Goal: Transaction & Acquisition: Purchase product/service

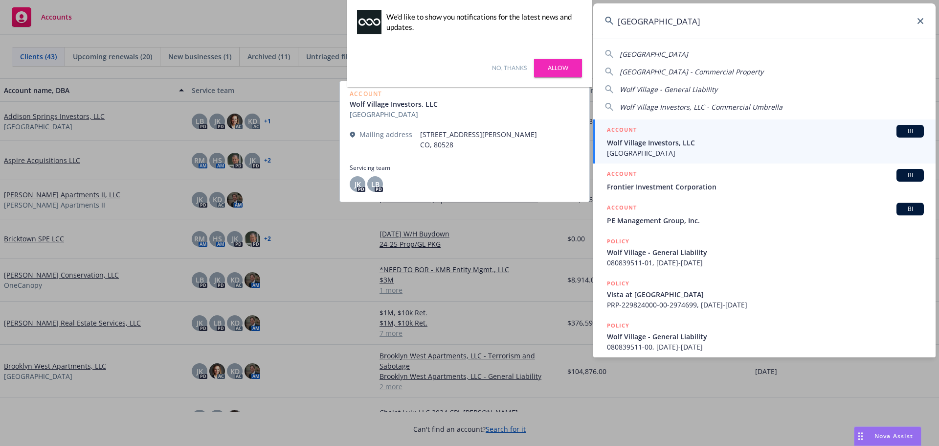
type input "[GEOGRAPHIC_DATA]"
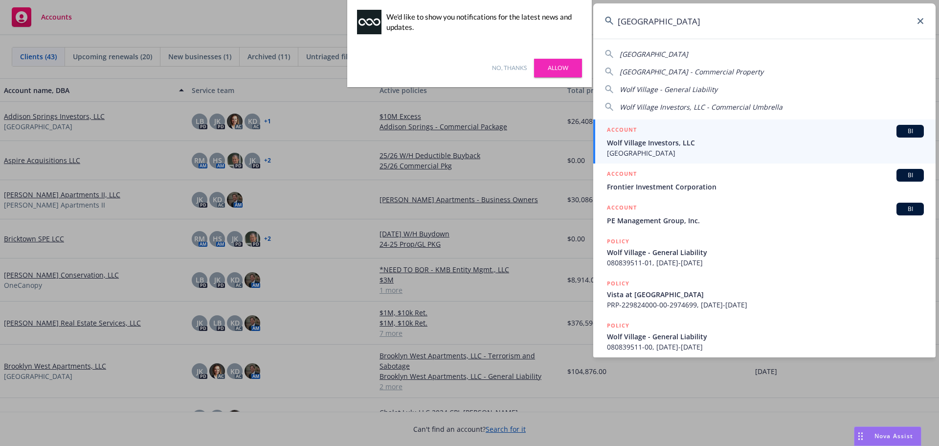
click at [724, 140] on span "Wolf Village Investors, LLC" at bounding box center [765, 142] width 317 height 10
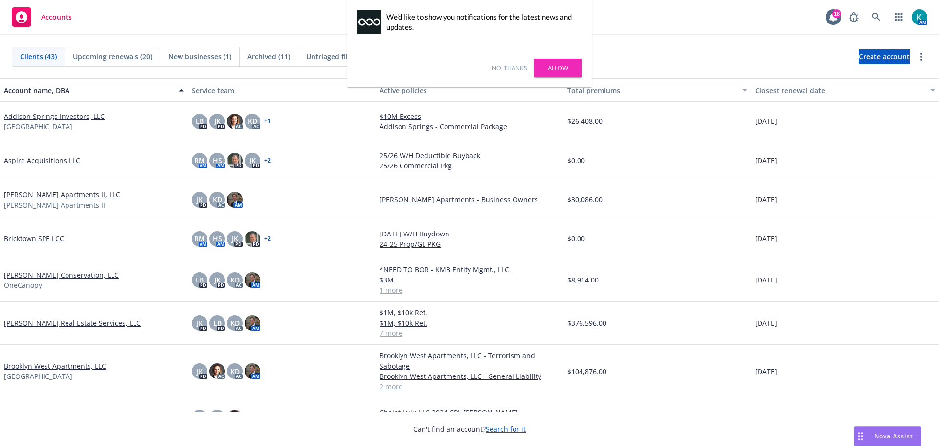
click at [511, 71] on link "No, thanks" at bounding box center [509, 68] width 35 height 9
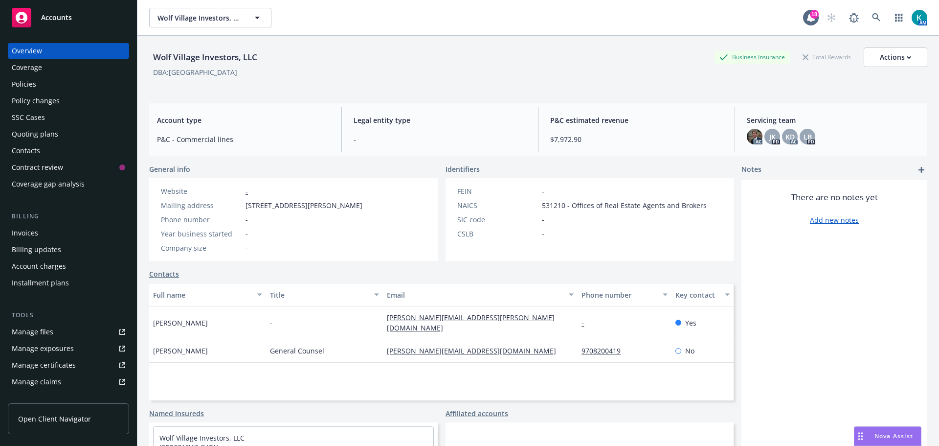
click at [82, 136] on div "Quoting plans" at bounding box center [68, 134] width 113 height 16
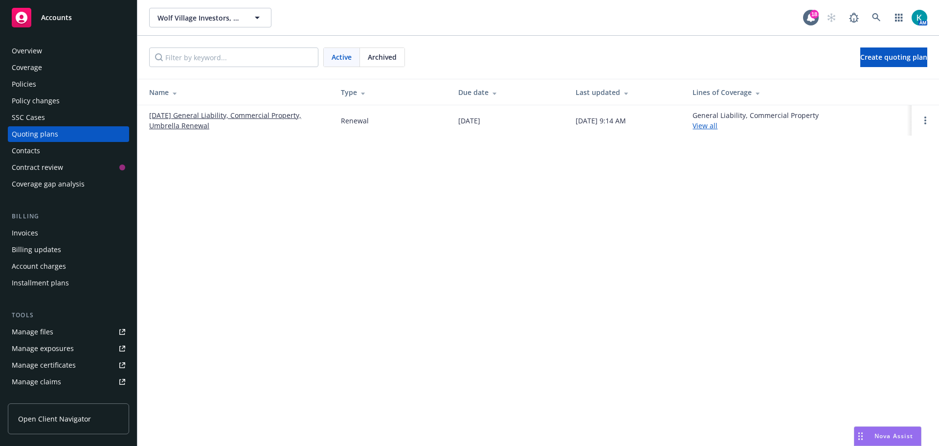
click at [249, 113] on link "[DATE] General Liability, Commercial Property, Umbrella Renewal" at bounding box center [237, 120] width 176 height 21
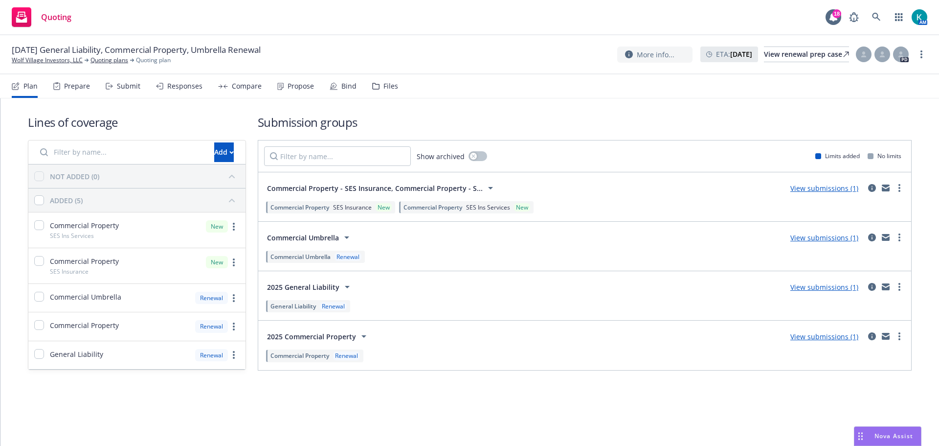
click at [293, 86] on div "Propose" at bounding box center [301, 86] width 26 height 8
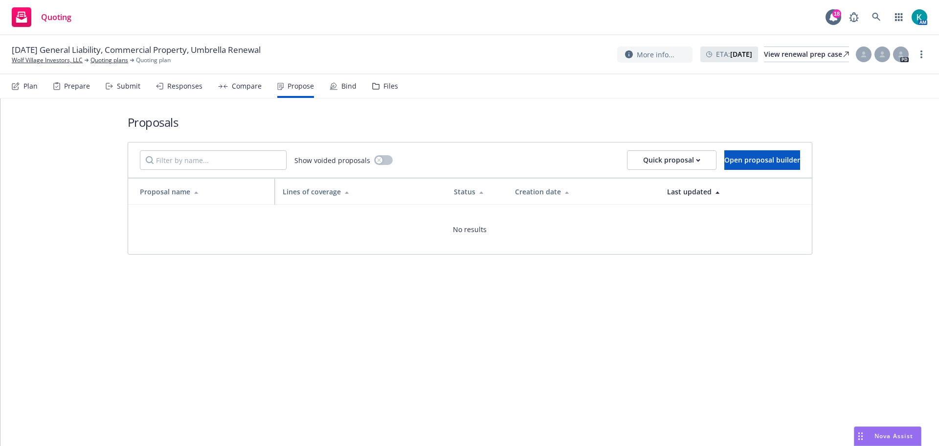
click at [244, 85] on div "Compare" at bounding box center [247, 86] width 30 height 8
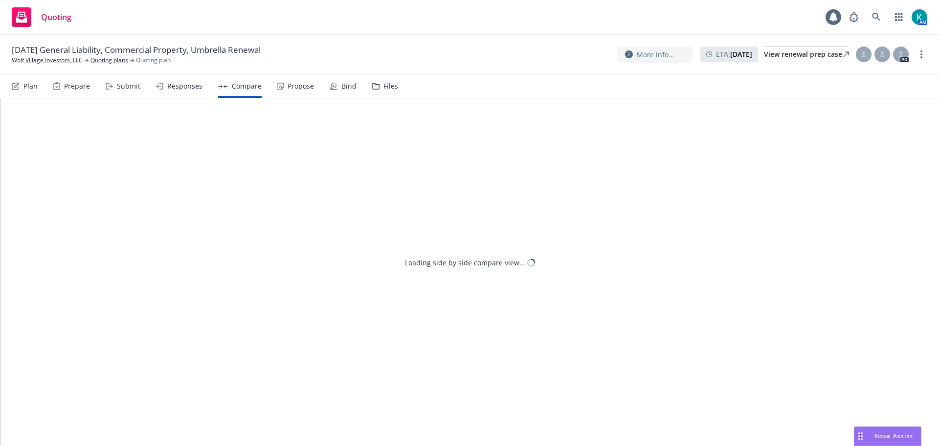
click at [180, 88] on div "Responses" at bounding box center [184, 86] width 35 height 8
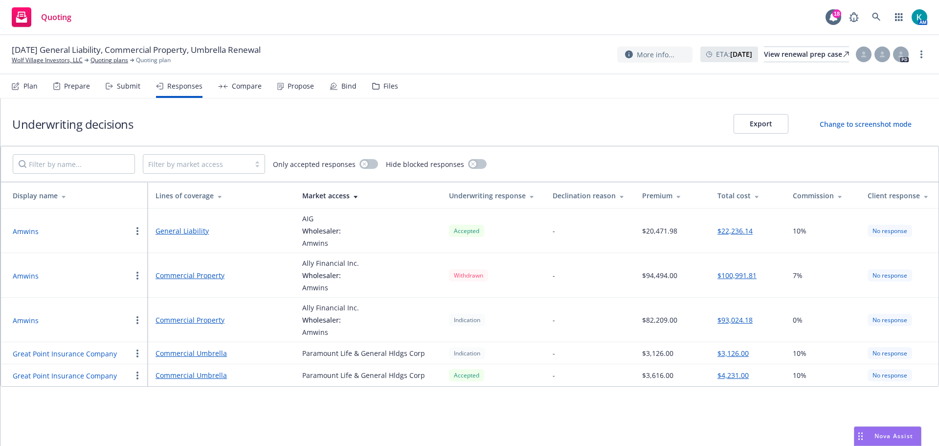
click at [135, 376] on button "button" at bounding box center [138, 375] width 12 height 12
click at [157, 278] on span "Withdraw carrier quote" at bounding box center [182, 276] width 100 height 9
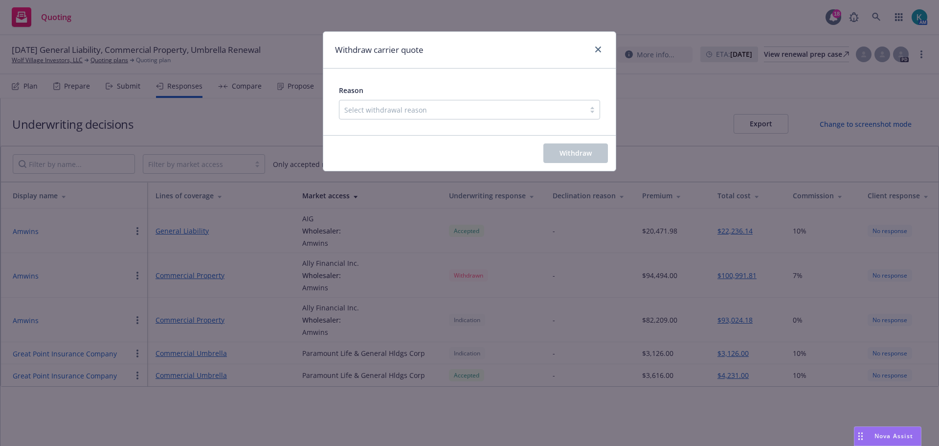
click at [390, 106] on div at bounding box center [462, 110] width 236 height 12
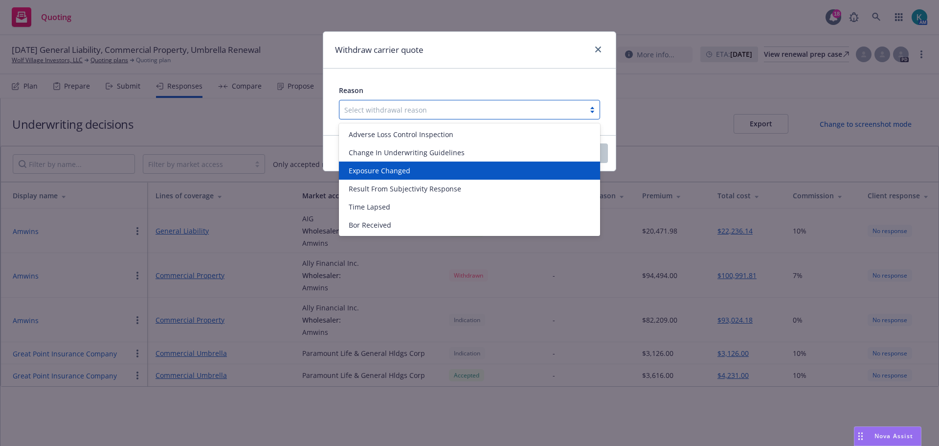
click at [399, 171] on span "Exposure Changed" at bounding box center [380, 170] width 62 height 10
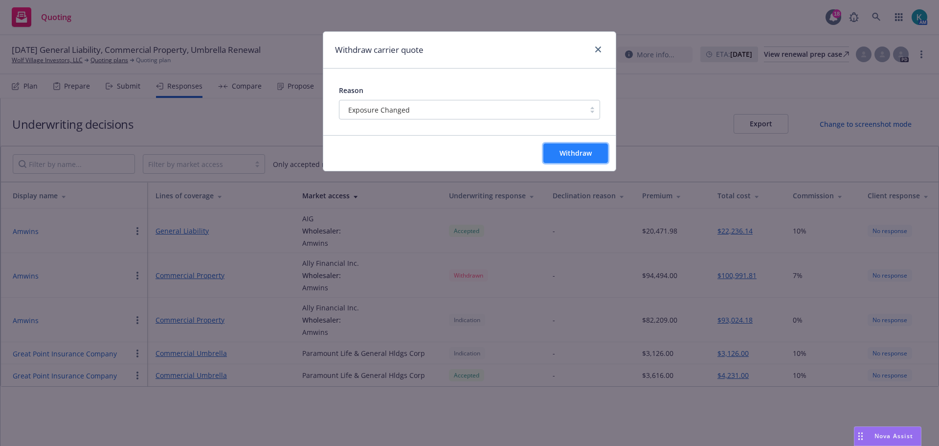
click at [562, 155] on span "Withdraw" at bounding box center [575, 152] width 32 height 9
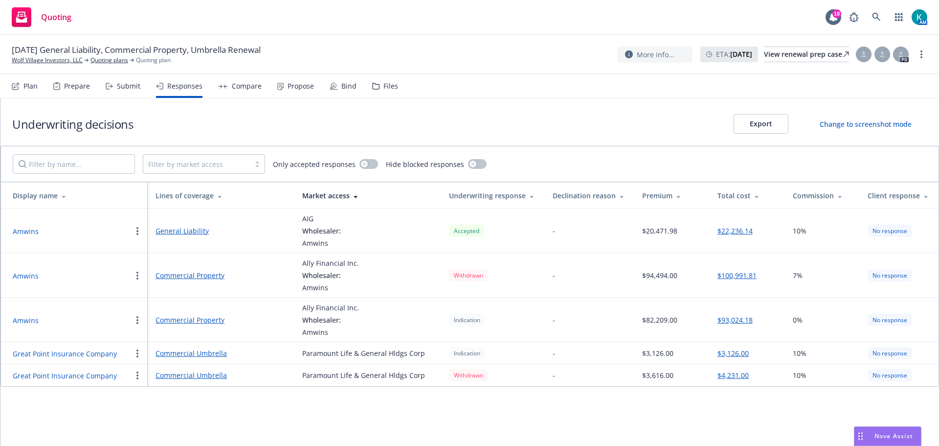
click at [136, 350] on icon "button" at bounding box center [137, 353] width 2 height 8
click at [211, 399] on div "Underwriting decisions Export Change to screenshot mode Filter by market access…" at bounding box center [469, 271] width 939 height 347
click at [113, 87] on div "Submit" at bounding box center [123, 85] width 35 height 23
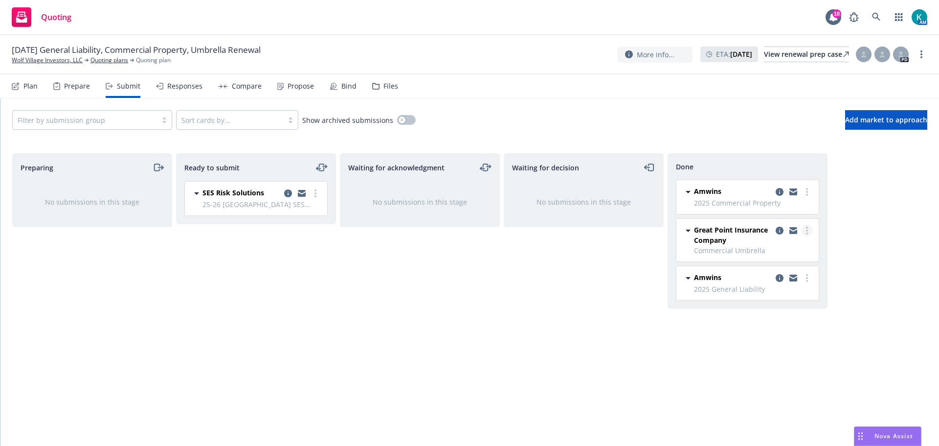
click at [803, 227] on link "more" at bounding box center [807, 230] width 12 height 12
click at [786, 266] on span "Add accepted decision" at bounding box center [764, 269] width 98 height 9
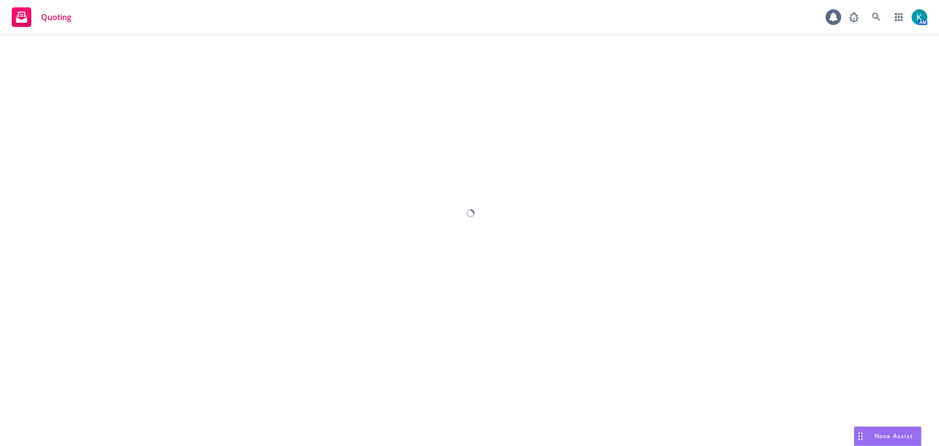
select select "12"
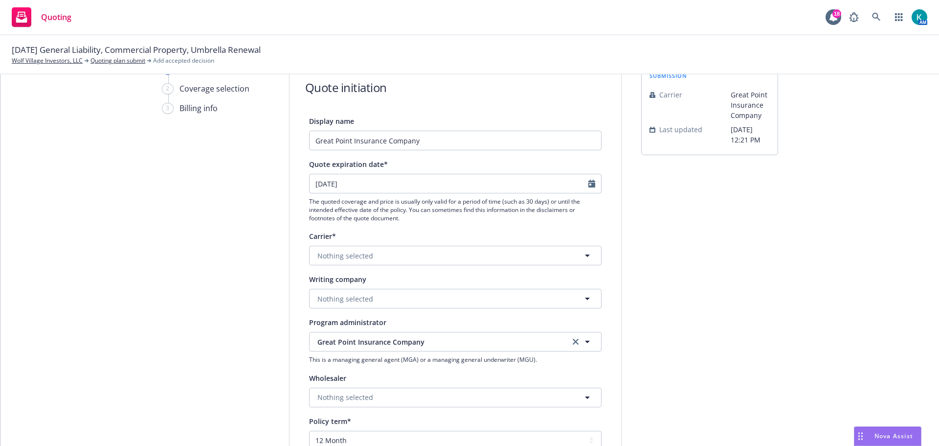
scroll to position [98, 0]
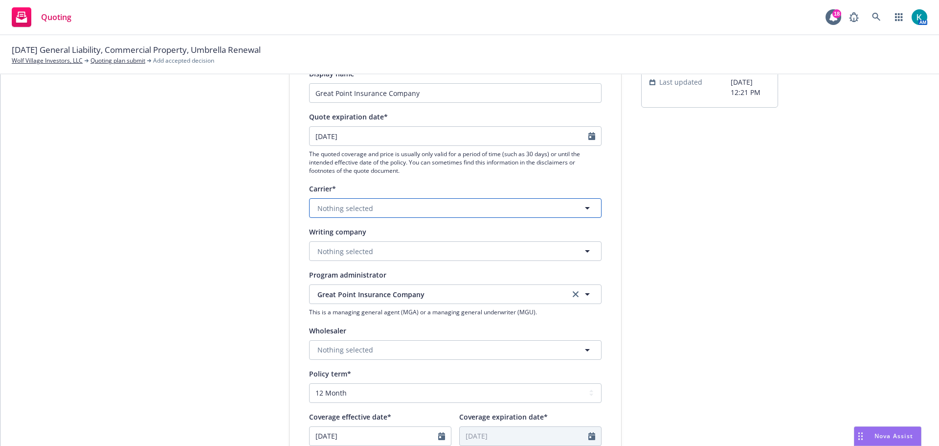
click at [357, 208] on span "Nothing selected" at bounding box center [345, 208] width 56 height 10
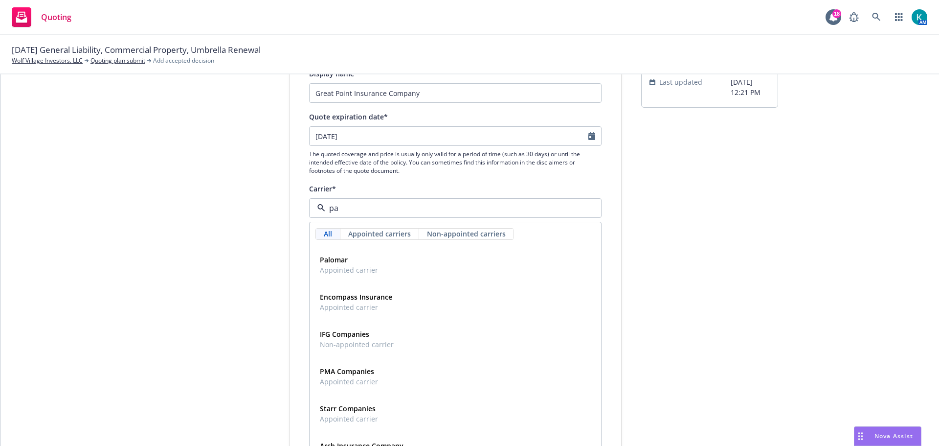
type input "par"
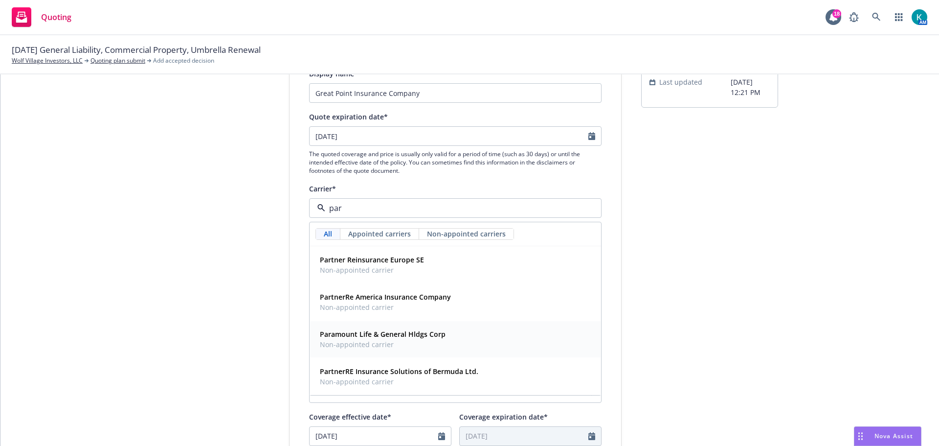
click at [417, 342] on span "Non-appointed carrier" at bounding box center [383, 344] width 126 height 10
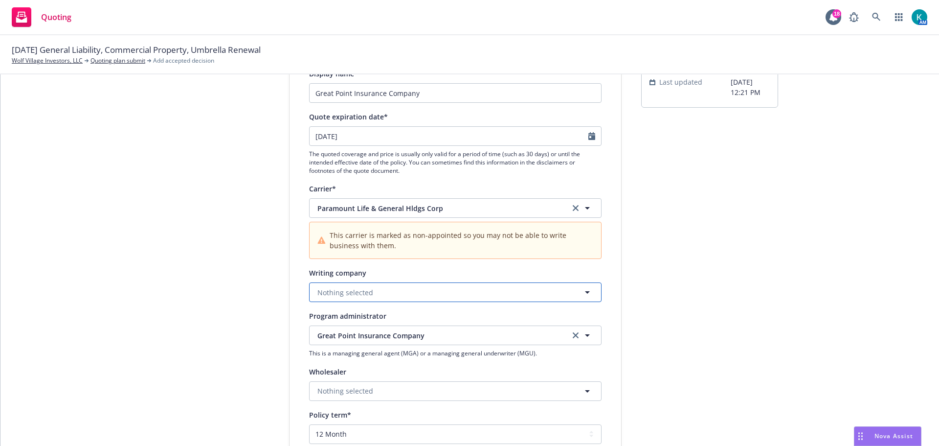
click at [398, 298] on button "Nothing selected" at bounding box center [455, 292] width 292 height 20
click at [400, 329] on span "Alien - No alien insurer ID number" at bounding box center [402, 330] width 164 height 10
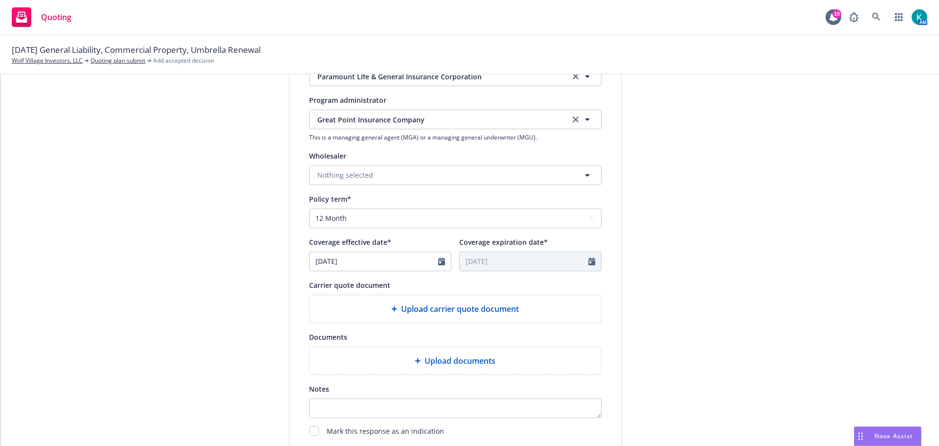
scroll to position [404, 0]
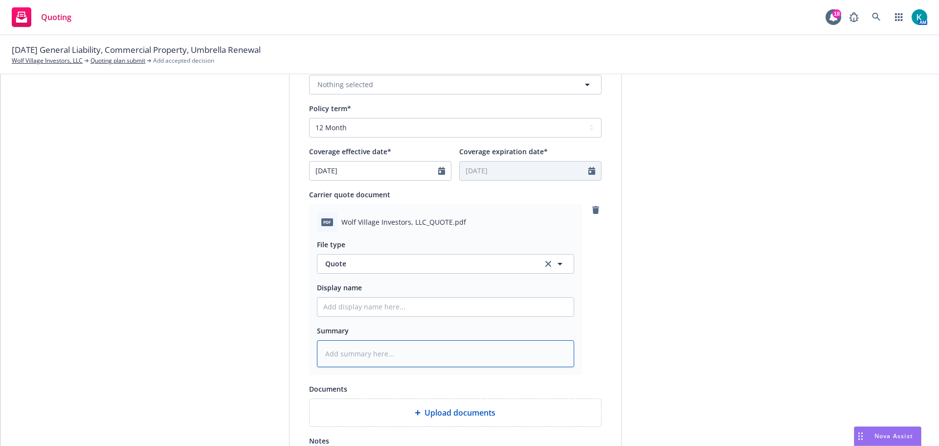
click at [363, 348] on textarea at bounding box center [445, 353] width 257 height 27
type textarea "x"
type textarea "R"
type textarea "x"
type textarea "RE"
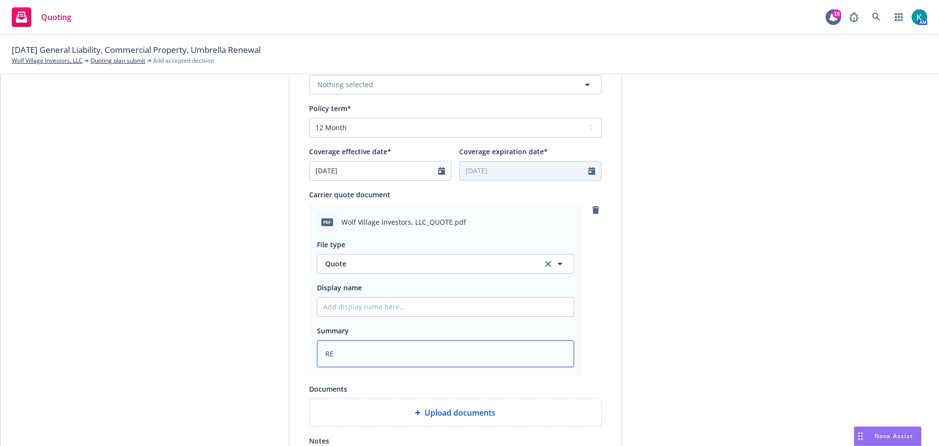
type textarea "x"
type textarea "REV"
type textarea "x"
type textarea "REVI"
type textarea "x"
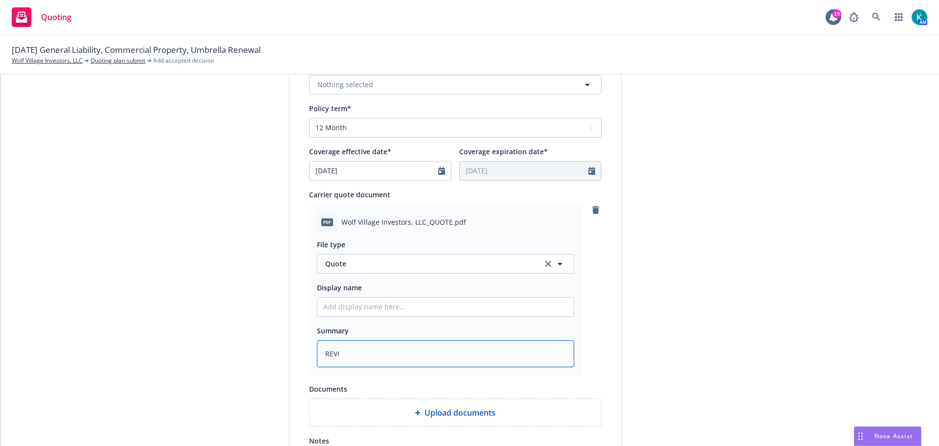
type textarea "REVIS"
type textarea "x"
type textarea "REVISE"
type textarea "x"
type textarea "REVISED"
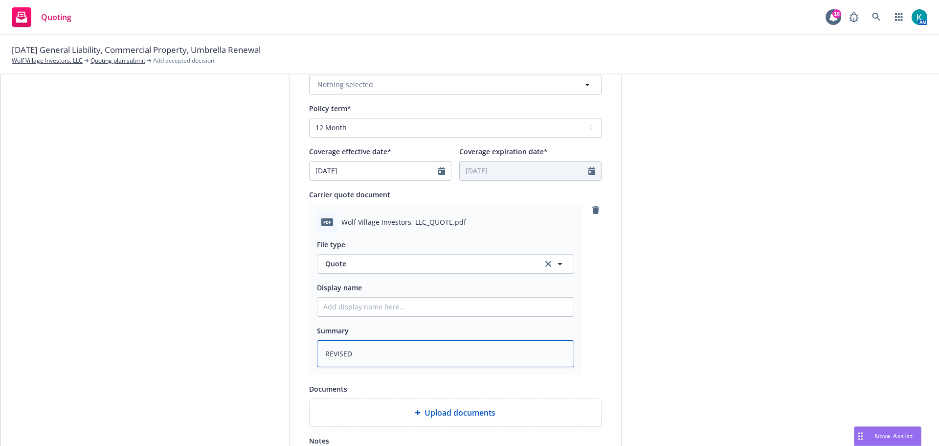
type textarea "x"
type textarea "REVISED"
type textarea "x"
type textarea "REVISED U"
type textarea "x"
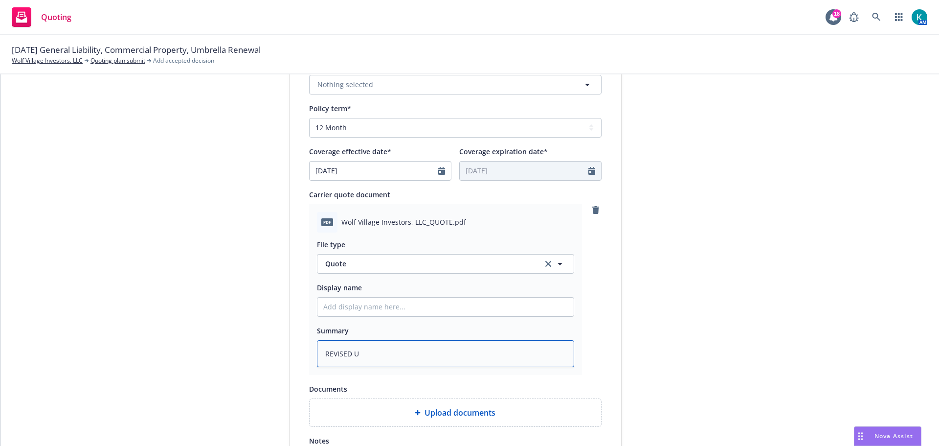
type textarea "REVISED Um"
type textarea "x"
type textarea "REVISED Umb"
type textarea "x"
type textarea "REVISED Umbr"
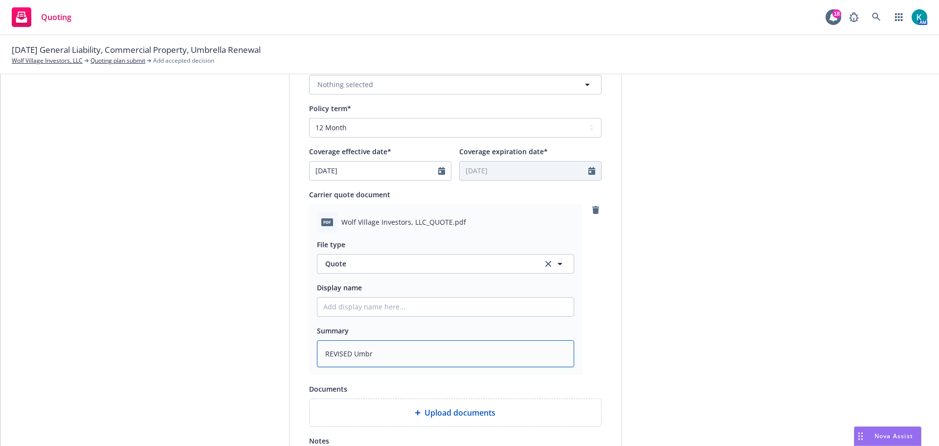
type textarea "x"
type textarea "REVISED Umbre"
type textarea "x"
type textarea "REVISED Umbrel"
type textarea "x"
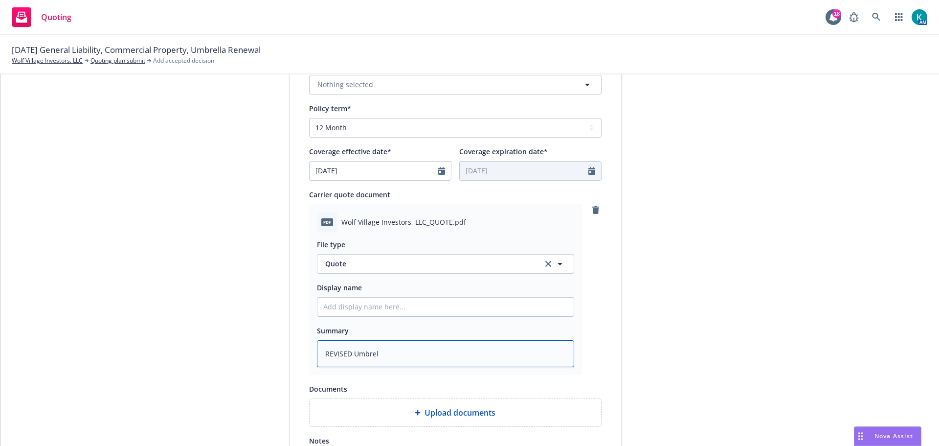
type textarea "REVISED Umbrell"
type textarea "x"
type textarea "REVISED Umbrella"
type textarea "x"
type textarea "REVISED Umbrella"
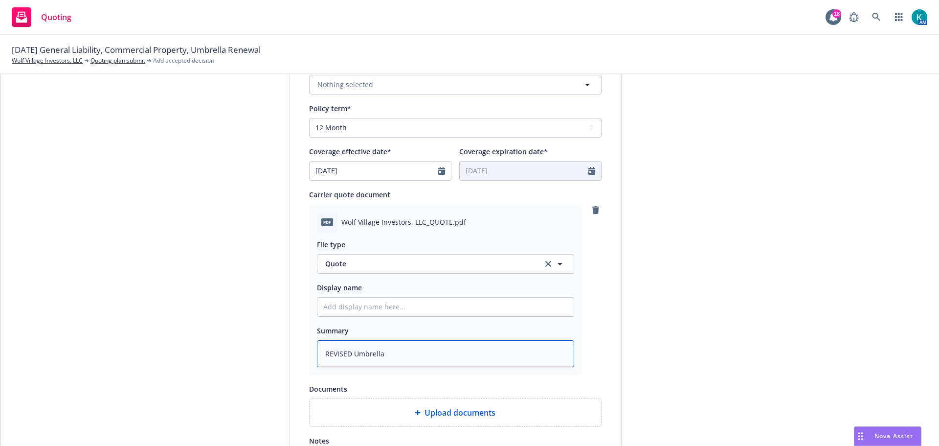
type textarea "x"
type textarea "REVISED Umbrella q"
type textarea "x"
type textarea "REVISED Umbrella qu"
type textarea "x"
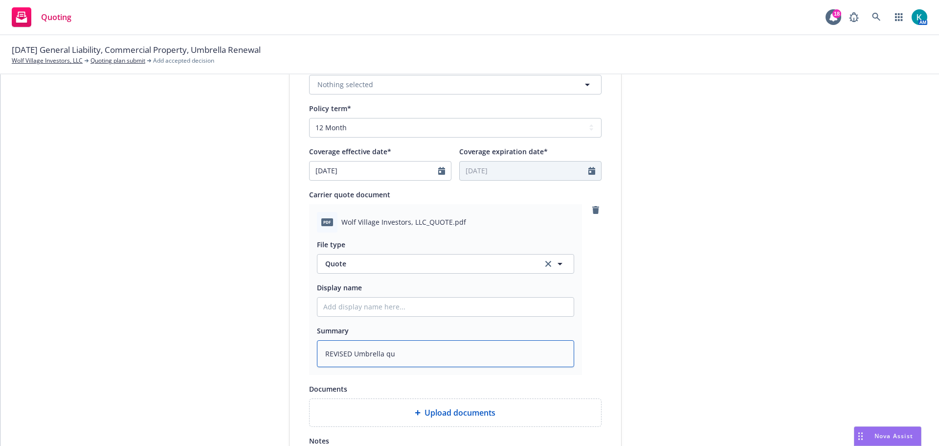
type textarea "REVISED Umbrella quo"
type textarea "x"
type textarea "REVISED Umbrella quot"
type textarea "x"
type textarea "REVISED Umbrella quote"
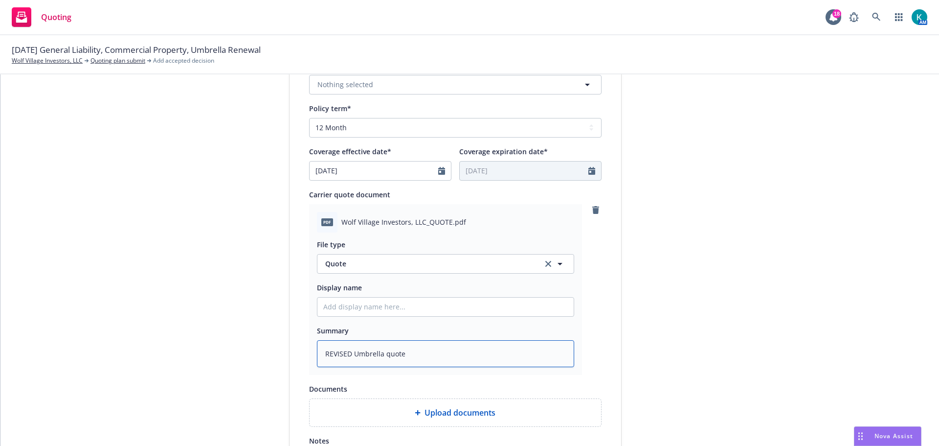
type textarea "x"
type textarea "REVISED Umbrella quote"
type textarea "x"
type textarea "REVISED Umbrella quote t"
type textarea "x"
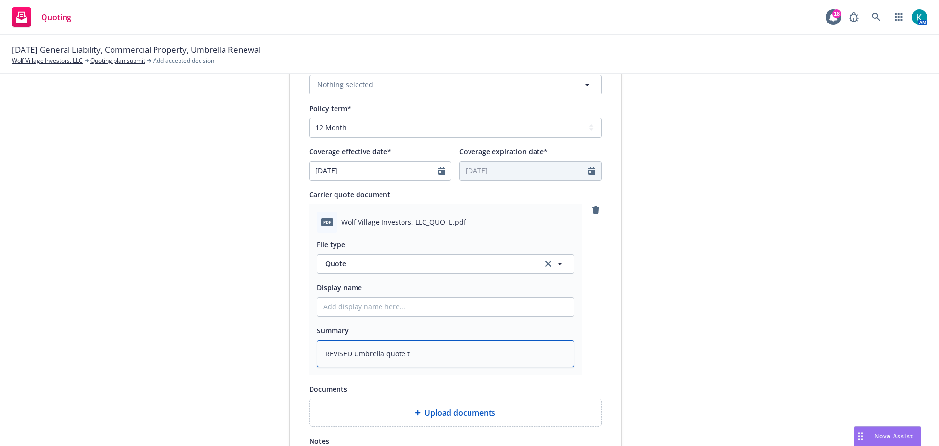
type textarea "REVISED Umbrella quote to"
type textarea "x"
type textarea "REVISED Umbrella quote to"
type textarea "x"
type textarea "REVISED Umbrella quote to i"
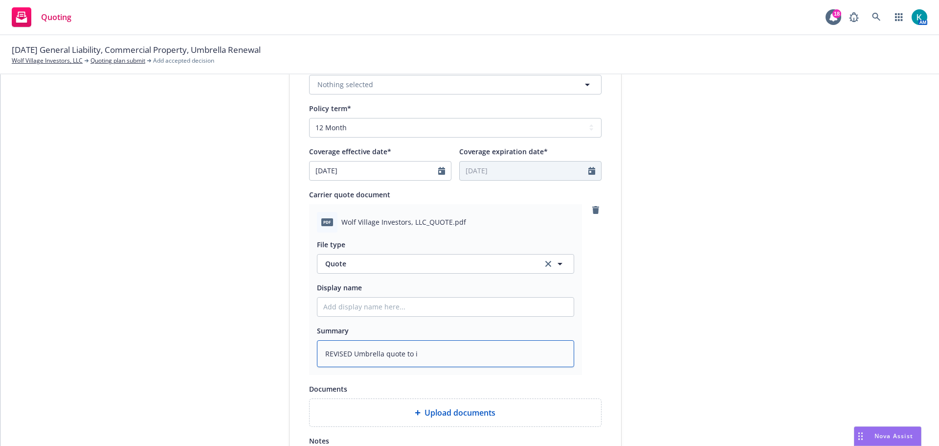
type textarea "x"
type textarea "REVISED Umbrella quote to in"
type textarea "x"
type textarea "REVISED Umbrella quote to inc"
type textarea "x"
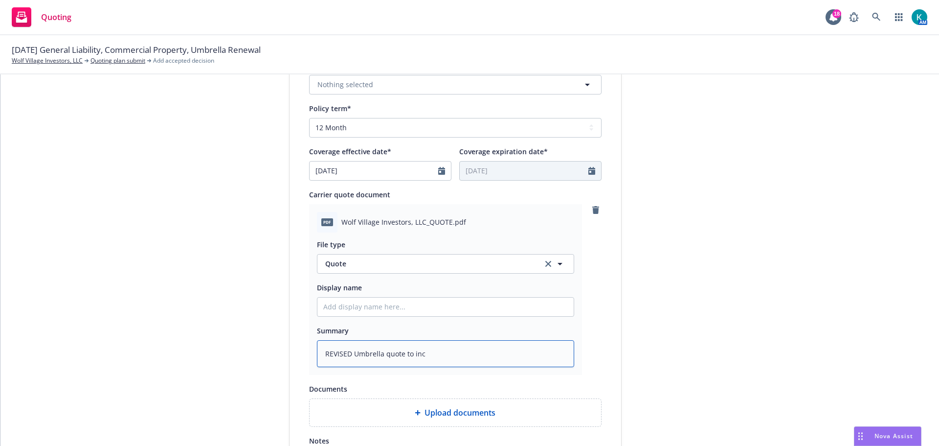
type textarea "REVISED Umbrella quote to incl"
type textarea "x"
type textarea "REVISED Umbrella quote to inclu"
type textarea "x"
type textarea "REVISED Umbrella quote to includ"
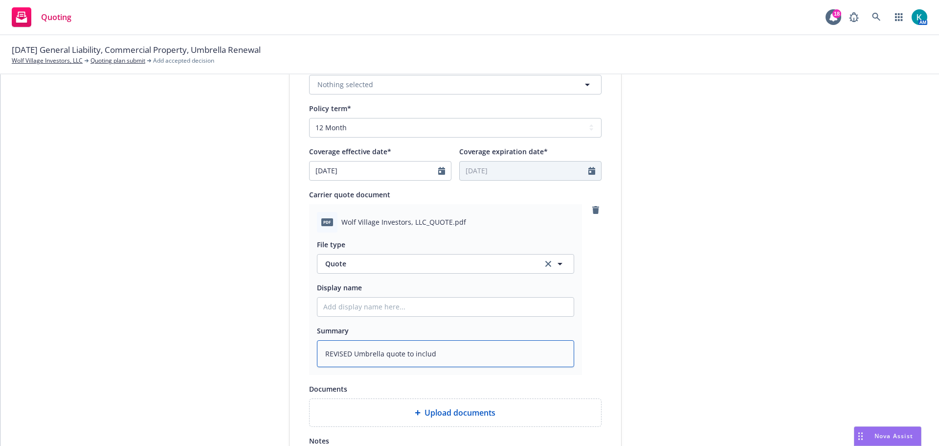
type textarea "x"
type textarea "REVISED Umbrella quote to include"
type textarea "x"
type textarea "REVISED Umbrella quote to include"
type textarea "x"
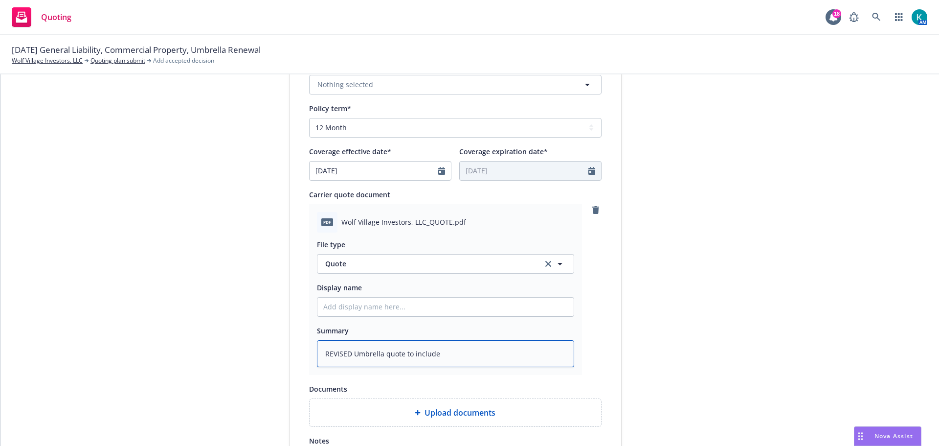
type textarea "REVISED Umbrella quote to include W"
type textarea "x"
type textarea "REVISED Umbrella quote to include Wo"
type textarea "x"
type textarea "REVISED Umbrella quote to include Wol"
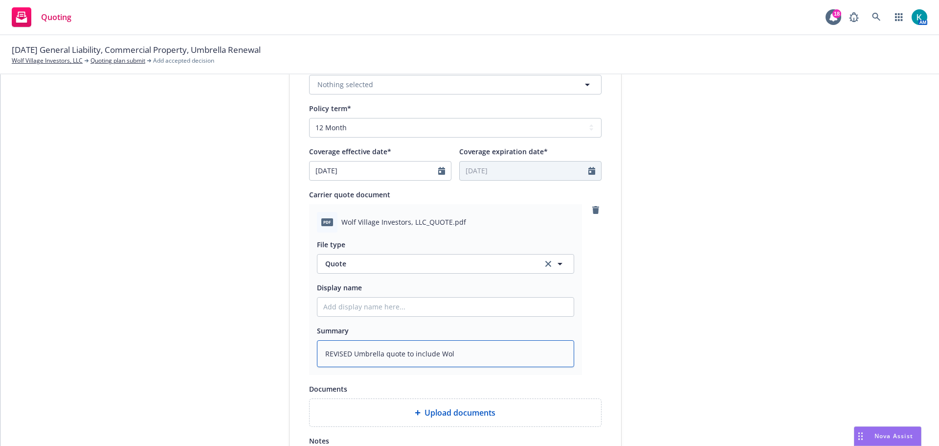
type textarea "x"
type textarea "REVISED Umbrella quote to include Wolf"
type textarea "x"
type textarea "REVISED Umbrella quote to include Wolf"
type textarea "x"
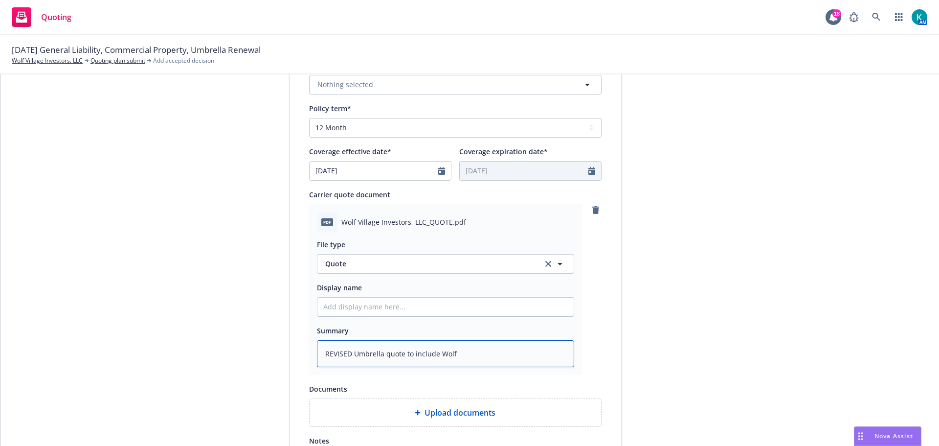
type textarea "REVISED Umbrella quote to include Wolf V"
type textarea "x"
type textarea "REVISED Umbrella quote to include Wolf Vi"
type textarea "x"
type textarea "REVISED Umbrella quote to include Wolf Vil"
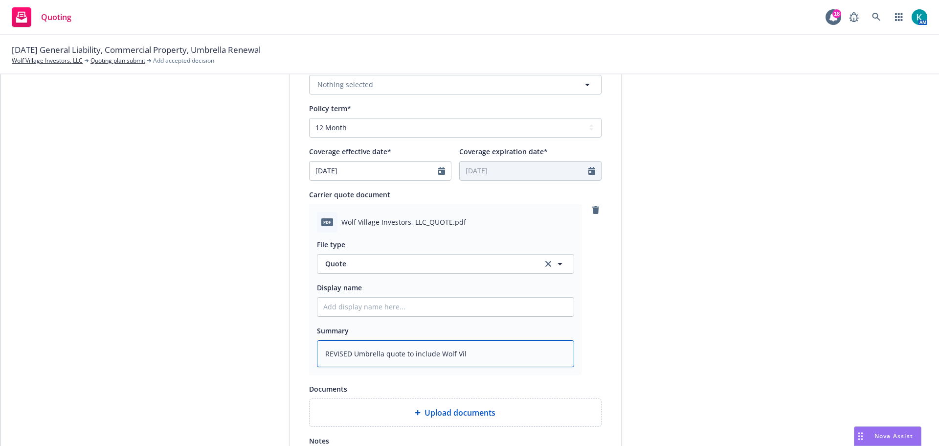
type textarea "x"
type textarea "REVISED Umbrella quote to include Wolf Vill"
type textarea "x"
type textarea "REVISED Umbrella quote to include Wolf Villa"
type textarea "x"
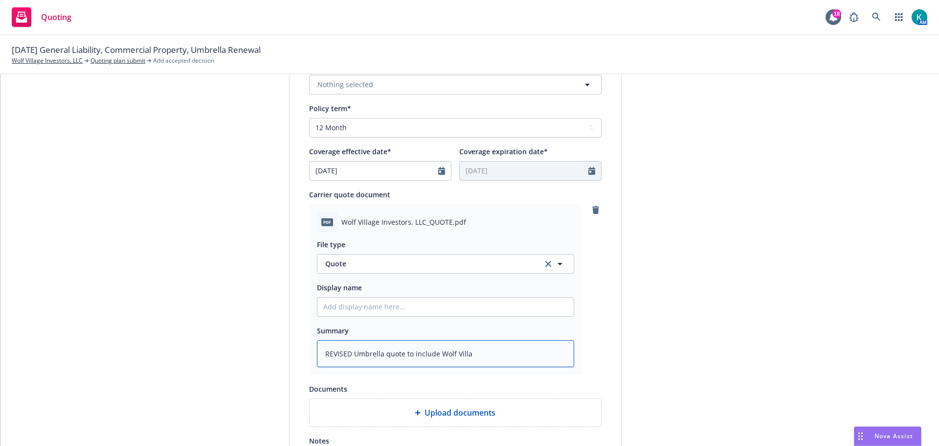
type textarea "REVISED Umbrella quote to include Wolf Villag"
type textarea "x"
type textarea "REVISED Umbrella quote to include Wolf Village"
type textarea "x"
type textarea "REVISED Umbrella quote to include Wolf Village"
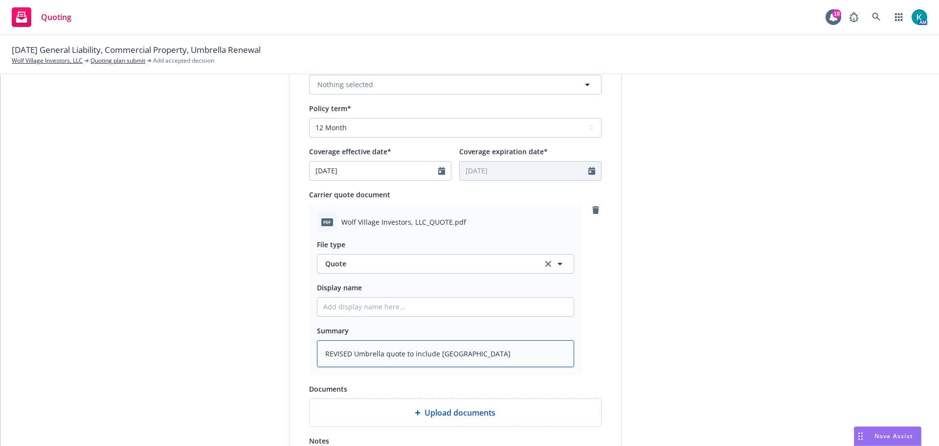
type textarea "x"
type textarea "REVISED Umbrella quote to include Wolf Village O"
type textarea "x"
type textarea "REVISED Umbrella quote to include Wolf Village"
type textarea "x"
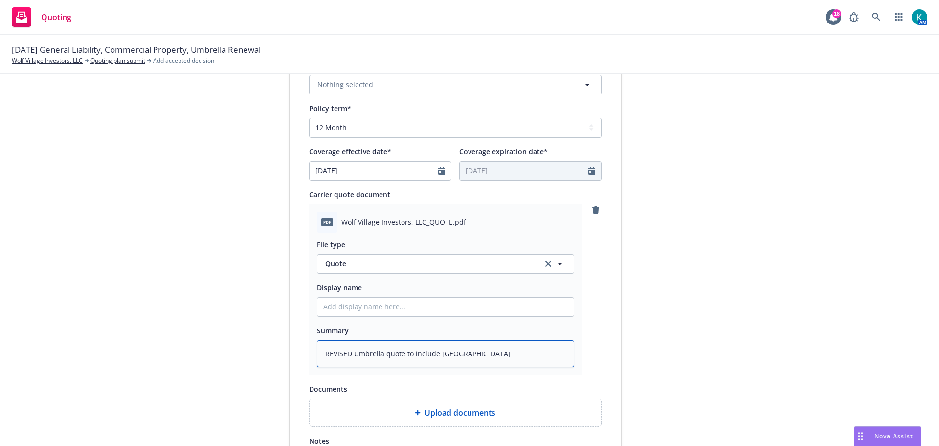
type textarea "REVISED Umbrella quote to include Wolf Village o"
type textarea "x"
type textarea "REVISED Umbrella quote to include Wolf Village on"
type textarea "x"
type textarea "REVISED Umbrella quote to include Wolf Village onl"
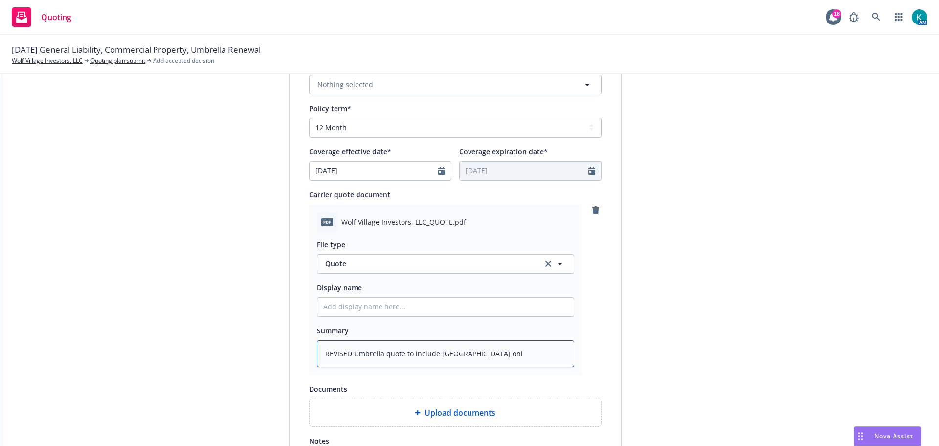
type textarea "x"
type textarea "REVISED Umbrella quote to include Wolf Village only"
type textarea "x"
type textarea "REVISED Umbrella quote to include Wolf Village only"
type textarea "x"
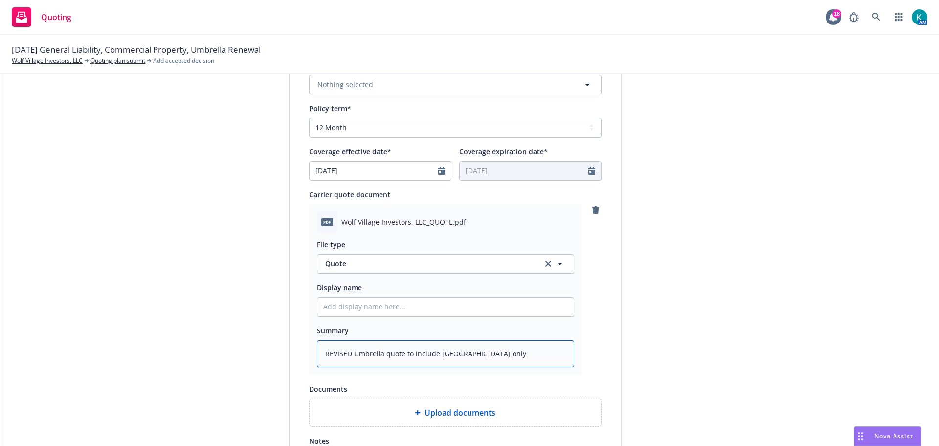
type textarea "REVISED Umbrella quote to include Wolf Village only p"
type textarea "x"
type textarea "REVISED Umbrella quote to include Wolf Village only pe"
type textarea "x"
type textarea "REVISED Umbrella quote to include Wolf Village only per"
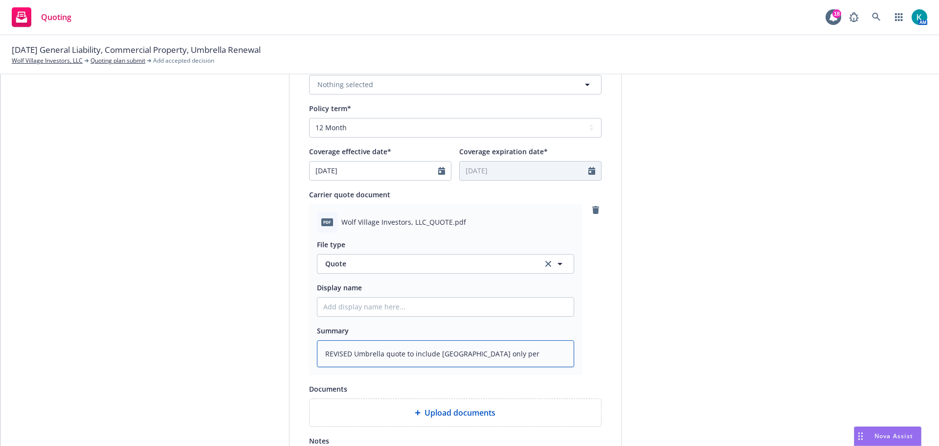
type textarea "x"
type textarea "REVISED Umbrella quote to include Wolf Village only per"
type textarea "x"
type textarea "REVISED Umbrella quote to include Wolf Village only per i"
type textarea "x"
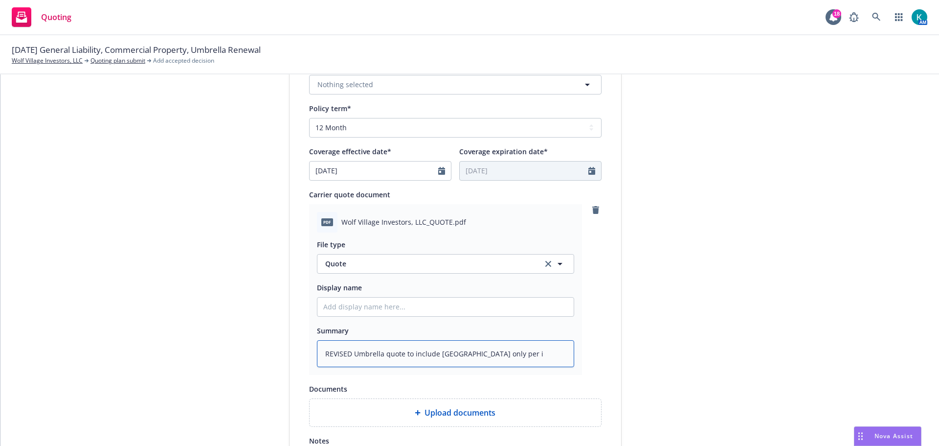
type textarea "REVISED Umbrella quote to include Wolf Village only per in"
type textarea "x"
type textarea "REVISED Umbrella quote to include Wolf Village only per ins"
type textarea "x"
type textarea "REVISED Umbrella quote to include Wolf Village only per insd"
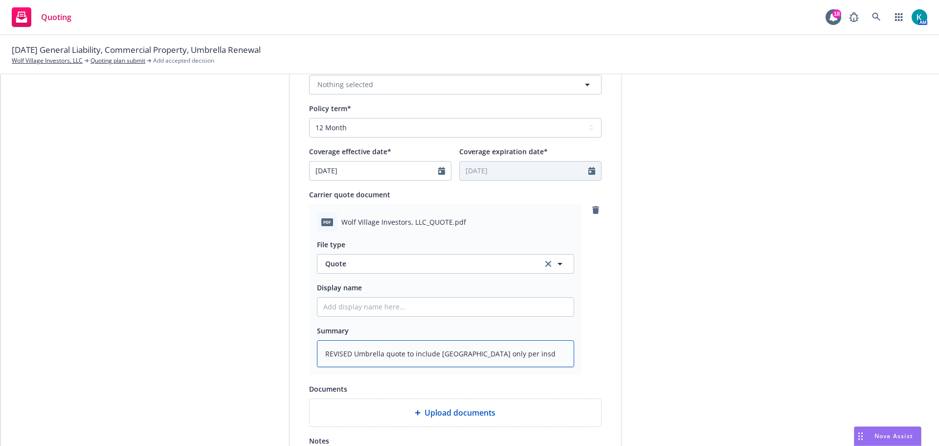
type textarea "x"
type textarea "REVISED Umbrella quote to include Wolf Village only per insds"
type textarea "x"
type textarea "REVISED Umbrella quote to include Wolf Village only per insds"
type textarea "x"
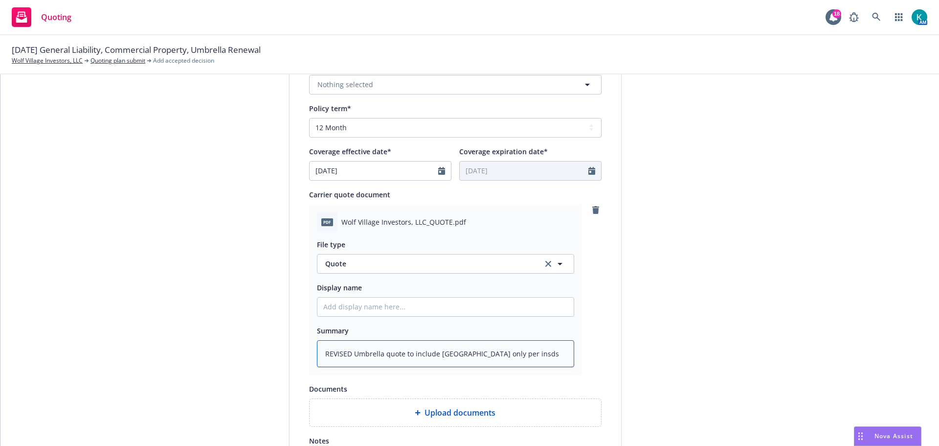
type textarea "REVISED Umbrella quote to include Wolf Village only per insds r"
type textarea "x"
type textarea "REVISED Umbrella quote to include Wolf Village only per insds re"
type textarea "x"
type textarea "REVISED Umbrella quote to include Wolf Village only per insds r"
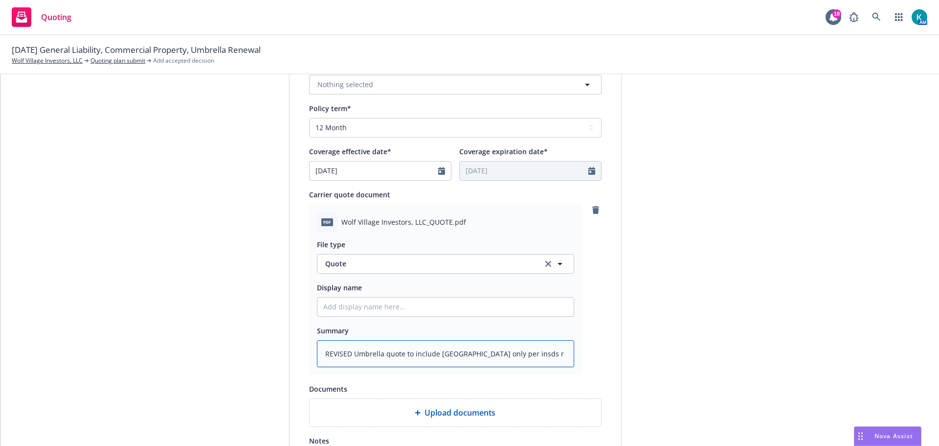
type textarea "x"
type textarea "REVISED Umbrella quote to include Wolf Village only per insds rq"
type textarea "x"
type textarea "REVISED Umbrella quote to include Wolf Village only per insds rqs"
type textarea "x"
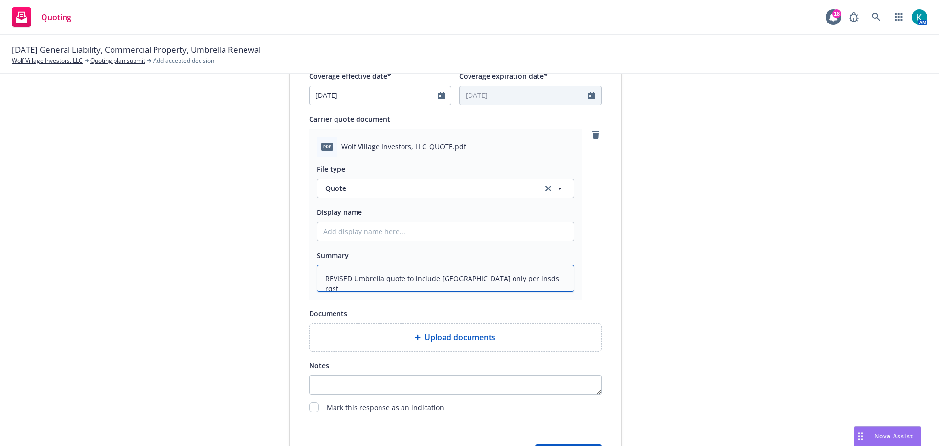
scroll to position [546, 0]
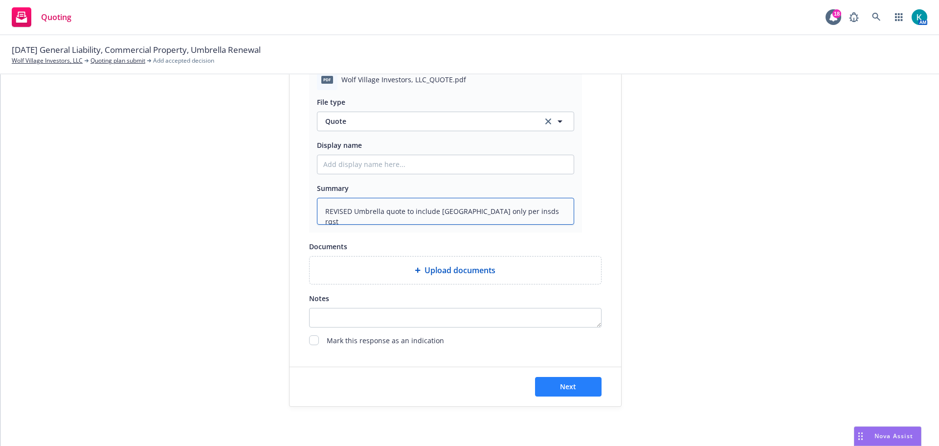
type textarea "REVISED Umbrella quote to include Wolf Village only per insds rqst"
click at [563, 385] on span "Next" at bounding box center [568, 385] width 16 height 9
type textarea "x"
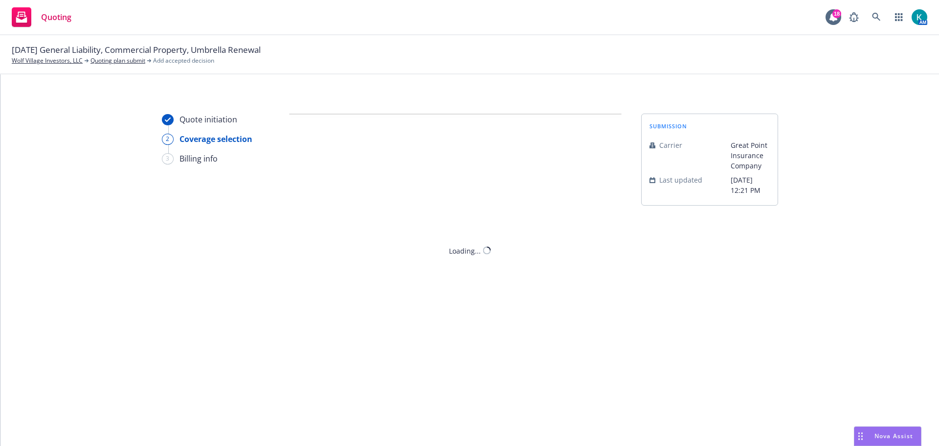
scroll to position [0, 0]
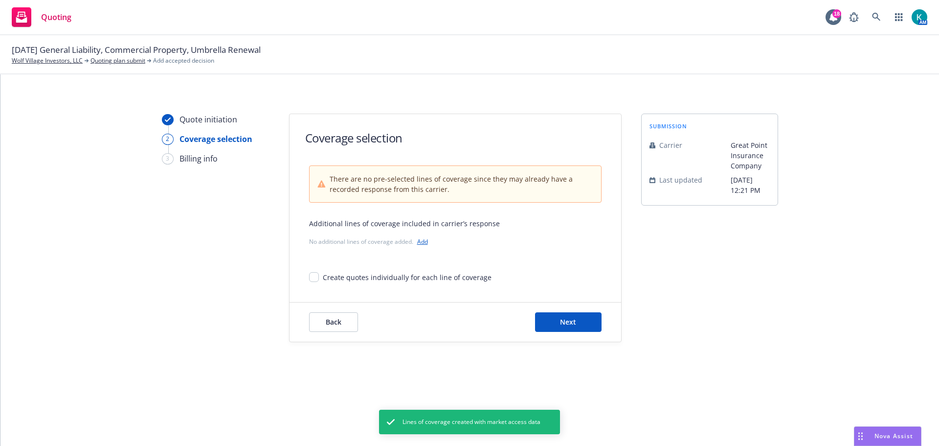
click at [417, 245] on div "No additional lines of coverage added. Add" at bounding box center [455, 241] width 292 height 10
click at [423, 242] on link "Add" at bounding box center [422, 241] width 11 height 8
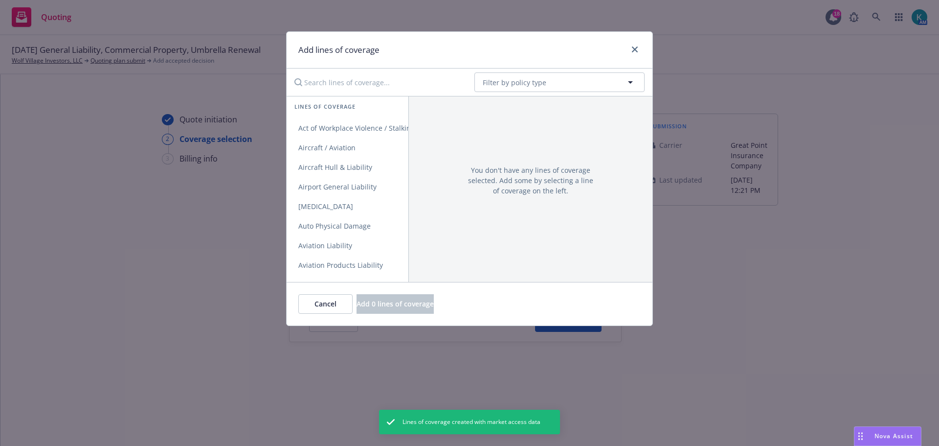
click at [350, 87] on input "Search lines of coverage..." at bounding box center [378, 82] width 178 height 20
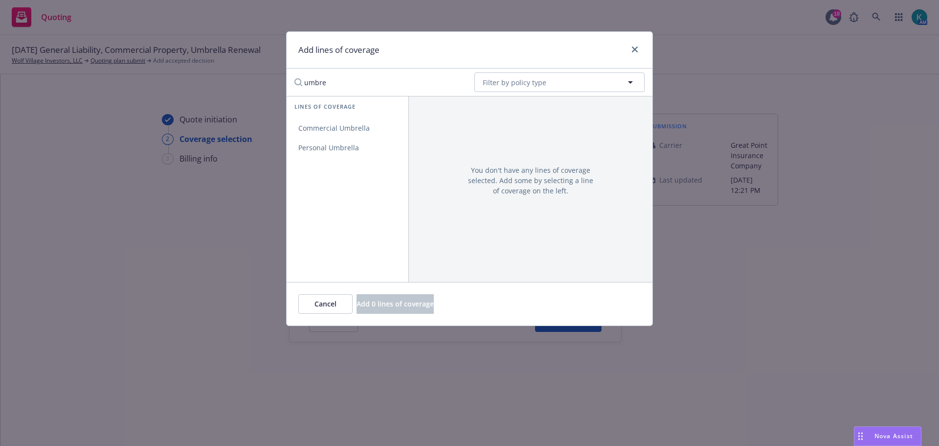
type input "umbre"
click at [353, 117] on div "Lines of coverage" at bounding box center [348, 107] width 122 height 22
click at [352, 123] on span "Commercial Umbrella" at bounding box center [334, 127] width 95 height 9
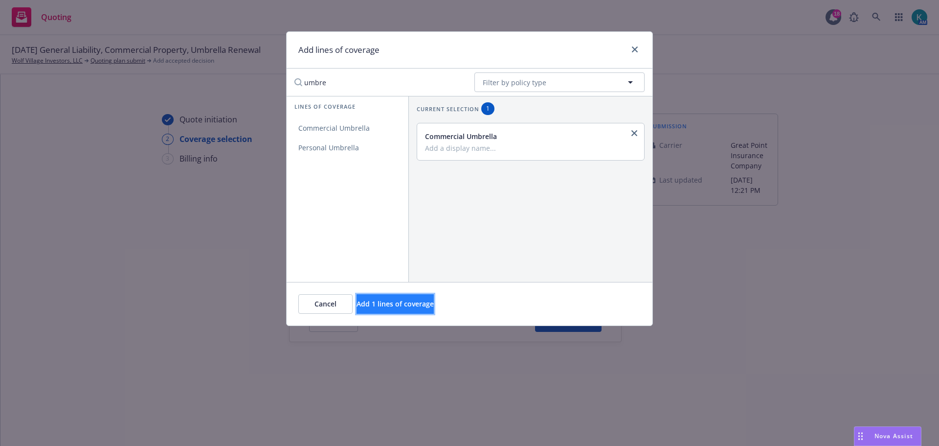
click at [420, 307] on span "Add 1 lines of coverage" at bounding box center [395, 303] width 77 height 9
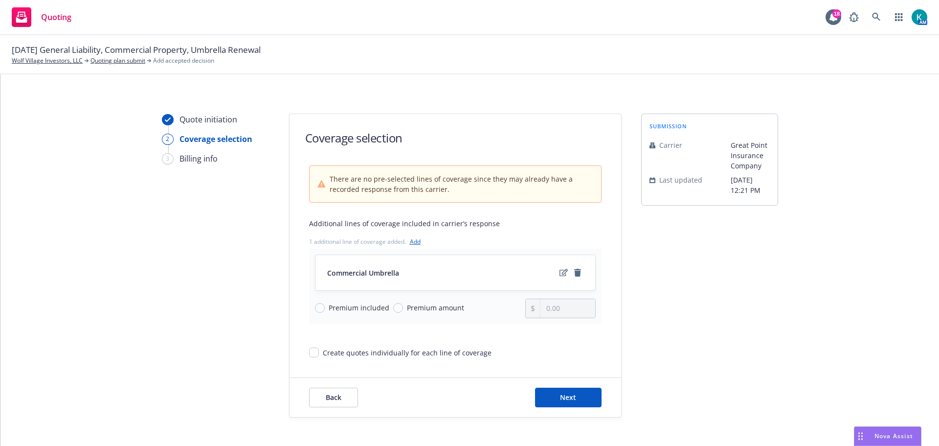
click at [416, 306] on span "Premium amount" at bounding box center [435, 307] width 57 height 10
click at [403, 306] on input "Premium amount" at bounding box center [398, 308] width 10 height 10
radio input "true"
drag, startPoint x: 575, startPoint y: 308, endPoint x: 504, endPoint y: 303, distance: 71.1
click at [505, 303] on div "Premium included Premium amount 0.00" at bounding box center [455, 308] width 281 height 20
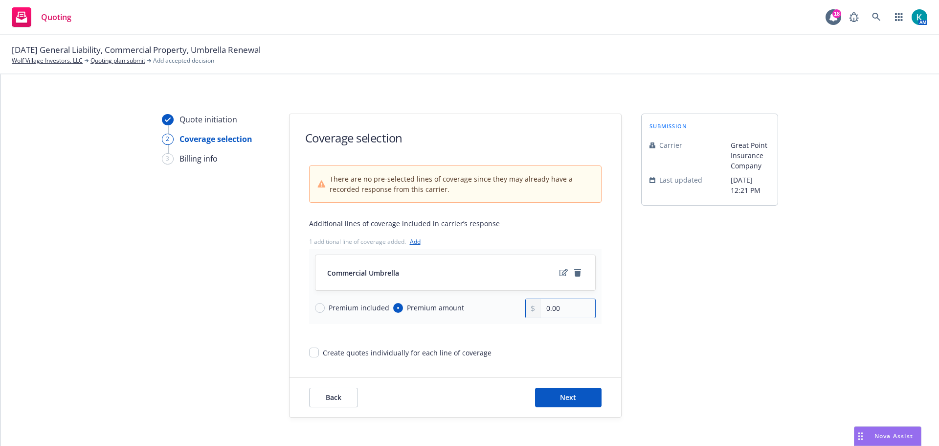
drag, startPoint x: 575, startPoint y: 306, endPoint x: 427, endPoint y: 306, distance: 147.7
click at [427, 306] on div "Premium included Premium amount 0.00" at bounding box center [455, 308] width 281 height 20
type input "2,672.00"
click at [569, 402] on button "Next" at bounding box center [568, 397] width 67 height 20
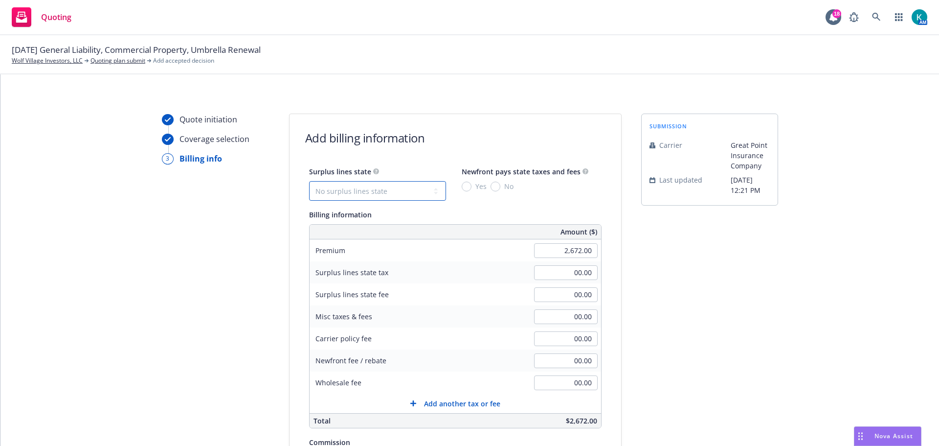
click at [342, 188] on select "No surplus lines state Alaska Alabama Arkansas Arizona California Colorado Conn…" at bounding box center [377, 191] width 137 height 20
select select "CA"
click at [309, 181] on select "No surplus lines state Alaska Alabama Arkansas Arizona California Colorado Conn…" at bounding box center [377, 191] width 137 height 20
type input "80.16"
type input "4.81"
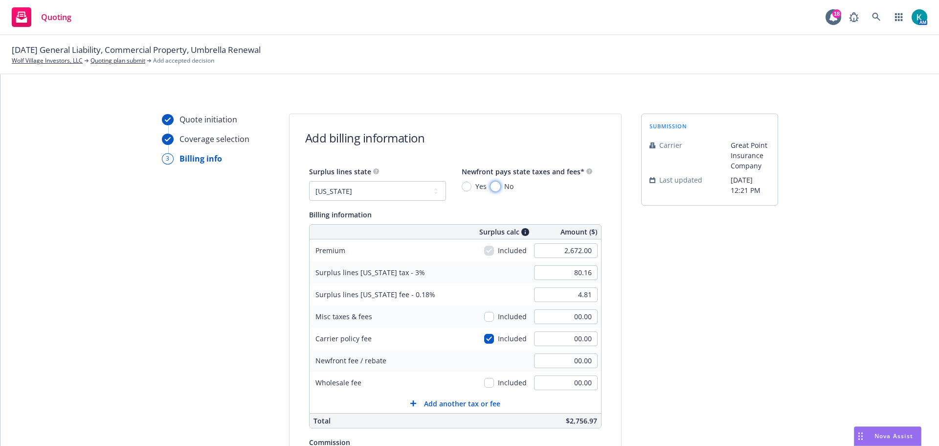
click at [491, 184] on input "No" at bounding box center [496, 186] width 10 height 10
radio input "true"
click at [406, 194] on select "No surplus lines state Alaska Alabama Arkansas Arizona California Colorado Conn…" at bounding box center [377, 191] width 137 height 20
select select "NONE"
click at [309, 181] on select "No surplus lines state Alaska Alabama Arkansas Arizona California Colorado Conn…" at bounding box center [377, 191] width 137 height 20
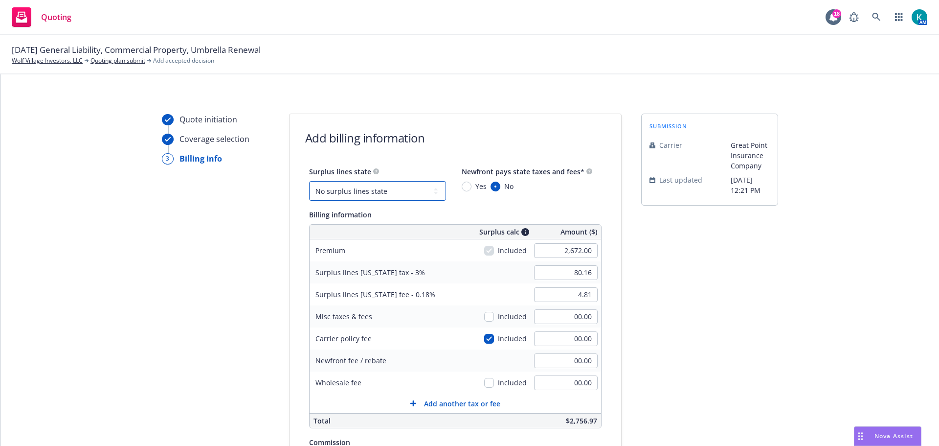
type input "00.00"
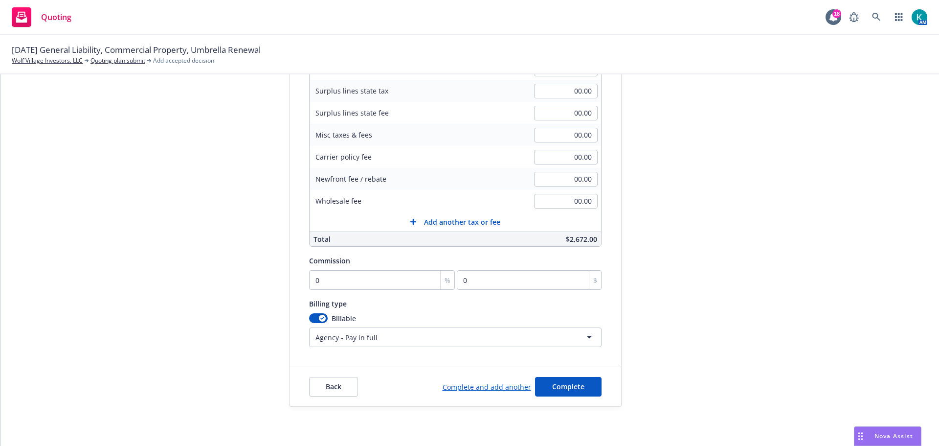
scroll to position [133, 0]
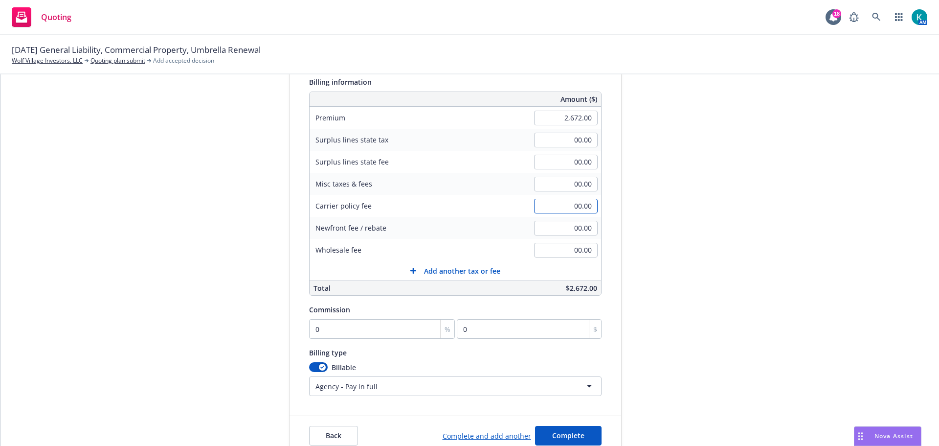
click at [541, 205] on input "00.00" at bounding box center [566, 206] width 64 height 15
type input "454.00"
click at [471, 235] on div "Newfront fee / rebate 00.00" at bounding box center [455, 228] width 291 height 22
click at [751, 225] on div "submission Carrier Great Point Insurance Company Last updated 8/14, 12:21 PM" at bounding box center [709, 218] width 137 height 474
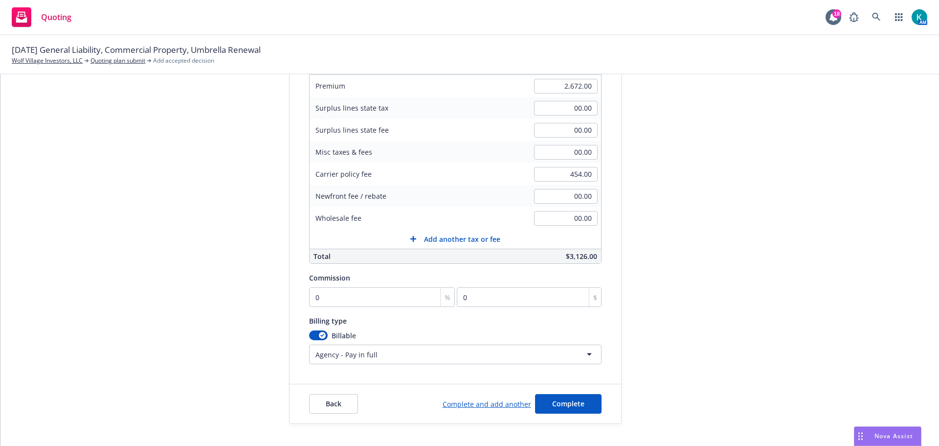
scroll to position [181, 0]
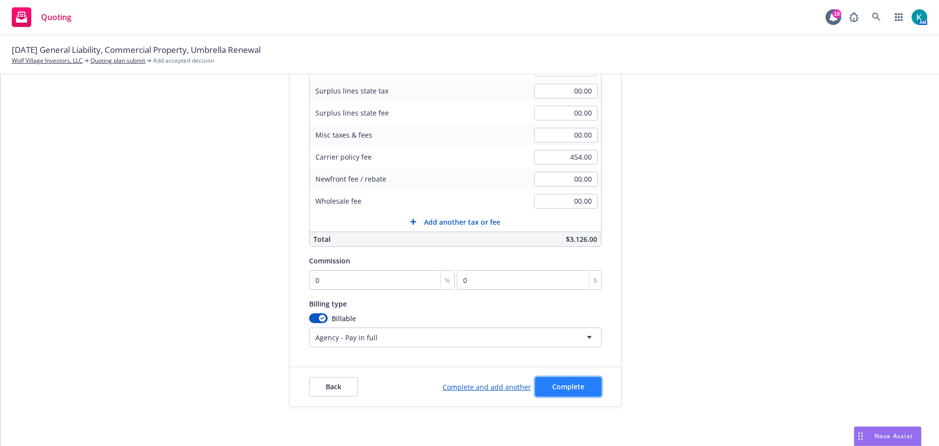
click at [561, 395] on button "Complete" at bounding box center [568, 387] width 67 height 20
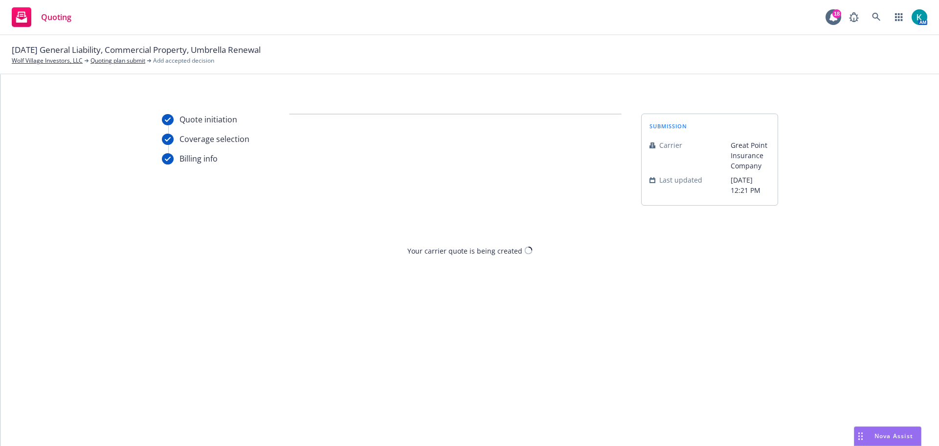
scroll to position [0, 0]
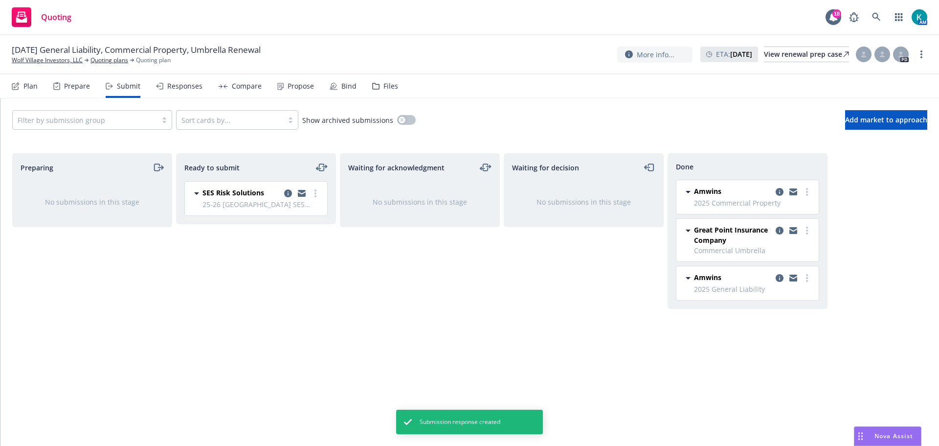
click at [383, 80] on div "Files" at bounding box center [385, 85] width 26 height 23
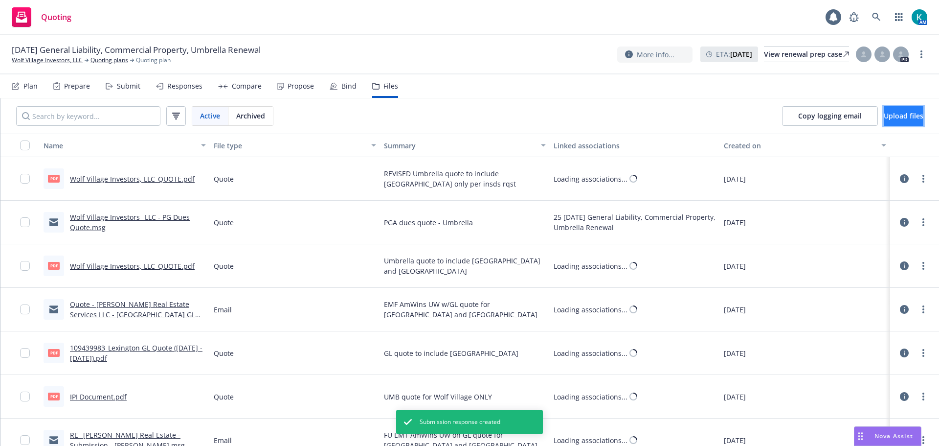
click at [903, 116] on span "Upload files" at bounding box center [904, 115] width 40 height 9
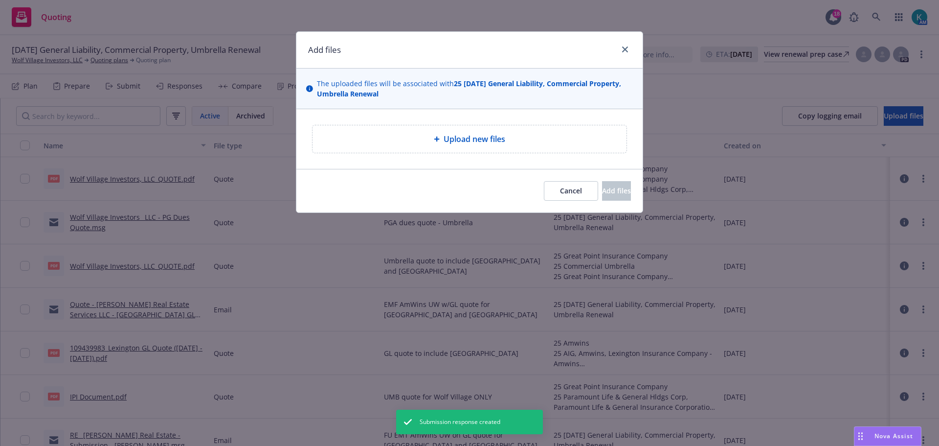
type textarea "x"
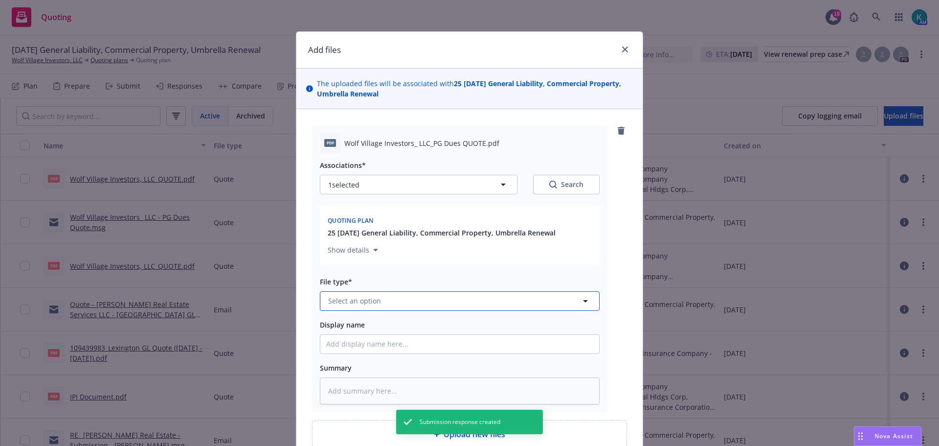
click at [406, 298] on button "Select an option" at bounding box center [460, 301] width 280 height 20
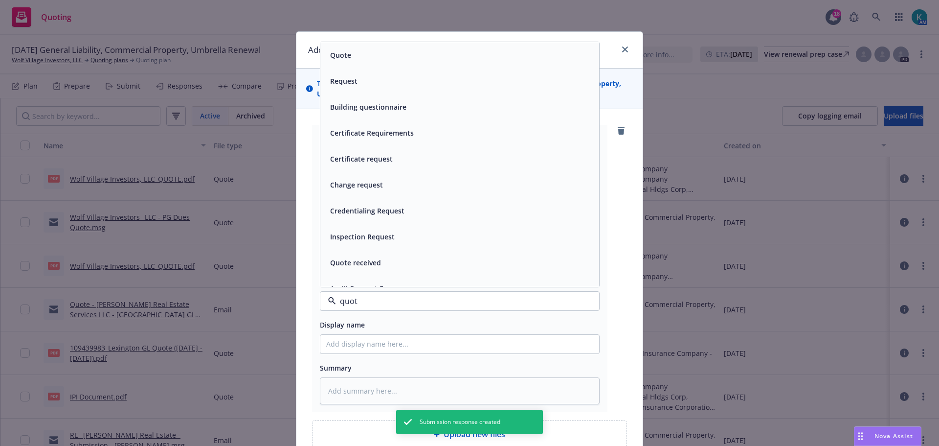
type input "quote"
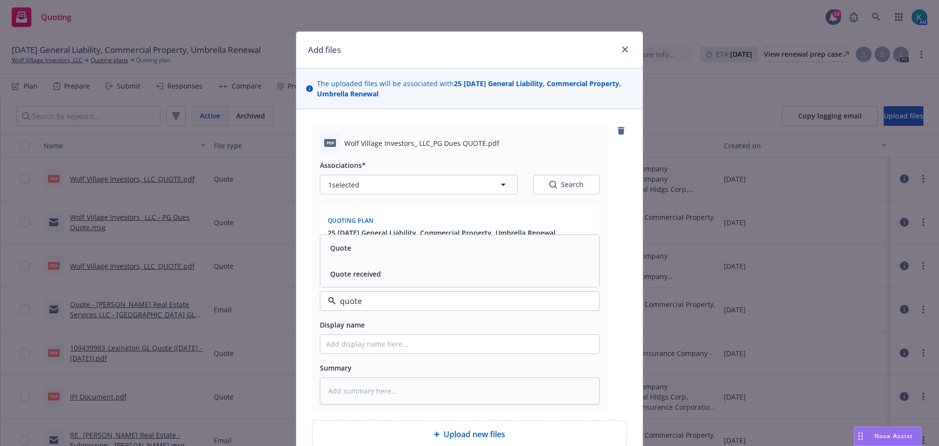
click at [360, 266] on div "Quote received" at bounding box center [459, 274] width 279 height 26
click at [377, 398] on textarea at bounding box center [460, 390] width 280 height 27
type textarea "x"
type textarea "R"
type textarea "x"
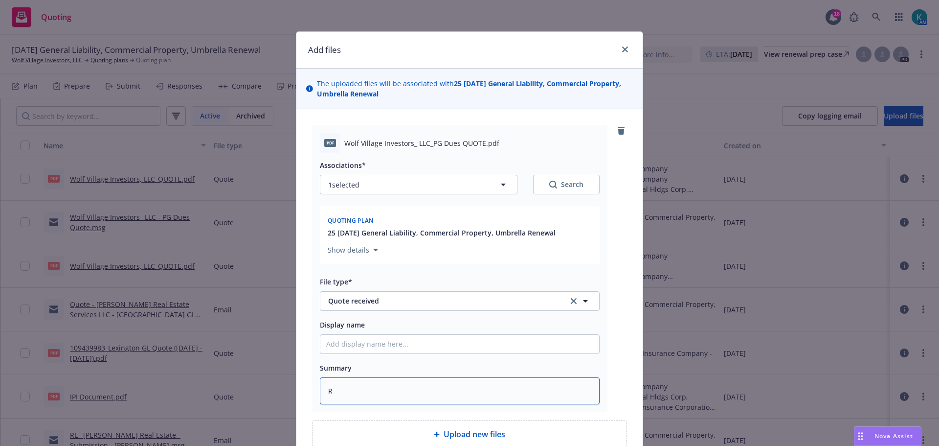
type textarea "Re"
type textarea "x"
type textarea "Rev"
type textarea "x"
type textarea "Revi"
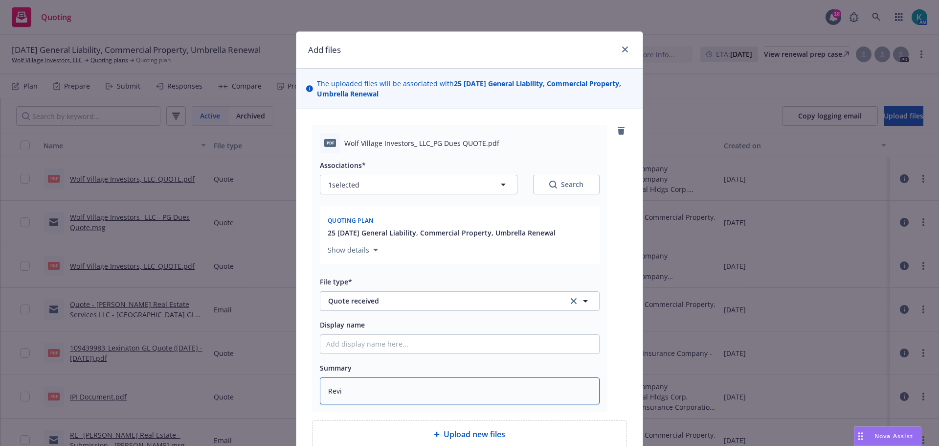
type textarea "x"
type textarea "Revis"
type textarea "x"
type textarea "Revise"
type textarea "x"
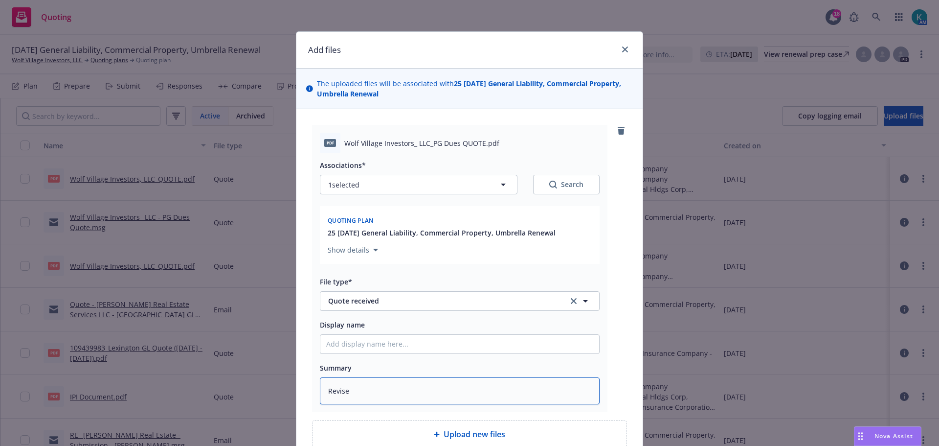
type textarea "Revised"
type textarea "x"
type textarea "Revised"
type textarea "x"
type textarea "Revised P"
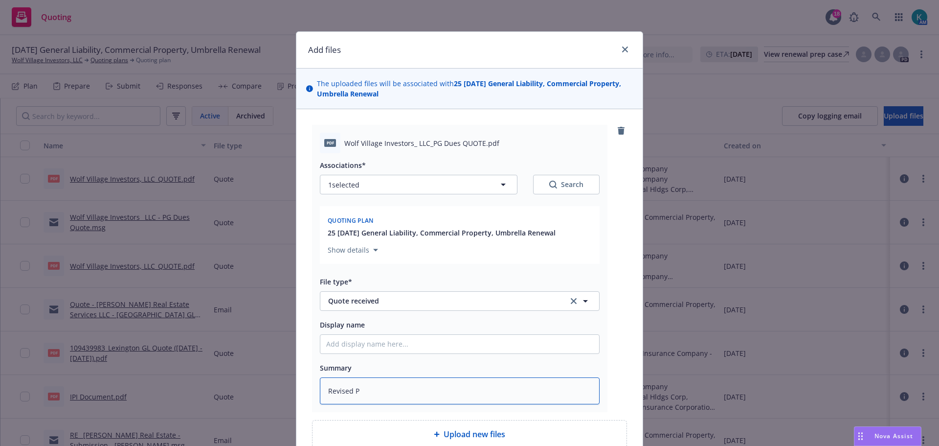
type textarea "x"
type textarea "Revised PG"
type textarea "x"
type textarea "Revised PG"
type textarea "x"
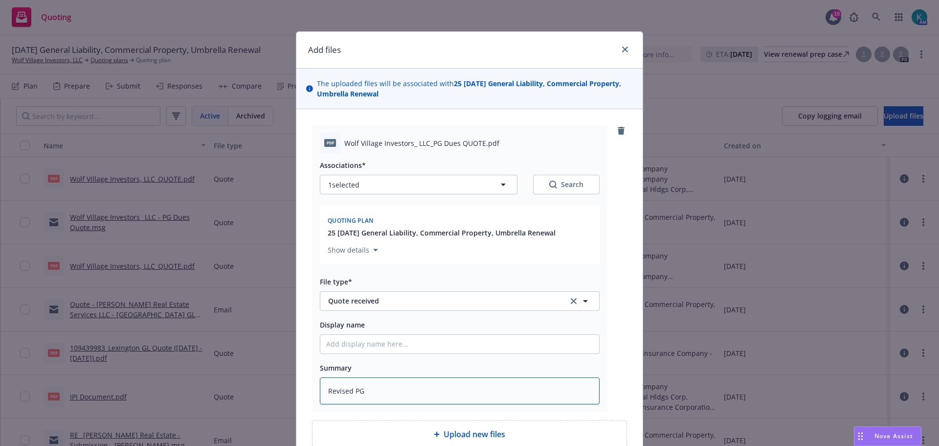
type textarea "Revised PG D"
type textarea "x"
type textarea "Revised PG Du"
type textarea "x"
type textarea "Revised PG Due"
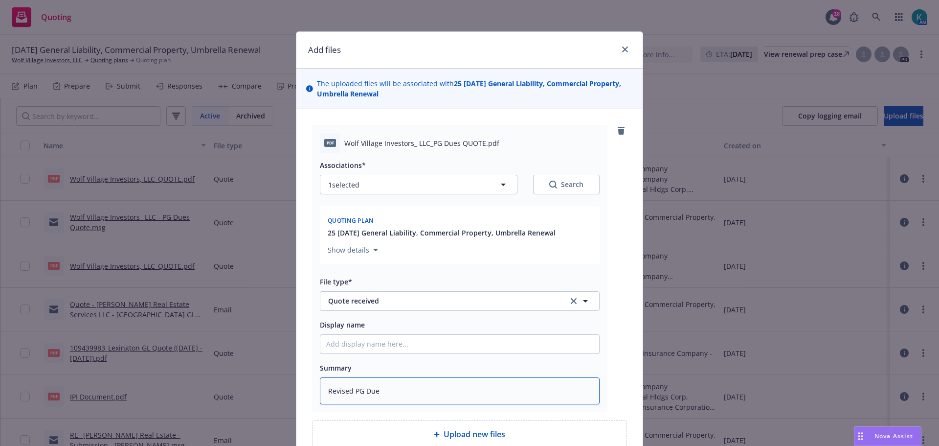
type textarea "x"
type textarea "Revised PG Dues"
type textarea "x"
type textarea "Revised PG Dues"
type textarea "x"
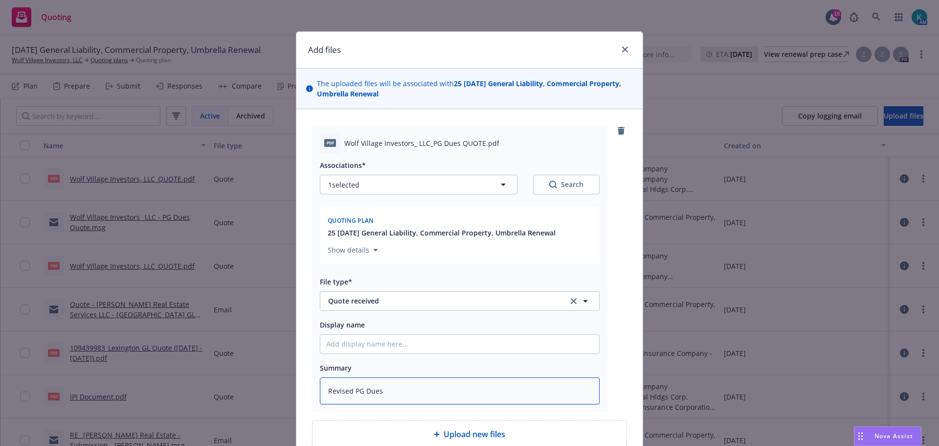
type textarea "Revised PG Dues Q"
type textarea "x"
type textarea "Revised PG Dues Qu"
type textarea "x"
type textarea "Revised PG Dues Quo"
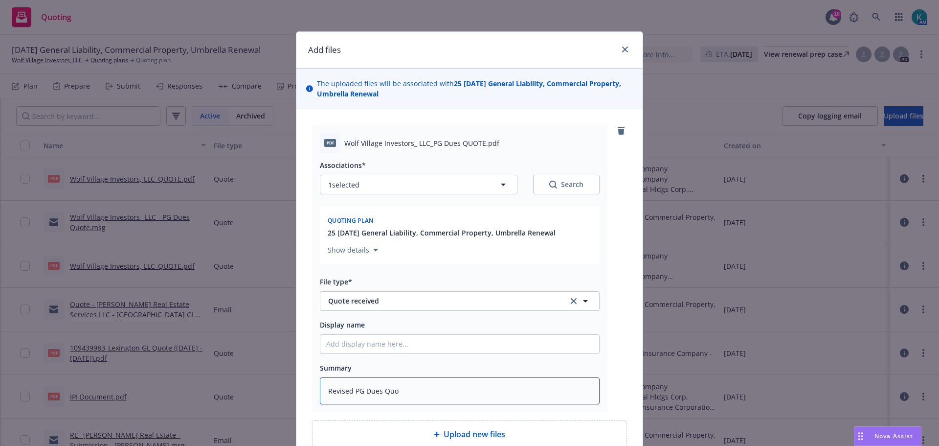
type textarea "x"
type textarea "Revised PG Dues Quot"
type textarea "x"
type textarea "Revised PG Dues Quote"
type textarea "x"
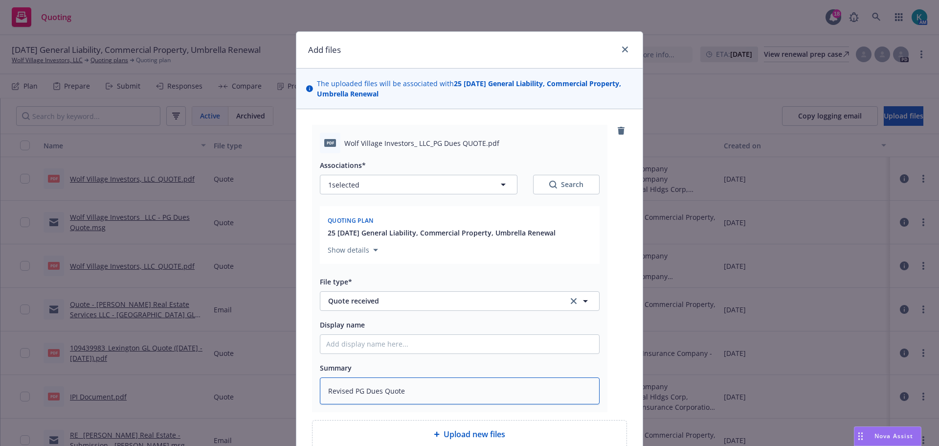
type textarea "Revised PG Dues Quote"
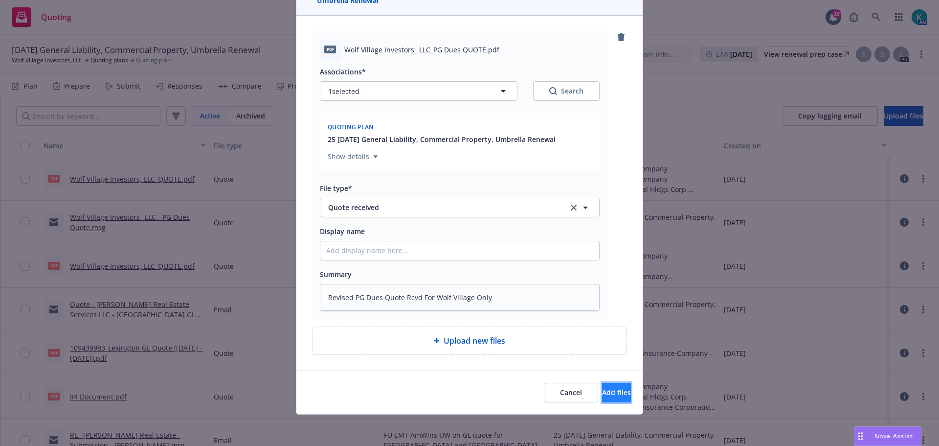
click at [602, 386] on button "Add files" at bounding box center [616, 392] width 29 height 20
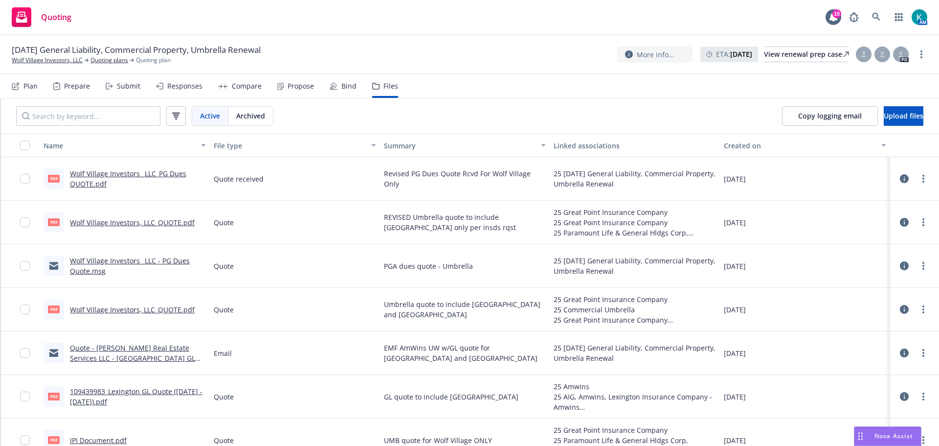
click at [137, 85] on div "Submit" at bounding box center [128, 86] width 23 height 8
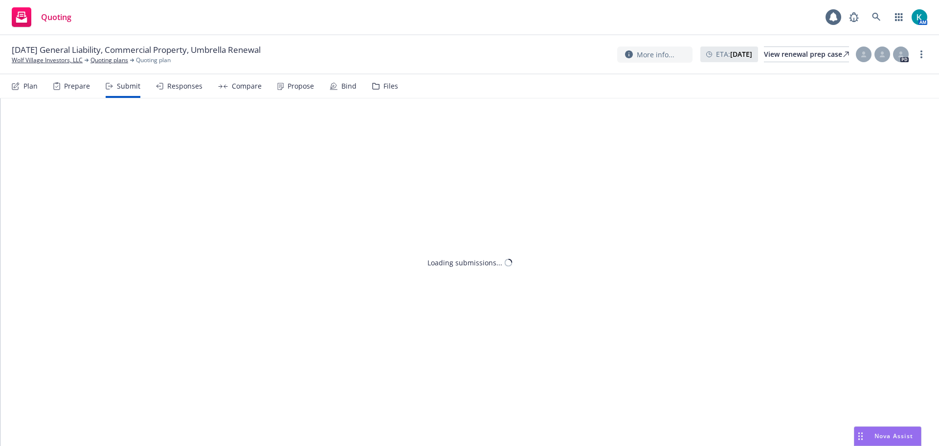
click at [170, 89] on div "Responses" at bounding box center [184, 86] width 35 height 8
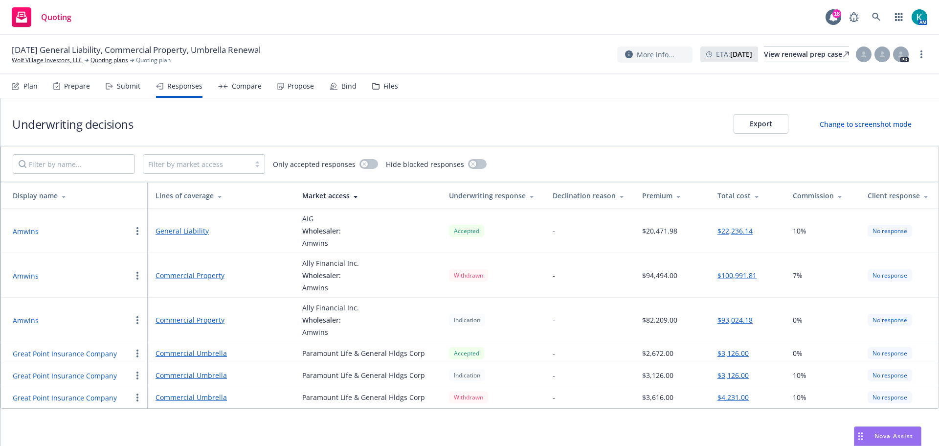
click at [137, 232] on icon "button" at bounding box center [137, 231] width 2 height 8
click at [157, 248] on span "Withdraw carrier quote" at bounding box center [182, 250] width 100 height 9
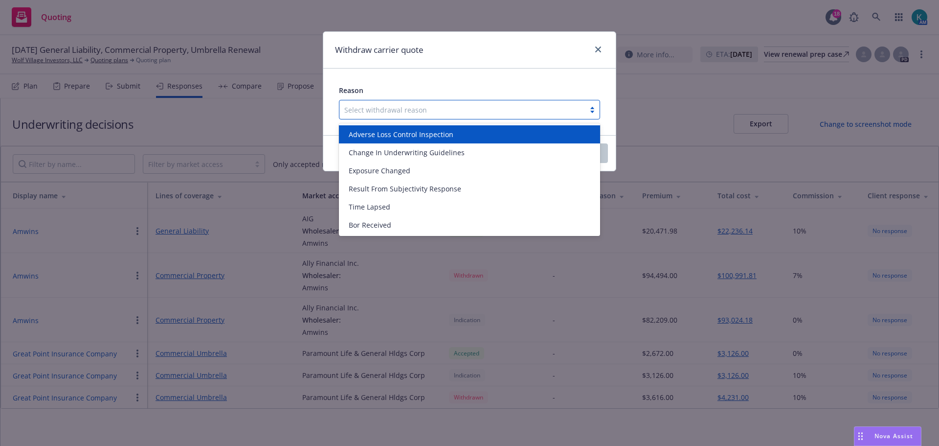
click at [451, 119] on div "Select withdrawal reason" at bounding box center [469, 110] width 261 height 20
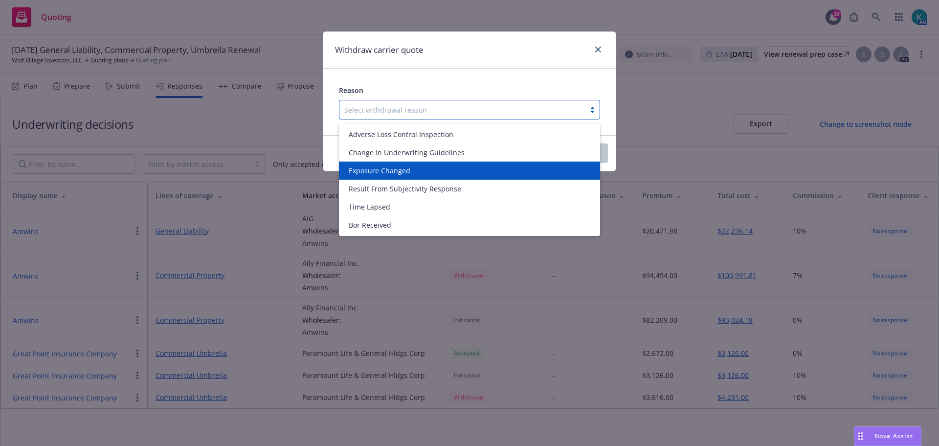
click at [454, 168] on div "Exposure Changed" at bounding box center [469, 170] width 249 height 10
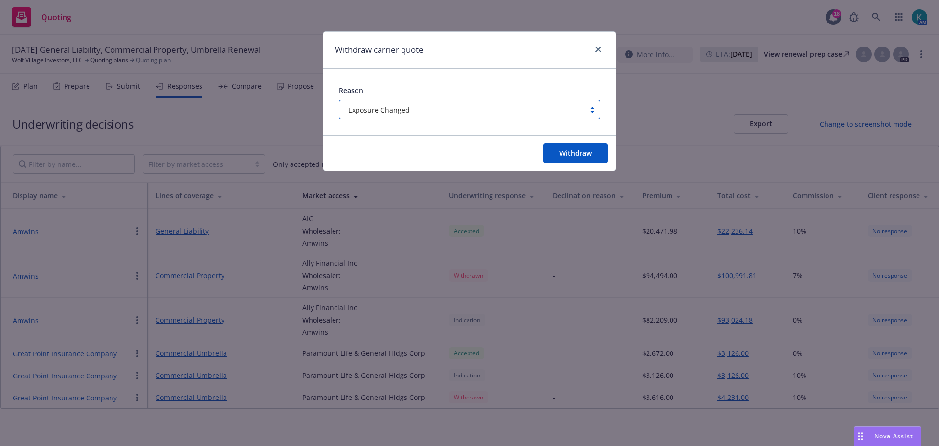
click at [567, 164] on div "Withdraw" at bounding box center [469, 152] width 292 height 35
click at [568, 157] on span "Withdraw" at bounding box center [575, 152] width 32 height 9
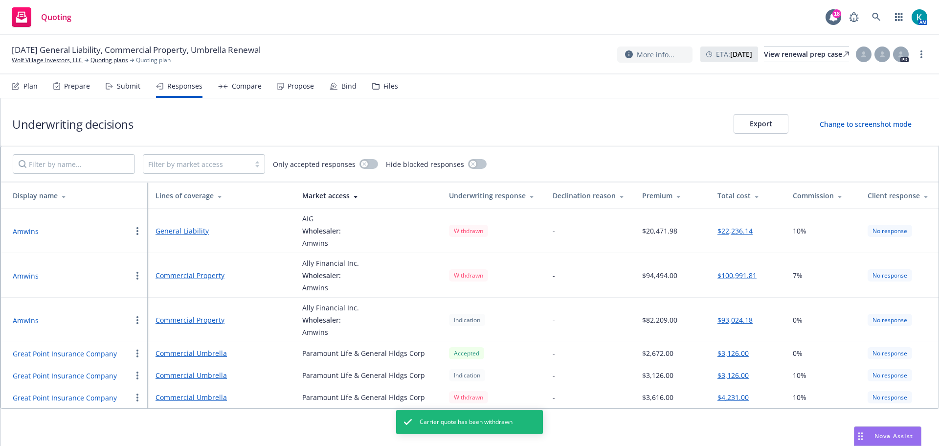
click at [131, 86] on div "Submit" at bounding box center [128, 86] width 23 height 8
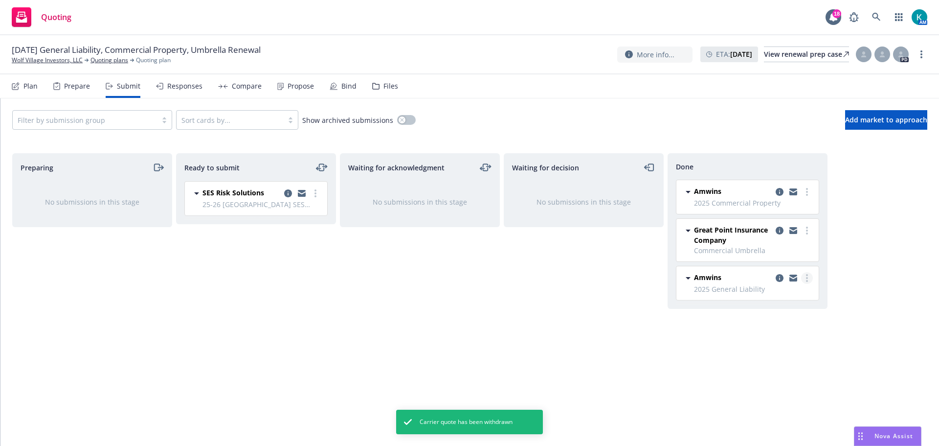
click at [809, 277] on link "more" at bounding box center [807, 278] width 12 height 12
click at [779, 317] on span "Add accepted decision" at bounding box center [764, 317] width 98 height 9
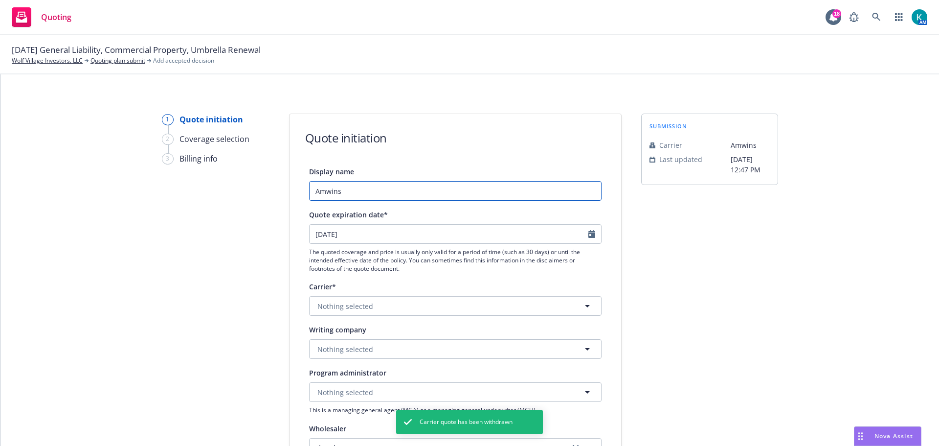
click at [396, 181] on input "Amwins" at bounding box center [455, 191] width 292 height 20
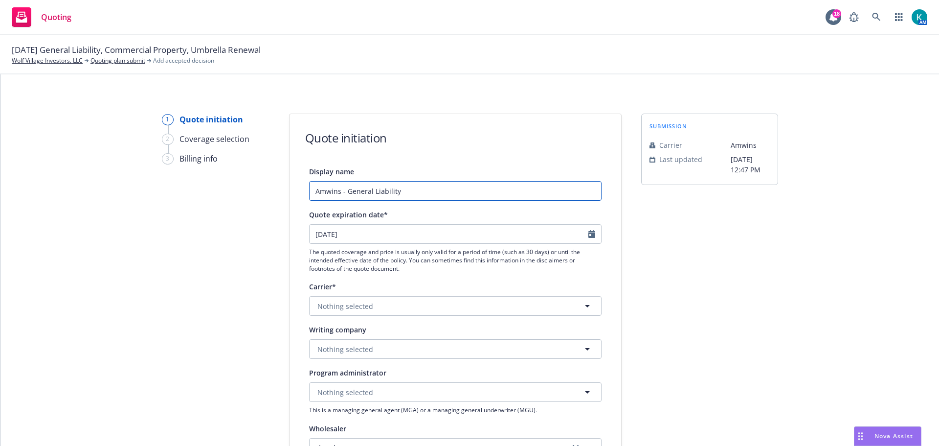
scroll to position [196, 0]
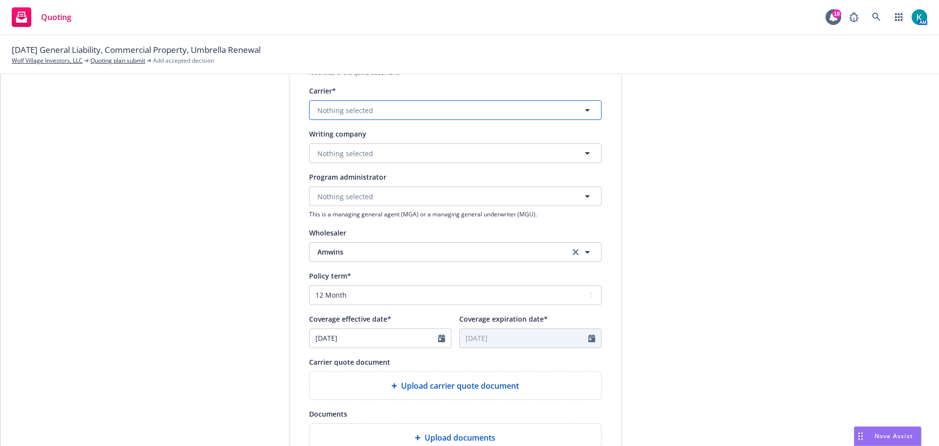
click at [430, 112] on button "Nothing selected" at bounding box center [455, 110] width 292 height 20
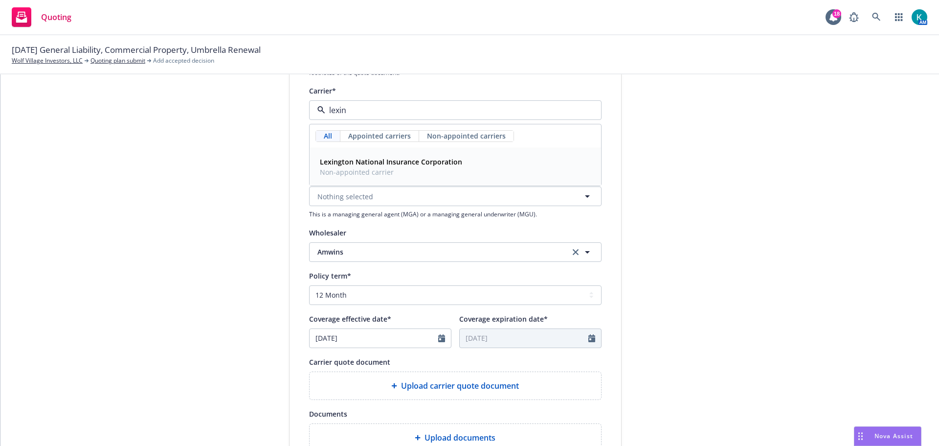
click at [434, 167] on span "Non-appointed carrier" at bounding box center [391, 172] width 142 height 10
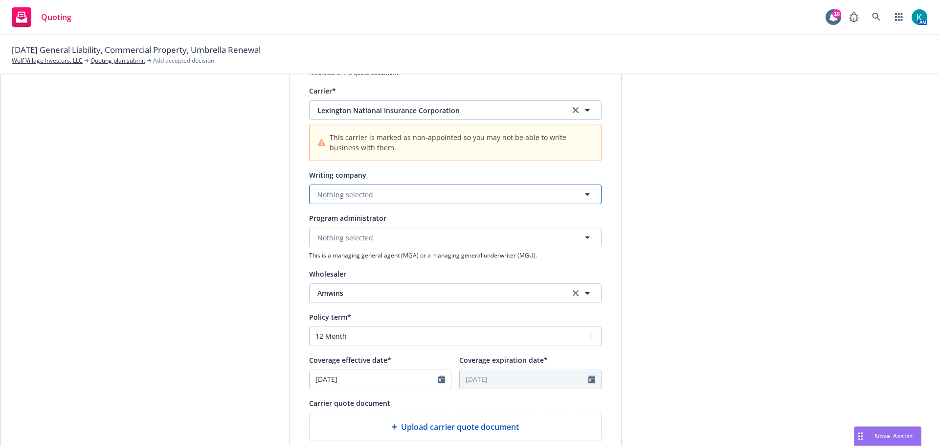
click at [392, 187] on button "Nothing selected" at bounding box center [455, 194] width 292 height 20
click at [403, 235] on span "Domestic - 37940" at bounding box center [391, 232] width 142 height 10
click at [427, 231] on button "Nothing selected" at bounding box center [455, 237] width 292 height 20
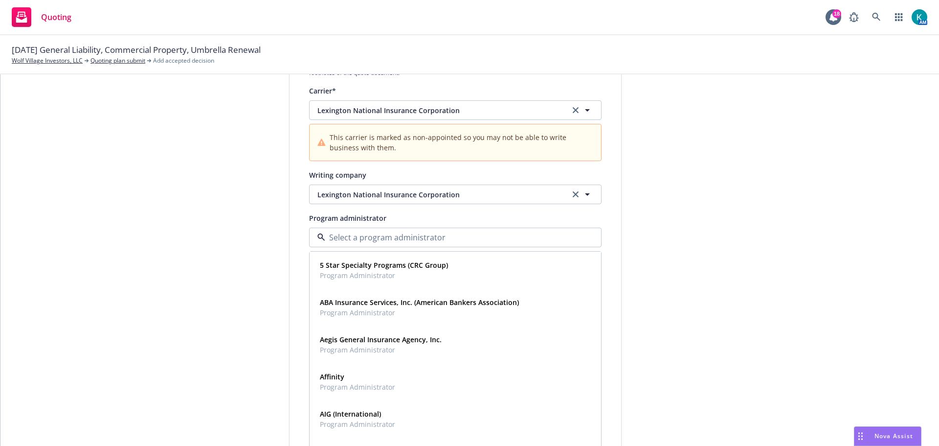
click at [771, 246] on div "submission Carrier Amwins Last updated 8/14, 12:47 PM" at bounding box center [709, 266] width 137 height 697
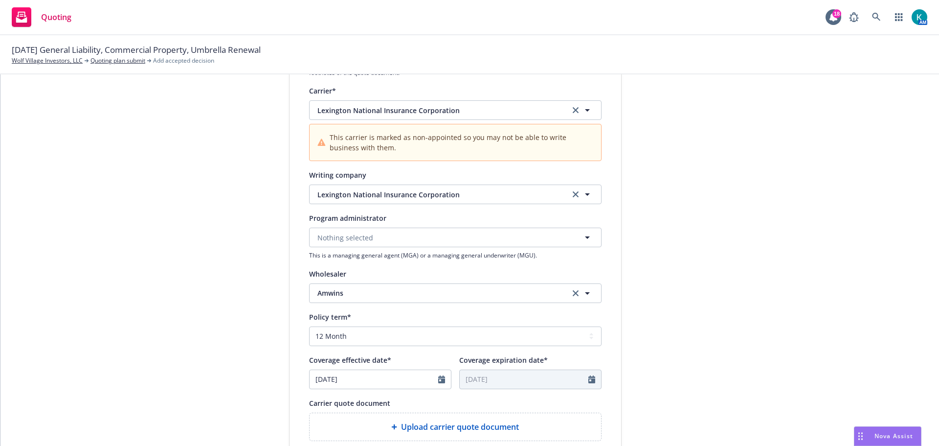
scroll to position [147, 0]
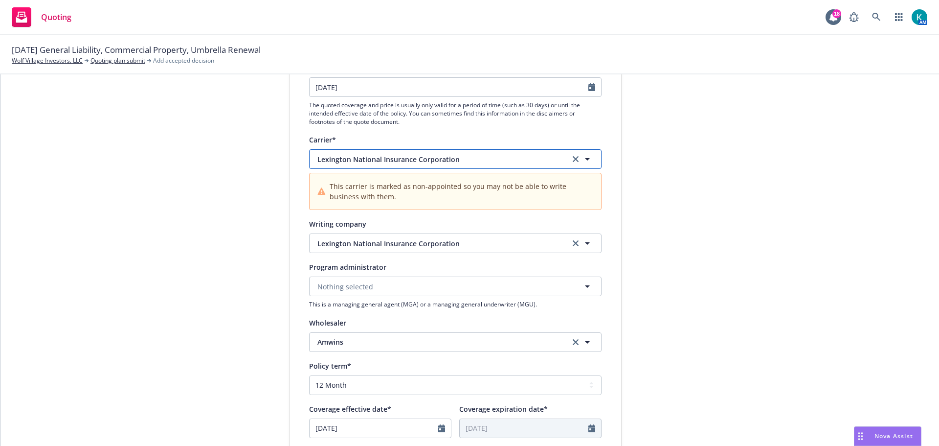
click at [432, 159] on span "Lexington National Insurance Corporation" at bounding box center [436, 159] width 238 height 10
click at [173, 221] on div "1 Quote initiation 2 Coverage selection 3 Billing info" at bounding box center [216, 315] width 108 height 697
click at [387, 241] on span "Lexington National Insurance Corporation" at bounding box center [436, 243] width 238 height 10
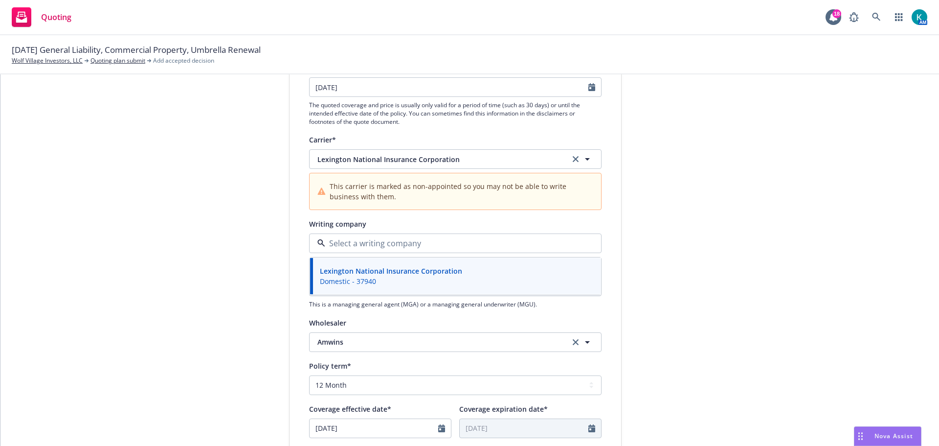
click at [215, 286] on div "1 Quote initiation 2 Coverage selection 3 Billing info" at bounding box center [216, 315] width 108 height 697
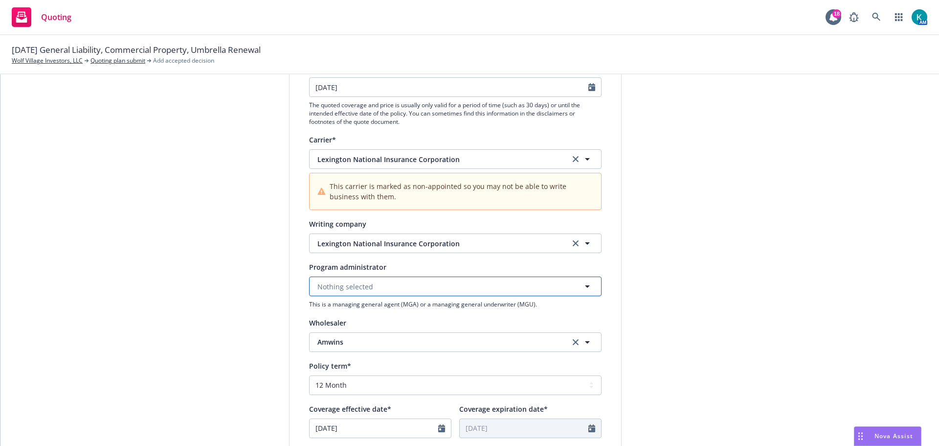
click at [330, 281] on span "Nothing selected" at bounding box center [345, 286] width 56 height 10
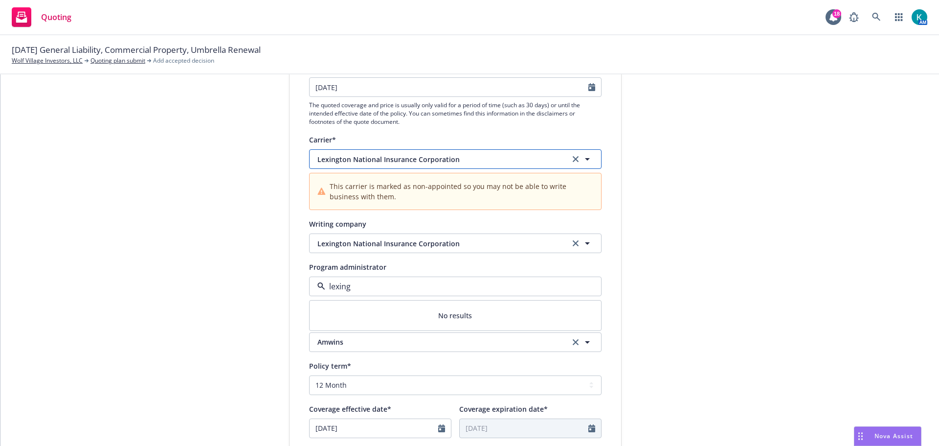
click at [378, 166] on button "Lexington National Insurance Corporation" at bounding box center [455, 159] width 292 height 20
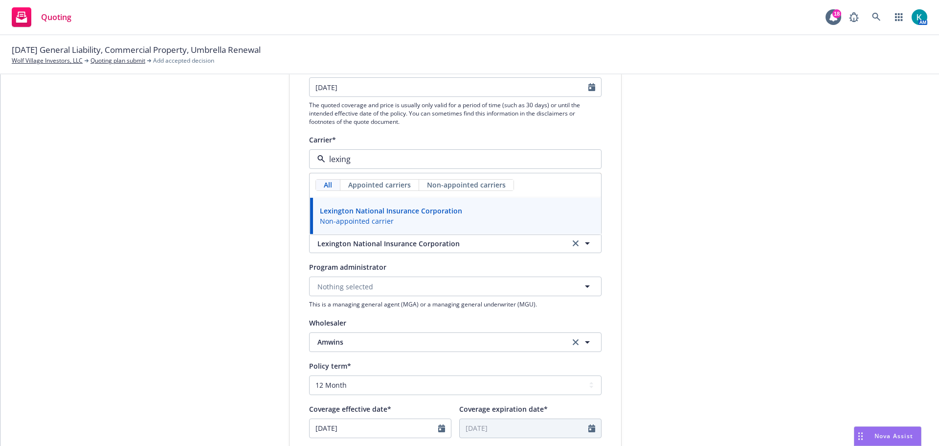
click at [781, 235] on div "1 Quote initiation 2 Coverage selection 3 Billing info Quote initiation Display…" at bounding box center [469, 315] width 915 height 697
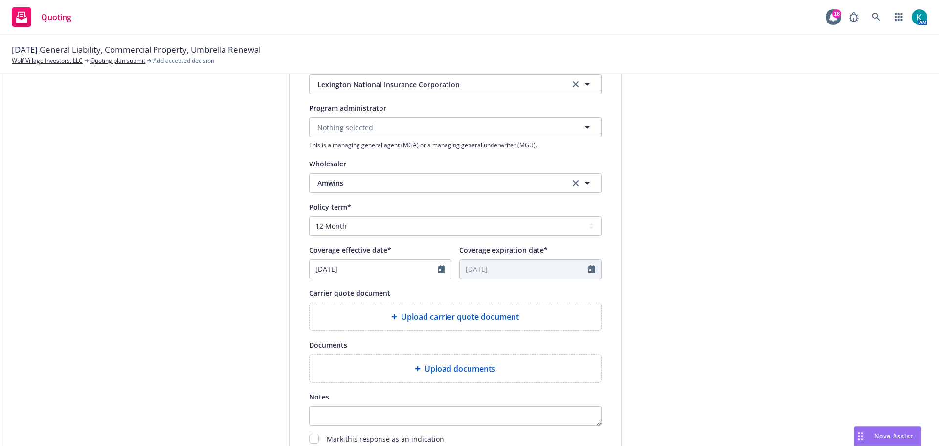
scroll to position [404, 0]
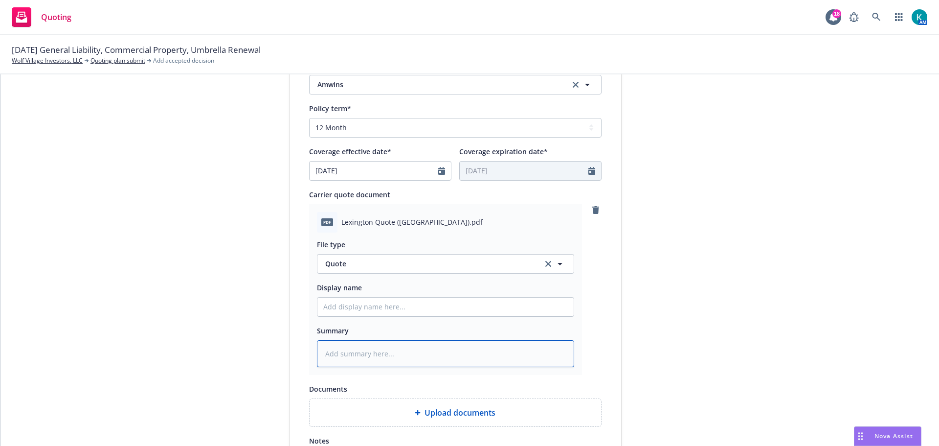
click at [384, 361] on textarea at bounding box center [445, 353] width 257 height 27
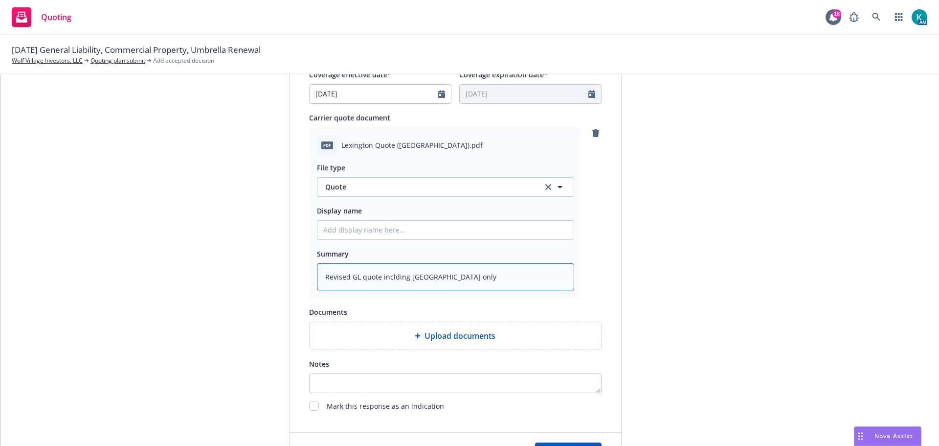
scroll to position [546, 0]
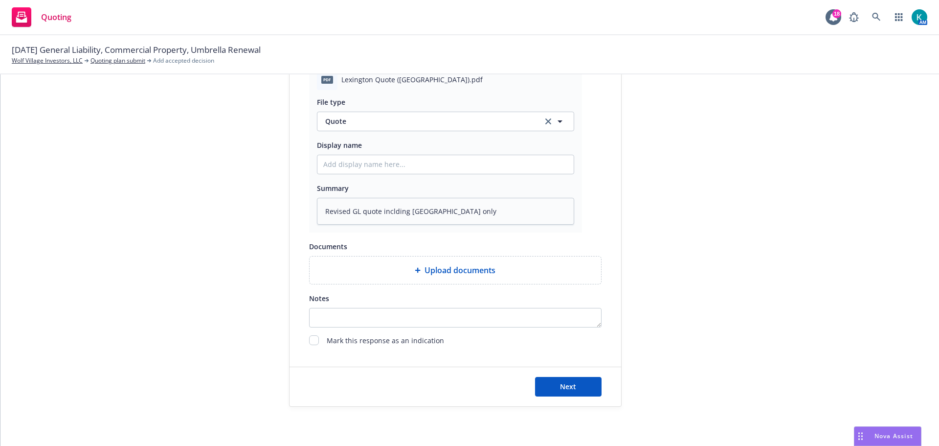
click at [612, 389] on div "Next" at bounding box center [456, 386] width 332 height 39
click at [584, 382] on button "Next" at bounding box center [568, 387] width 67 height 20
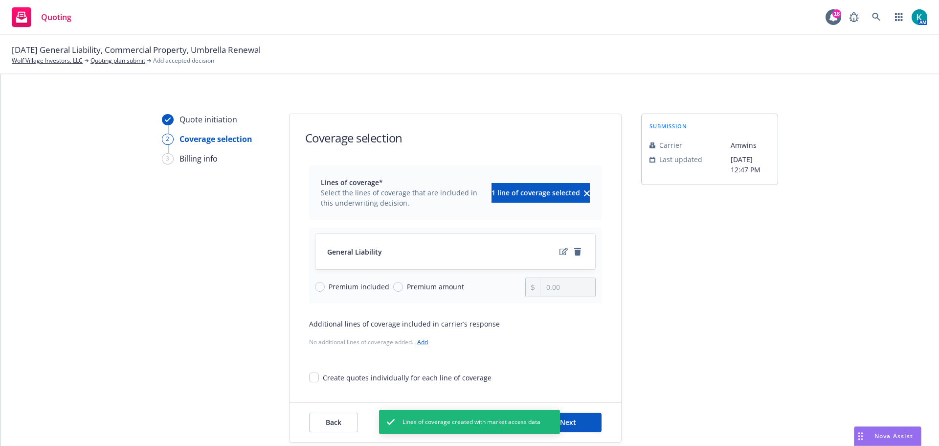
click at [409, 287] on span "Premium amount" at bounding box center [435, 286] width 57 height 10
click at [403, 287] on input "Premium amount" at bounding box center [398, 287] width 10 height 10
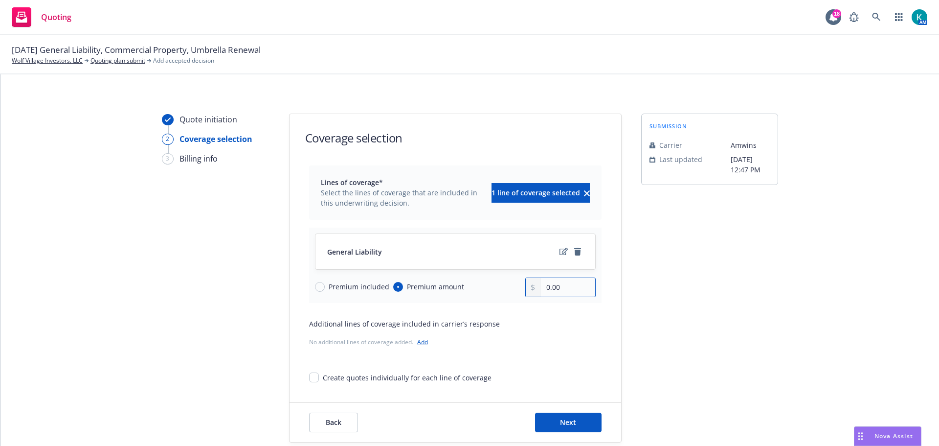
click at [555, 289] on input "0.00" at bounding box center [567, 287] width 54 height 19
drag, startPoint x: 576, startPoint y: 291, endPoint x: 509, endPoint y: 289, distance: 67.0
click at [512, 290] on div "Premium included Premium amount 0.00" at bounding box center [455, 287] width 281 height 20
click at [578, 416] on button "Next" at bounding box center [568, 422] width 67 height 20
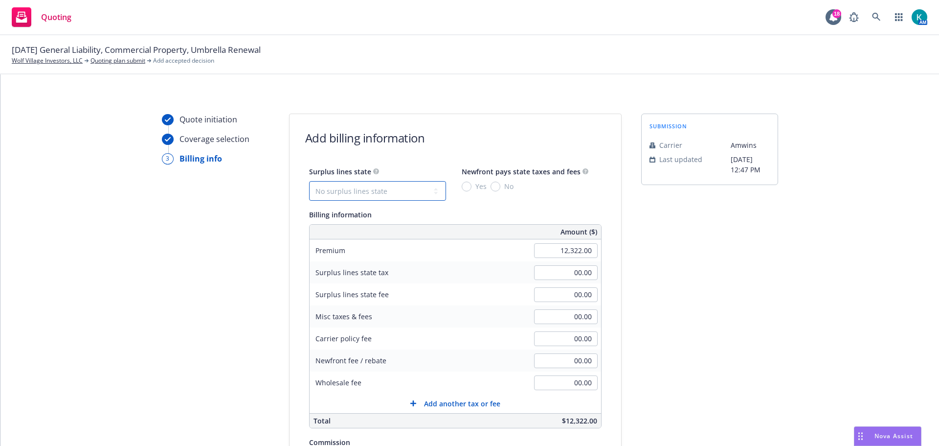
drag, startPoint x: 380, startPoint y: 193, endPoint x: 371, endPoint y: 199, distance: 10.6
click at [380, 193] on select "No surplus lines state Alaska Alabama Arkansas Arizona California Colorado Conn…" at bounding box center [377, 191] width 137 height 20
click at [309, 181] on select "No surplus lines state Alaska Alabama Arkansas Arizona California Colorado Conn…" at bounding box center [377, 191] width 137 height 20
click at [491, 186] on input "No" at bounding box center [496, 186] width 10 height 10
click at [545, 343] on input "00.00" at bounding box center [566, 338] width 64 height 15
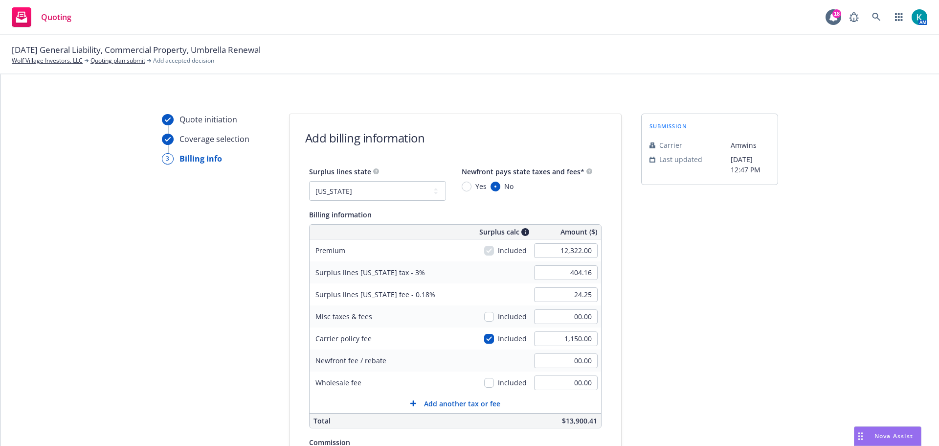
click at [714, 309] on div "submission Carrier Amwins Last updated 8/14, 12:47 PM" at bounding box center [709, 350] width 137 height 474
click at [484, 338] on input "checkbox" at bounding box center [489, 339] width 10 height 10
click at [554, 284] on div "22.18" at bounding box center [566, 295] width 70 height 22
click at [550, 267] on input "369.66" at bounding box center [566, 272] width 64 height 15
click at [534, 297] on input "00.00" at bounding box center [566, 294] width 64 height 15
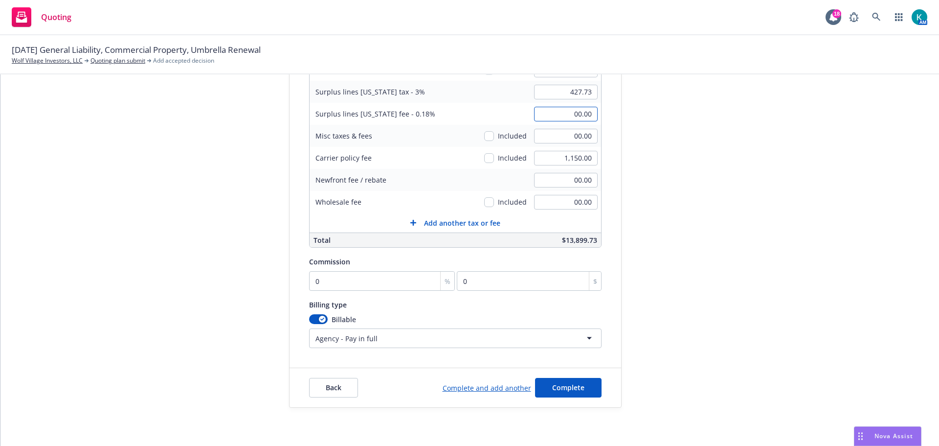
scroll to position [181, 0]
click at [571, 387] on span "Complete" at bounding box center [568, 385] width 32 height 9
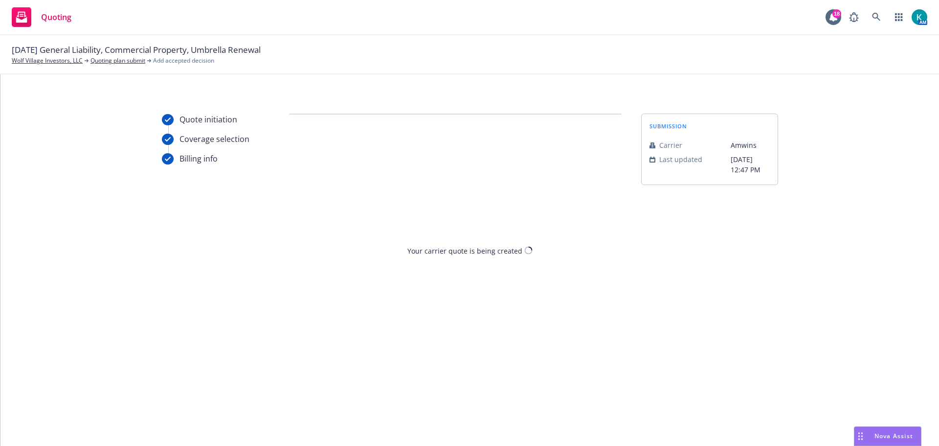
scroll to position [0, 0]
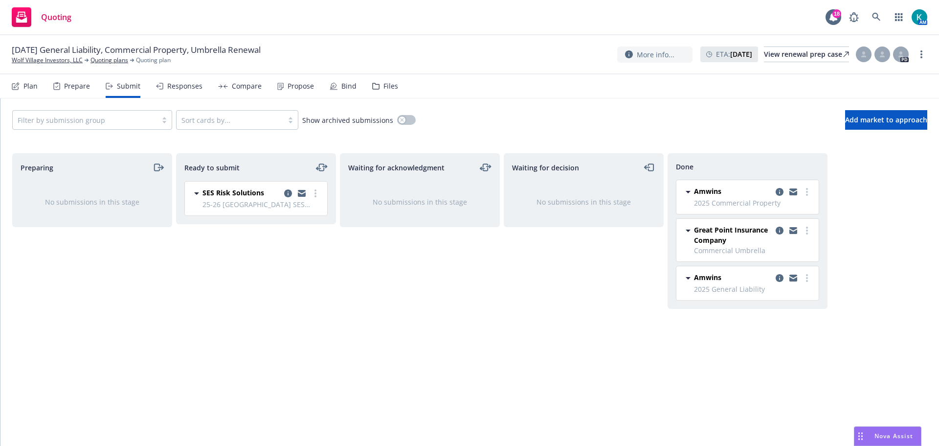
click at [378, 93] on div "Files" at bounding box center [385, 85] width 26 height 23
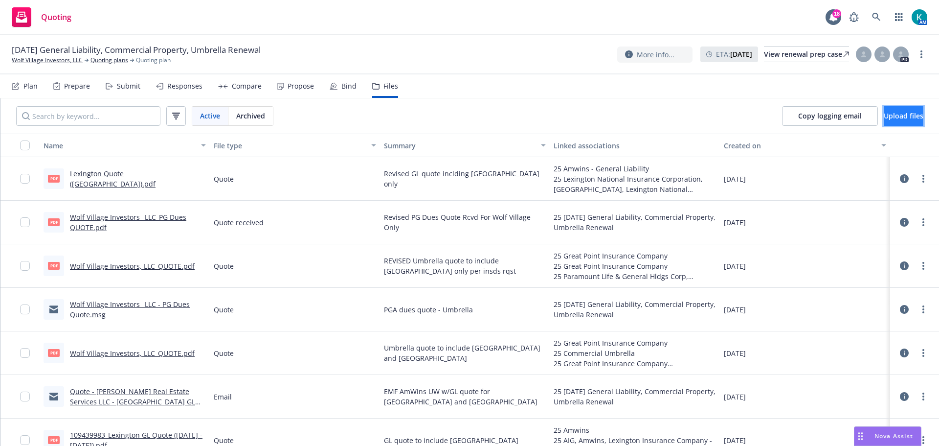
click at [909, 113] on button "Upload files" at bounding box center [904, 116] width 40 height 20
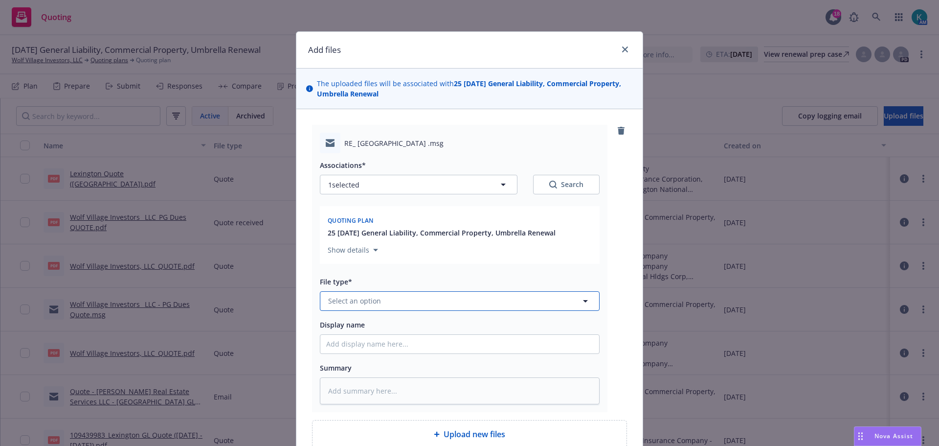
drag, startPoint x: 366, startPoint y: 296, endPoint x: 358, endPoint y: 284, distance: 14.3
click at [365, 296] on span "Select an option" at bounding box center [354, 300] width 53 height 10
drag, startPoint x: 371, startPoint y: 298, endPoint x: 244, endPoint y: 303, distance: 127.7
click at [257, 304] on div "Add files The uploaded files will be associated with 25 08/20/25 General Liabil…" at bounding box center [469, 223] width 939 height 446
drag, startPoint x: 344, startPoint y: 325, endPoint x: 354, endPoint y: 343, distance: 20.8
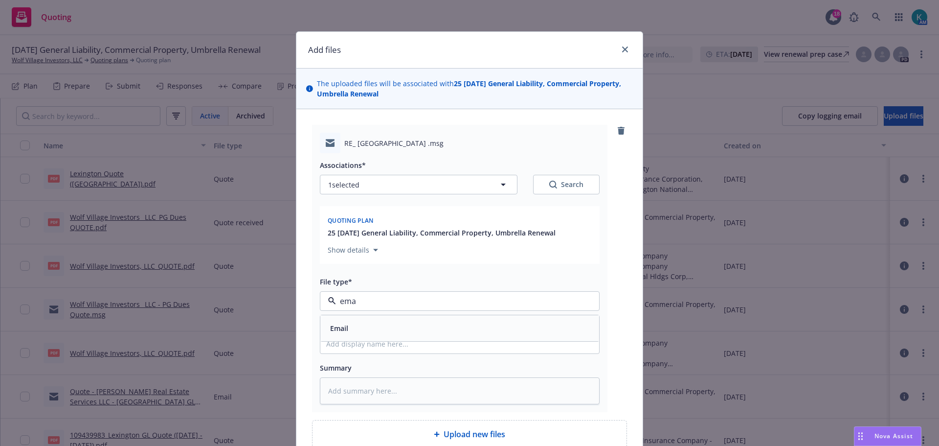
click at [344, 325] on span "Email" at bounding box center [339, 328] width 18 height 10
click at [374, 388] on textarea at bounding box center [460, 390] width 280 height 27
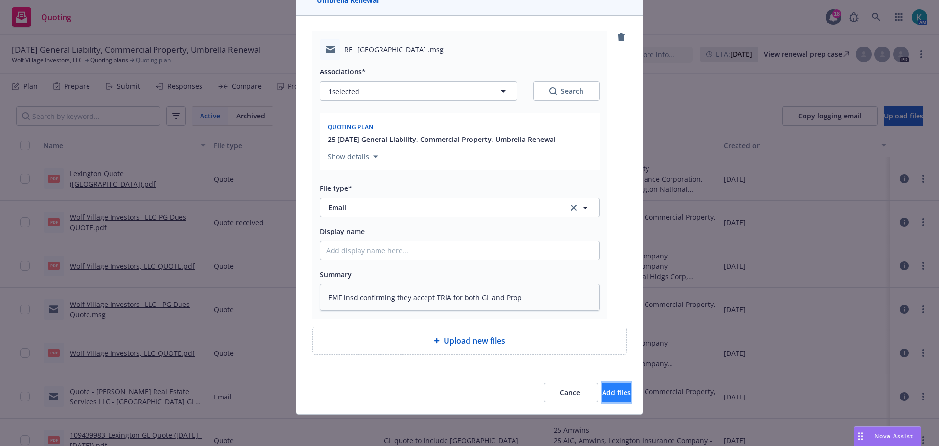
click at [602, 398] on button "Add files" at bounding box center [616, 392] width 29 height 20
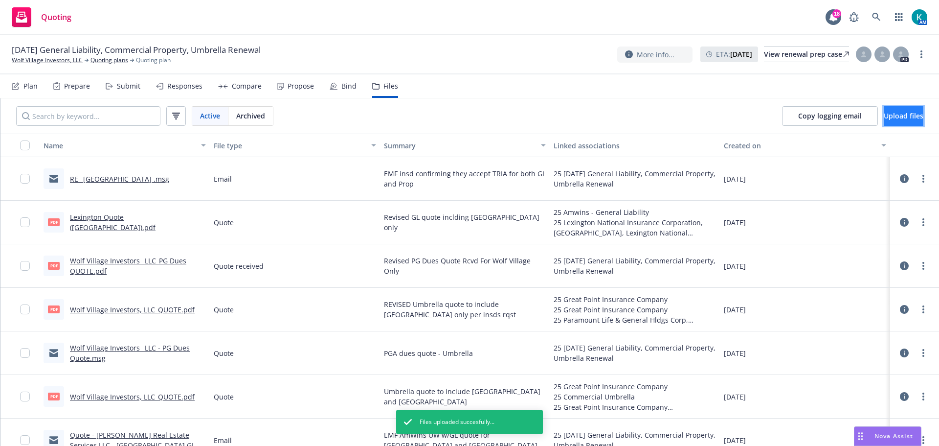
click at [906, 117] on span "Upload files" at bounding box center [904, 115] width 40 height 9
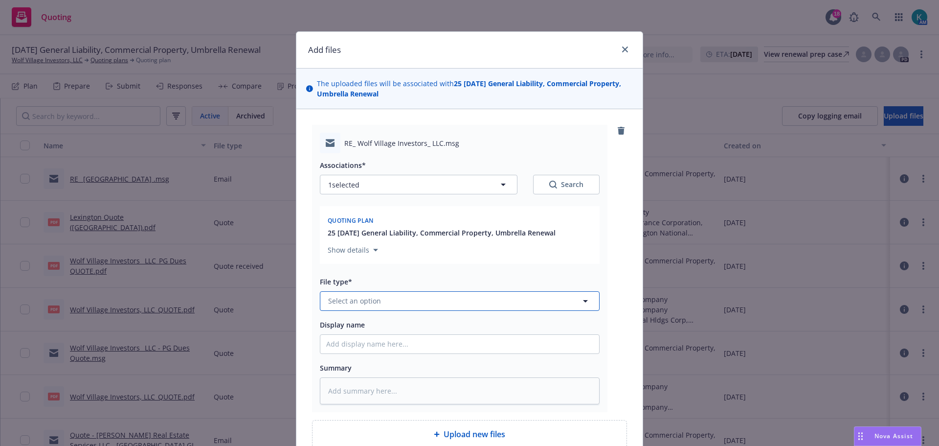
click at [384, 303] on button "Select an option" at bounding box center [460, 301] width 280 height 20
click at [387, 278] on div "Email" at bounding box center [459, 274] width 267 height 14
click at [389, 385] on textarea at bounding box center [460, 390] width 280 height 27
drag, startPoint x: 566, startPoint y: 389, endPoint x: 155, endPoint y: 377, distance: 411.5
click at [70, 394] on div "Add files The uploaded files will be associated with 25 08/20/25 General Liabil…" at bounding box center [469, 223] width 939 height 446
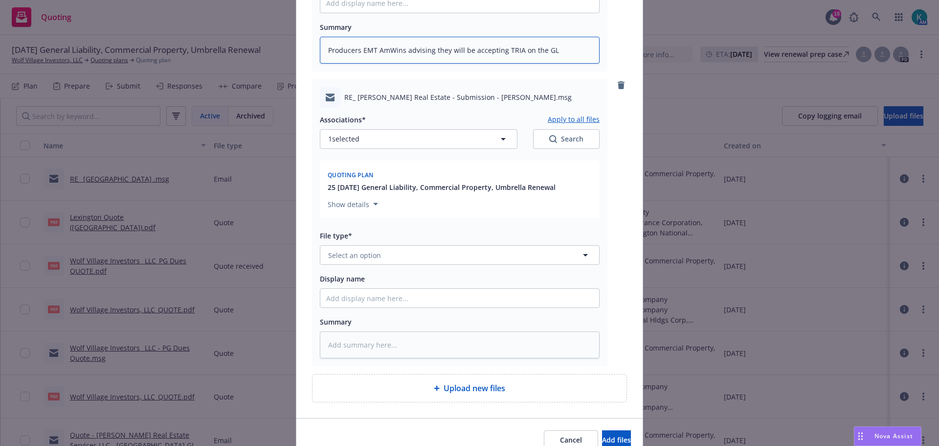
scroll to position [342, 0]
click at [369, 249] on span "Select an option" at bounding box center [354, 253] width 53 height 10
click at [381, 279] on div "Email" at bounding box center [459, 280] width 267 height 14
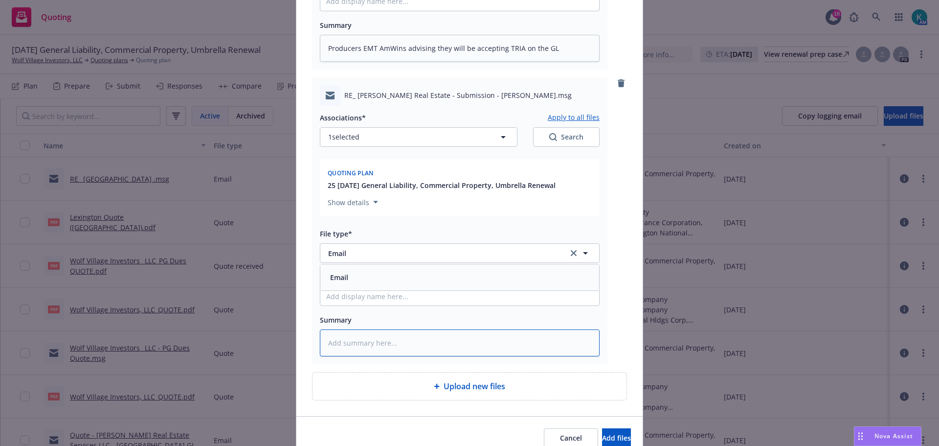
click at [402, 354] on textarea at bounding box center [460, 342] width 280 height 27
paste textarea "Producers EMT AmWins advising they will be accepting TRIA on the GL"
drag, startPoint x: 581, startPoint y: 344, endPoint x: 535, endPoint y: 340, distance: 46.2
click at [539, 347] on textarea "Producers EMT AmWins advising they will be accepting TRIA on the GL" at bounding box center [460, 342] width 280 height 27
click at [605, 438] on span "Add files" at bounding box center [616, 437] width 29 height 9
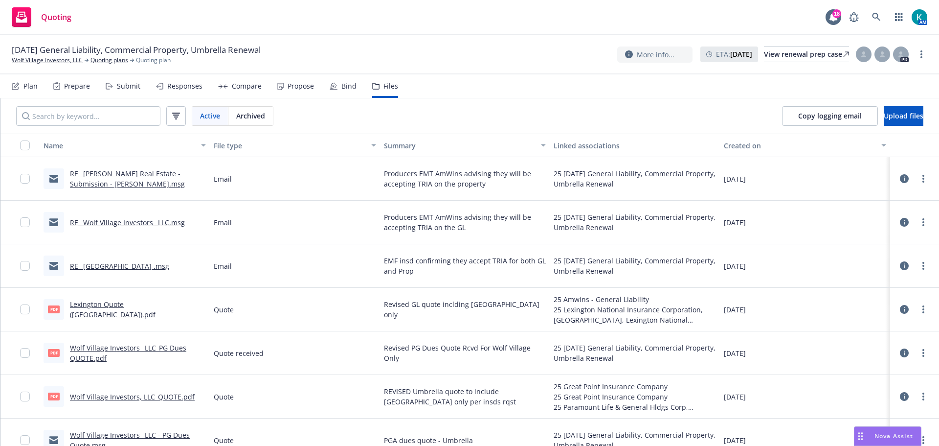
click at [352, 82] on div "Bind" at bounding box center [348, 86] width 15 height 8
click at [288, 90] on div "Propose" at bounding box center [301, 86] width 26 height 8
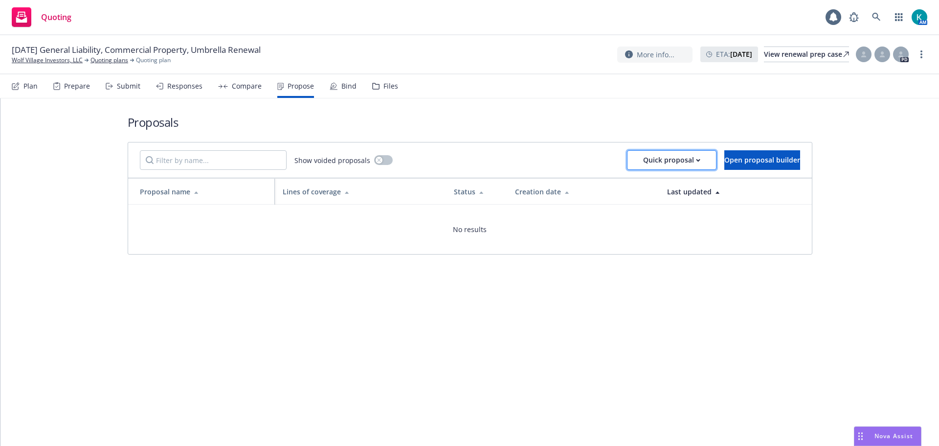
click at [656, 158] on div "Quick proposal" at bounding box center [671, 160] width 57 height 19
click at [676, 187] on span "Upload quick proposal" at bounding box center [646, 184] width 97 height 9
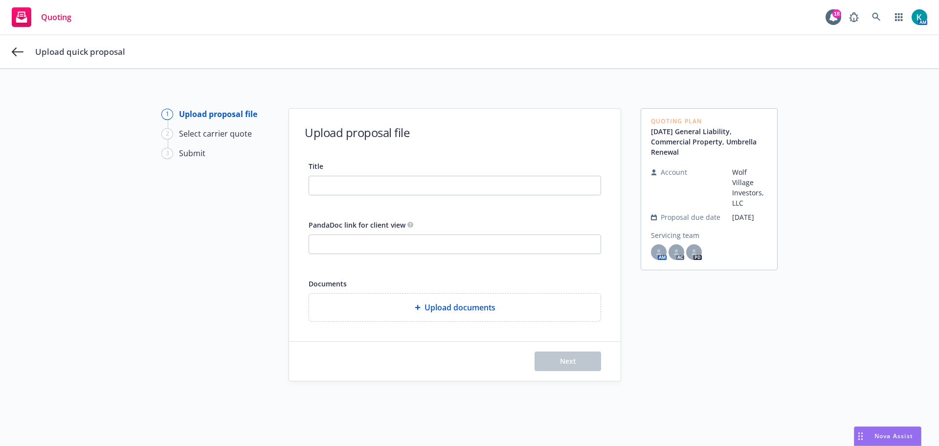
click at [446, 197] on div "Title PandaDoc link for client view Documents Upload documents" at bounding box center [455, 240] width 292 height 161
click at [452, 187] on input "Title" at bounding box center [454, 185] width 291 height 19
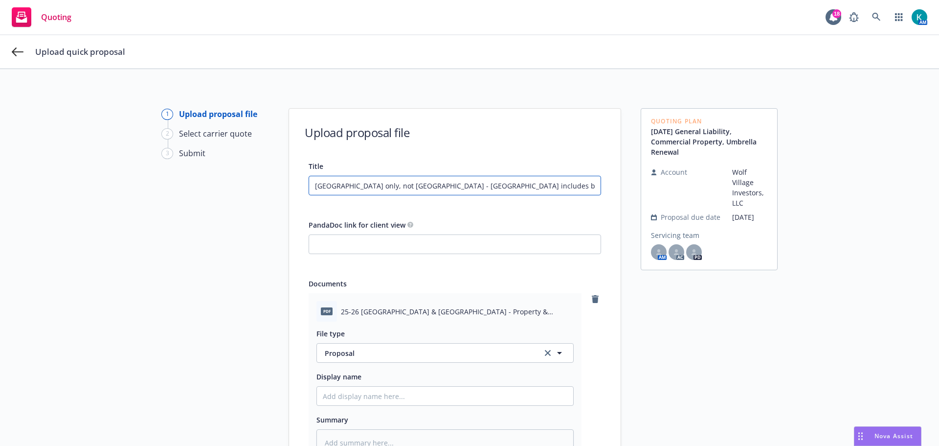
drag, startPoint x: 542, startPoint y: 178, endPoint x: 129, endPoint y: 184, distance: 413.8
click at [129, 184] on div "1 Upload proposal file 2 Select carrier quote 3 Submit Upload proposal file Tit…" at bounding box center [470, 332] width 916 height 449
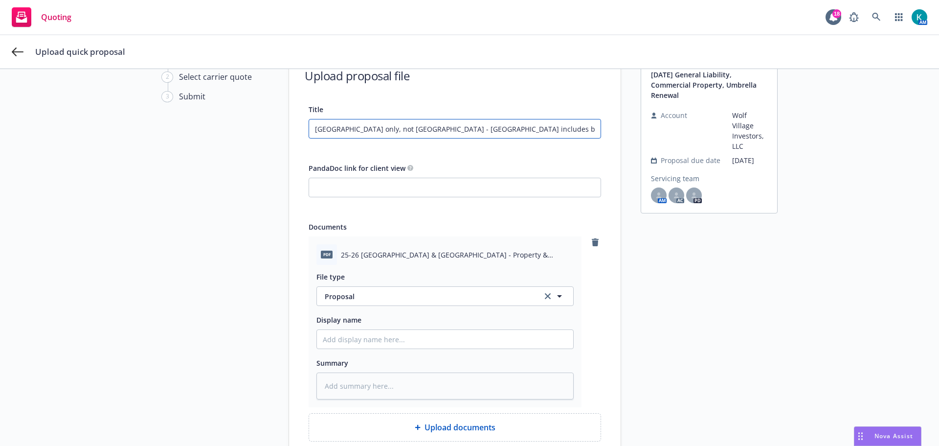
scroll to position [151, 0]
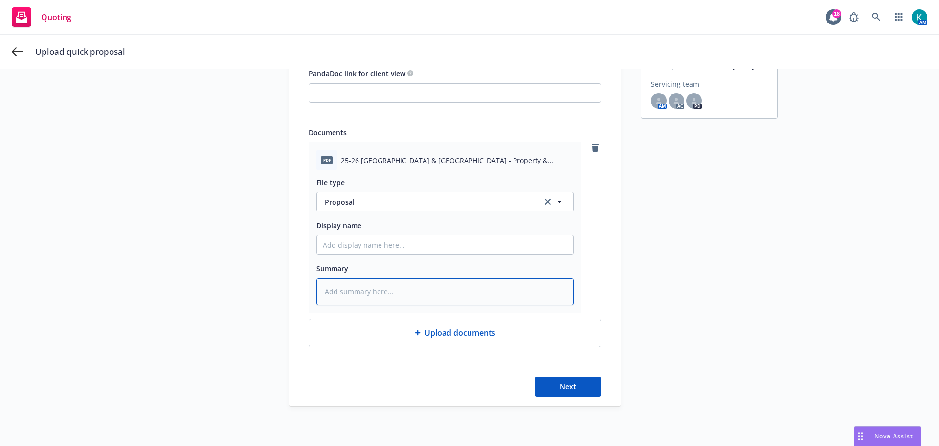
click at [374, 291] on textarea at bounding box center [444, 291] width 257 height 27
paste textarea "Binding Wolf Village only, not West Hill - Proposal includes both"
click at [560, 384] on span "Next" at bounding box center [568, 385] width 16 height 9
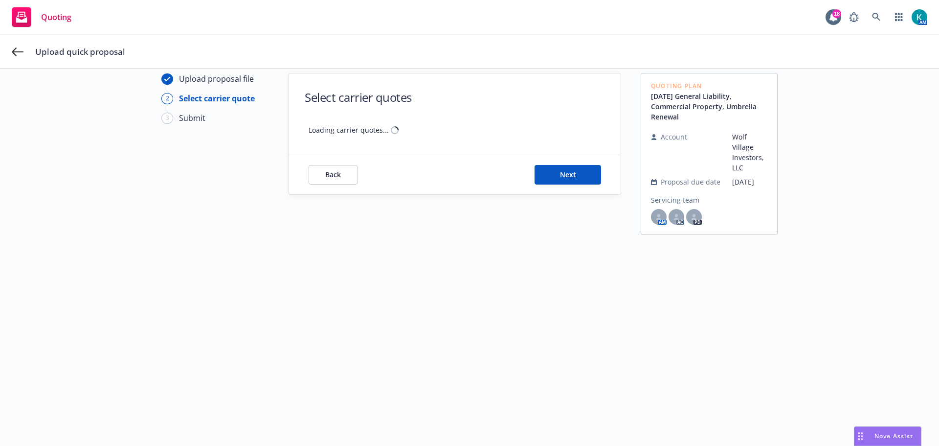
scroll to position [35, 0]
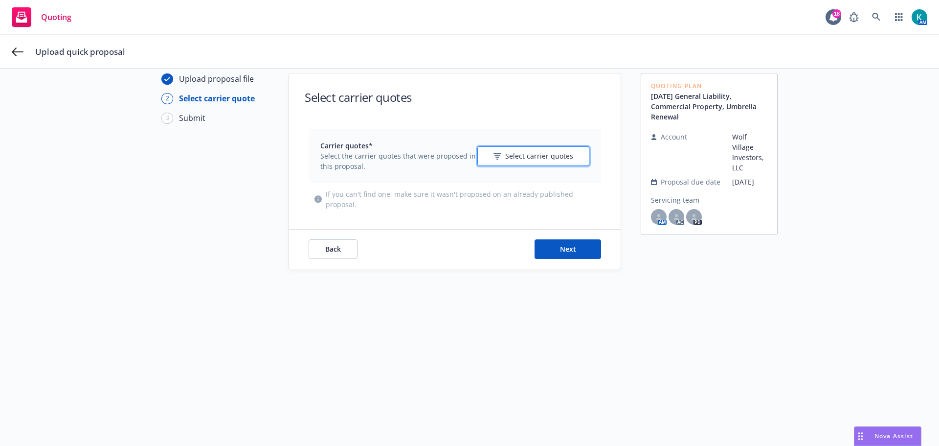
click at [512, 156] on span "Select carrier quotes" at bounding box center [539, 156] width 68 height 10
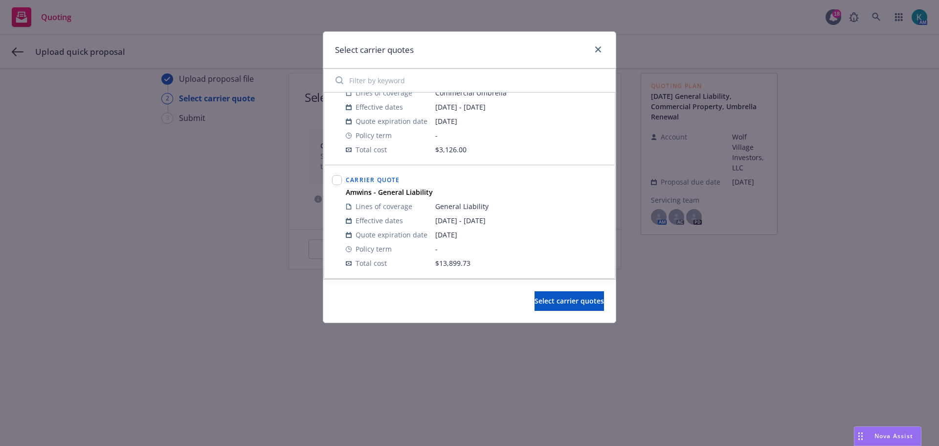
scroll to position [0, 0]
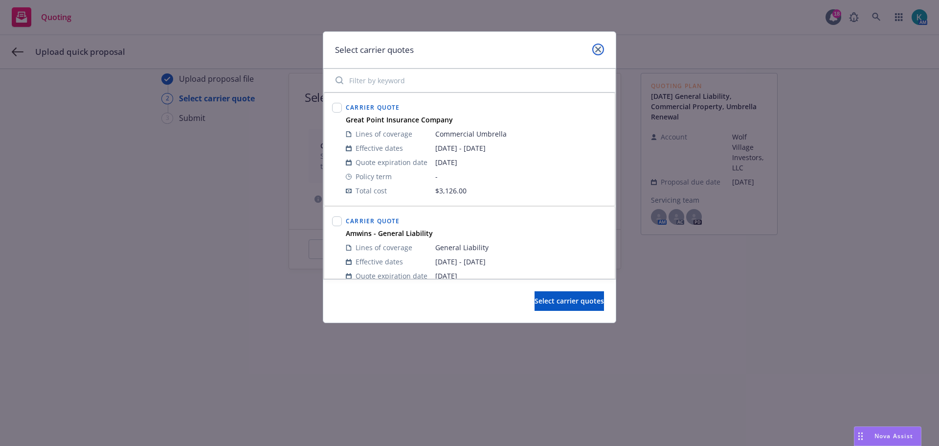
click at [598, 47] on icon "close" at bounding box center [598, 49] width 6 height 6
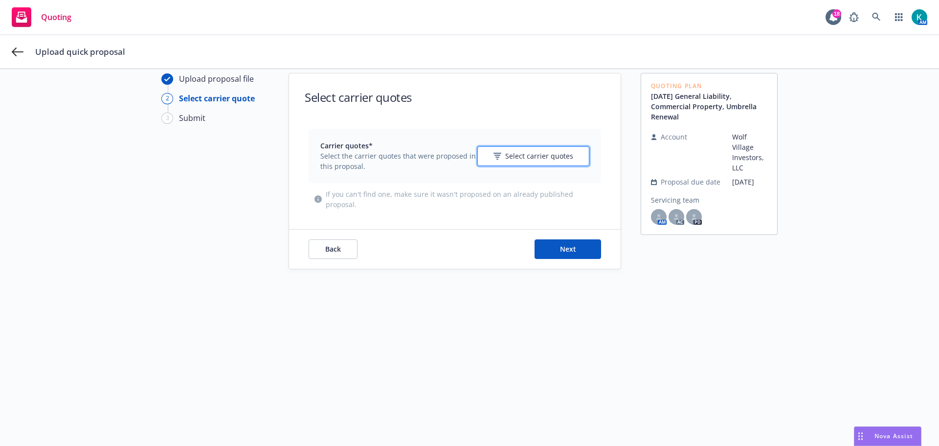
click at [533, 146] on button "Select carrier quotes" at bounding box center [533, 156] width 112 height 20
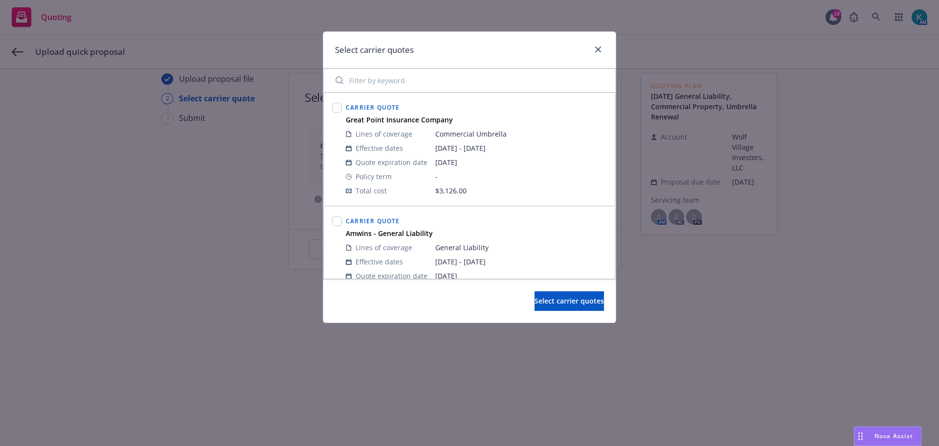
scroll to position [41, 0]
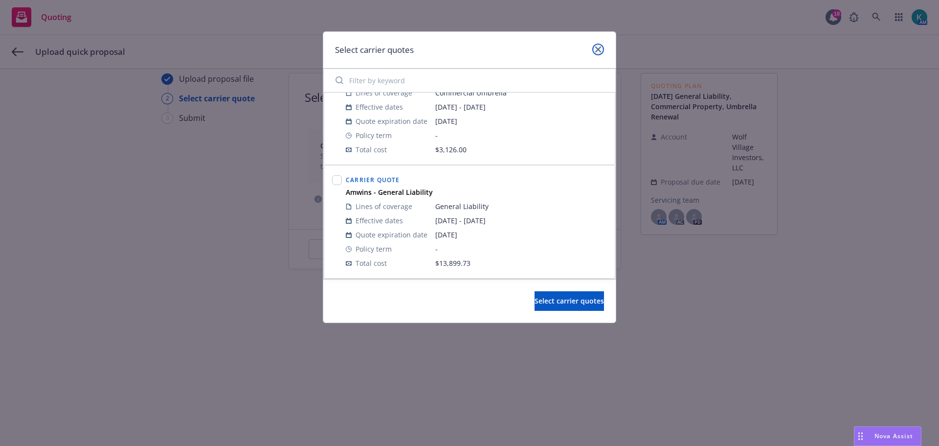
click at [600, 50] on icon "close" at bounding box center [598, 49] width 6 height 6
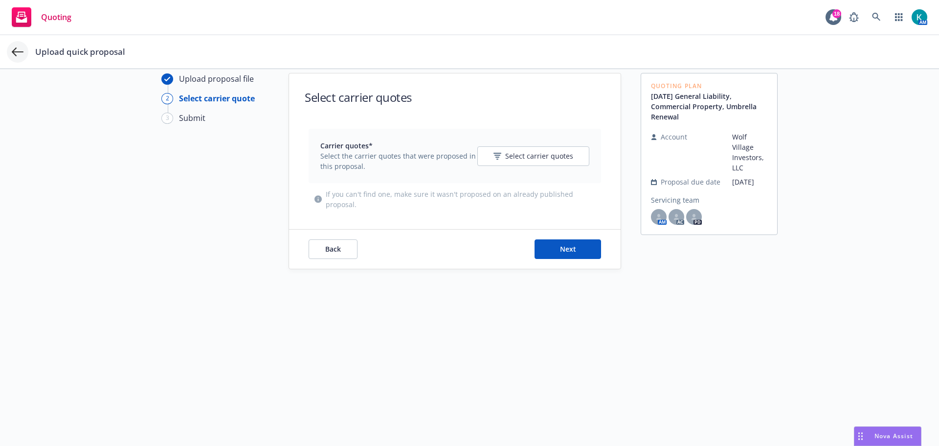
click at [13, 47] on icon at bounding box center [18, 52] width 12 height 12
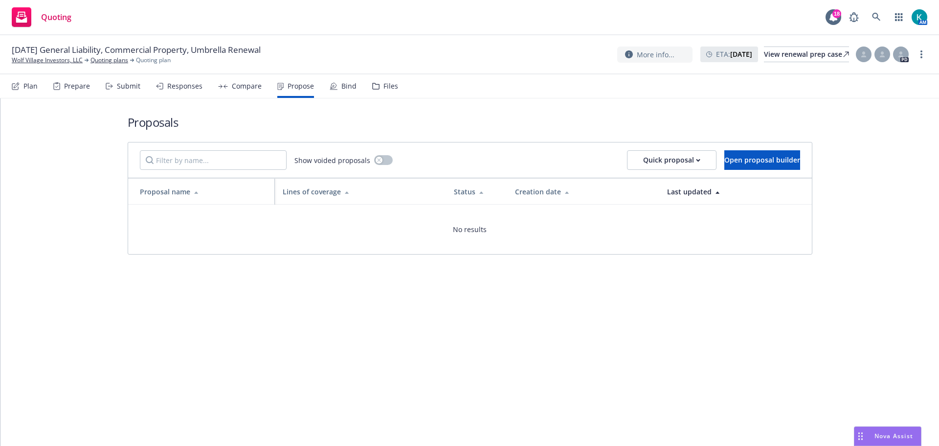
click at [228, 86] on div "Compare" at bounding box center [240, 85] width 44 height 23
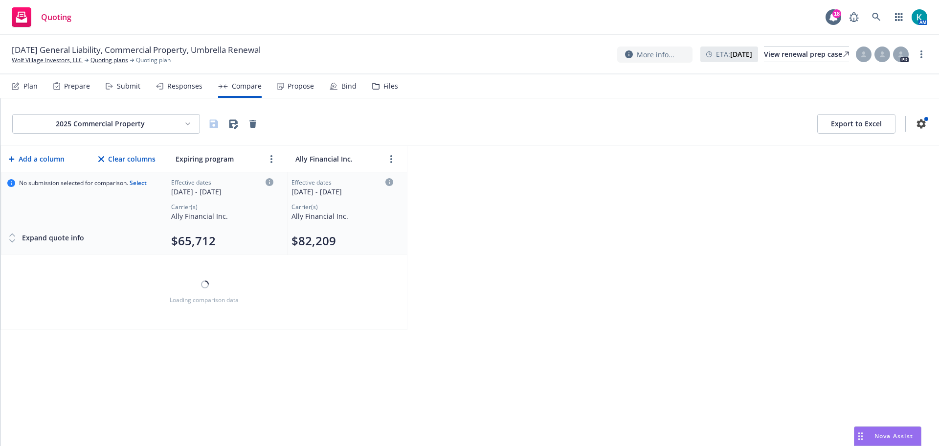
click at [171, 89] on div "Responses" at bounding box center [184, 86] width 35 height 8
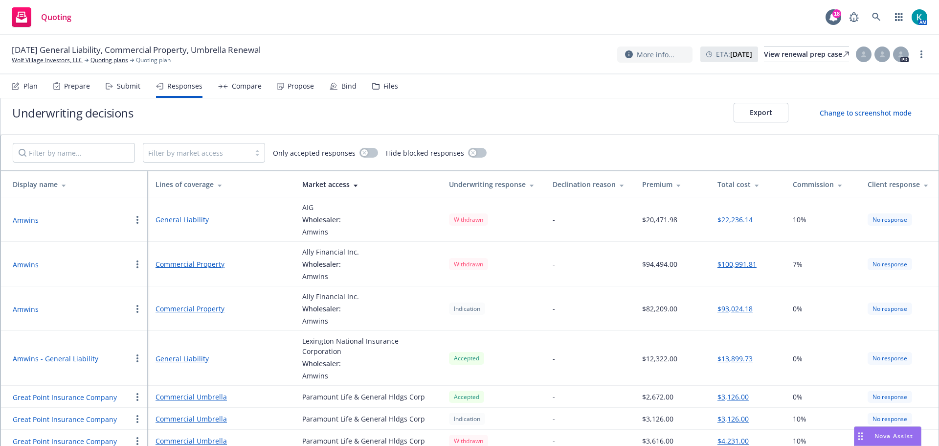
scroll to position [18, 0]
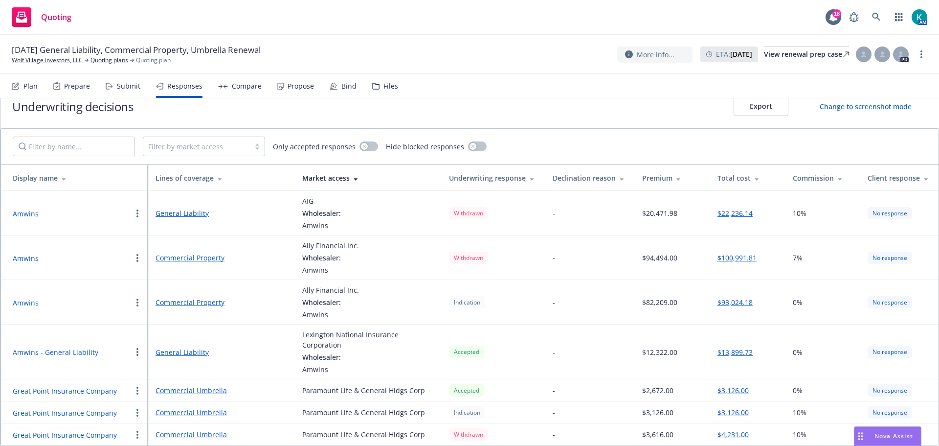
click at [137, 307] on button "button" at bounding box center [138, 302] width 12 height 12
click at [606, 345] on td "-" at bounding box center [590, 351] width 90 height 55
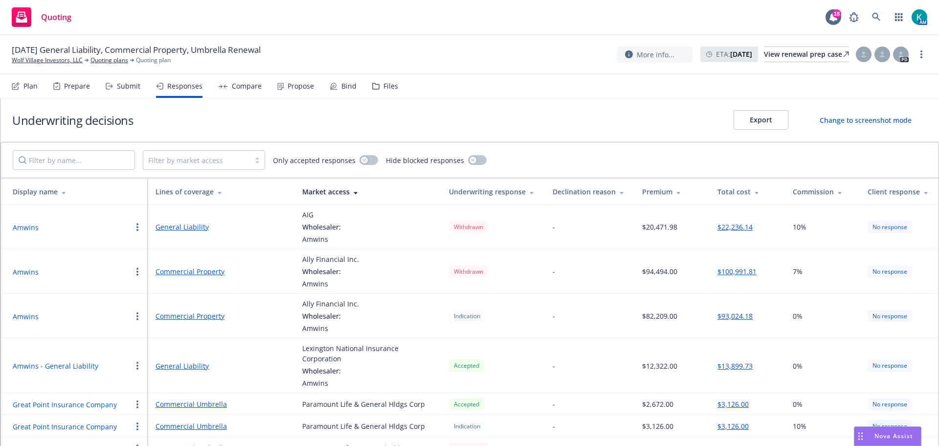
scroll to position [0, 0]
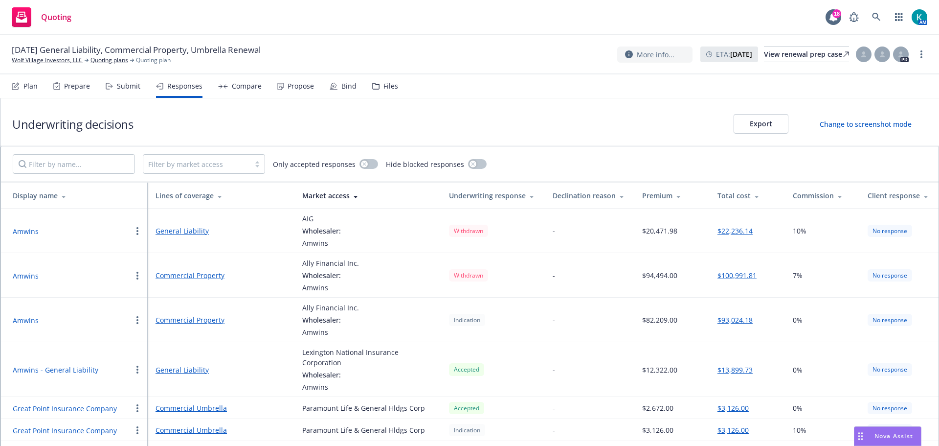
click at [121, 84] on div "Submit" at bounding box center [128, 86] width 23 height 8
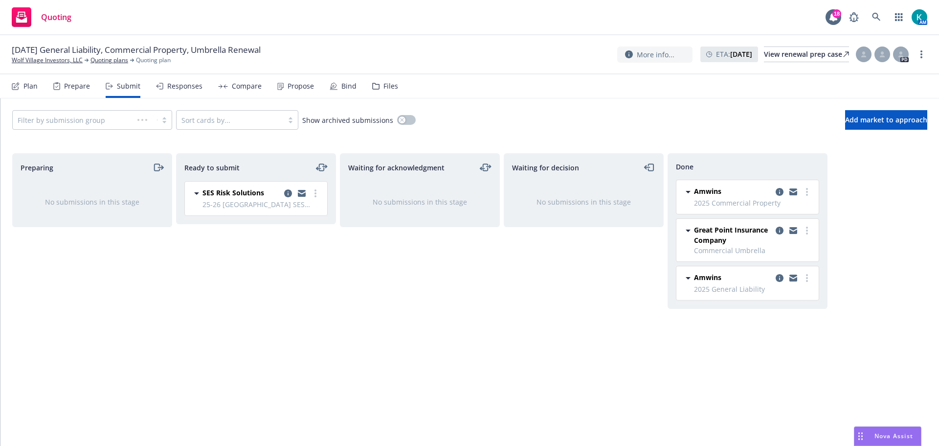
click at [233, 84] on div "Compare" at bounding box center [247, 86] width 30 height 8
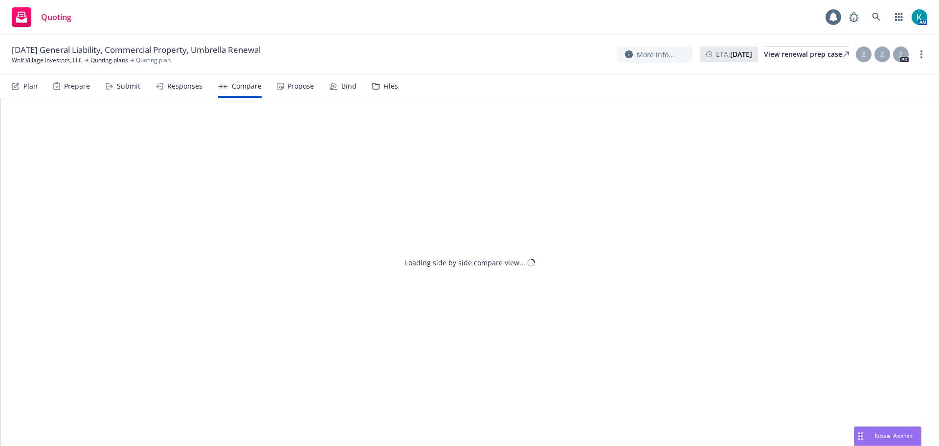
click at [317, 84] on div "Plan Prepare Submit Responses Compare Propose Bind Files" at bounding box center [205, 85] width 386 height 23
click at [288, 90] on div "Propose" at bounding box center [301, 86] width 26 height 8
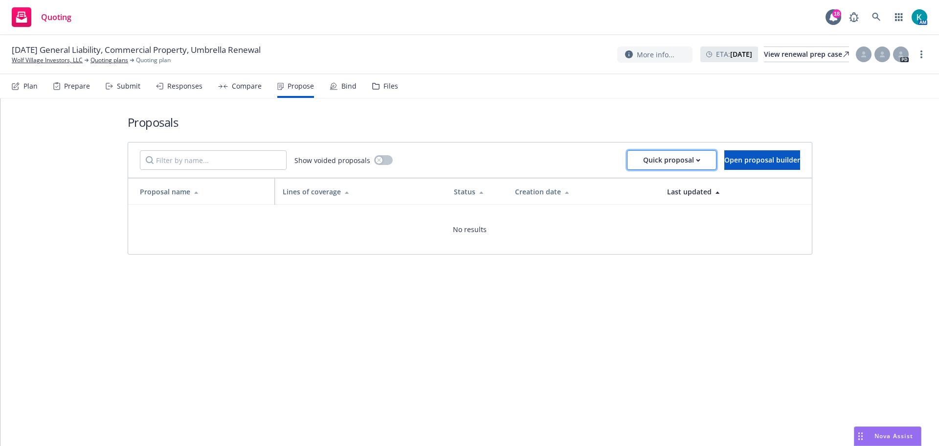
click at [643, 158] on div "Quick proposal" at bounding box center [671, 160] width 57 height 19
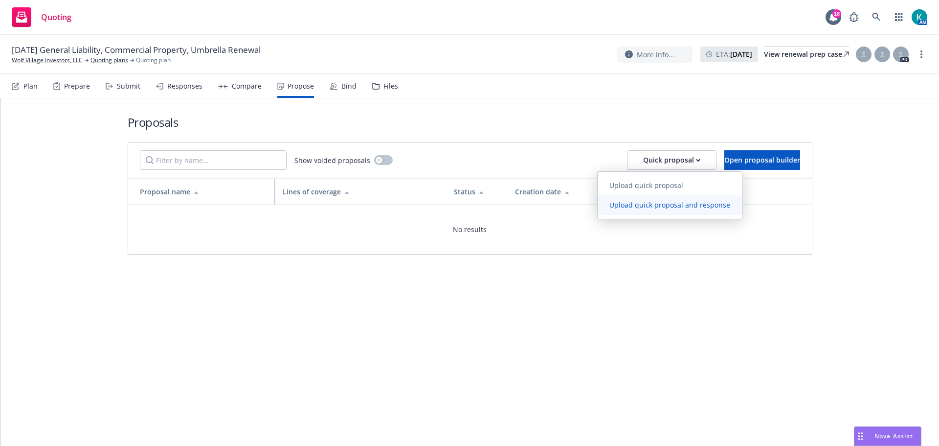
click at [653, 209] on link "Upload quick proposal and response" at bounding box center [670, 205] width 144 height 20
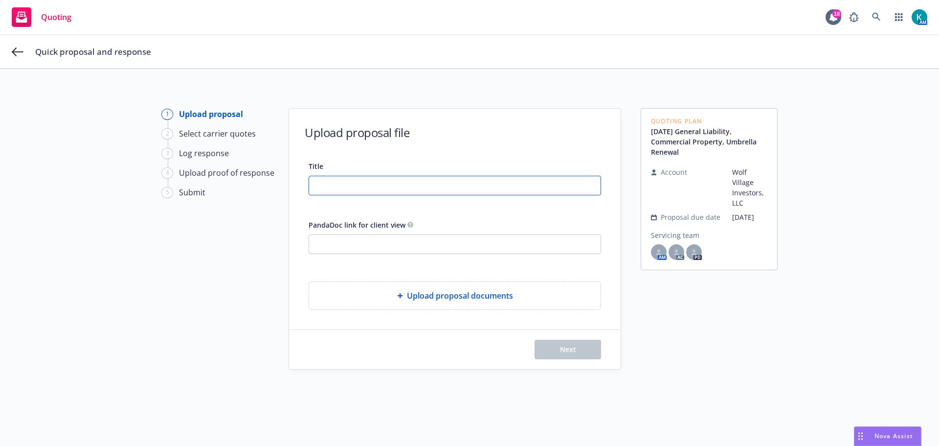
click at [506, 184] on input "Title" at bounding box center [454, 185] width 291 height 19
paste input "2"
click at [399, 189] on input "Title" at bounding box center [454, 185] width 291 height 19
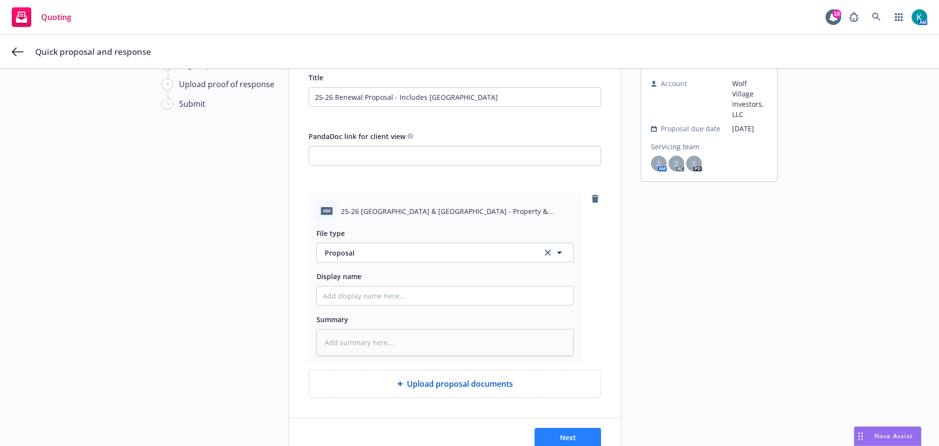
scroll to position [139, 0]
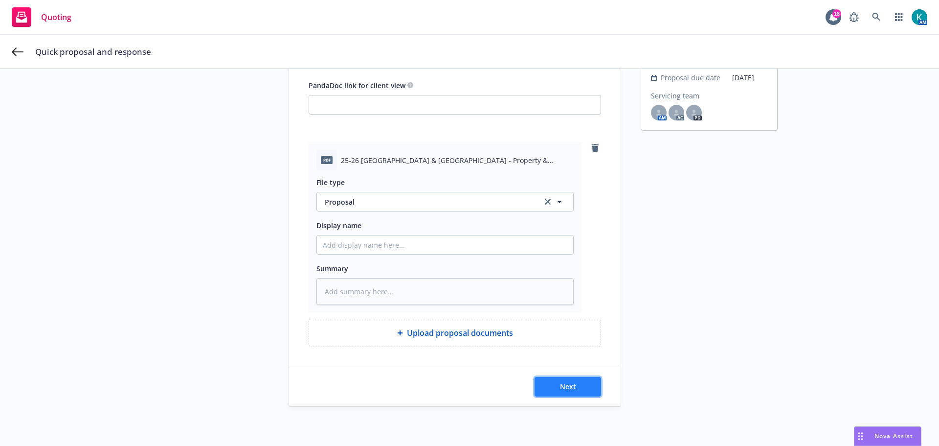
click at [579, 378] on button "Next" at bounding box center [568, 387] width 67 height 20
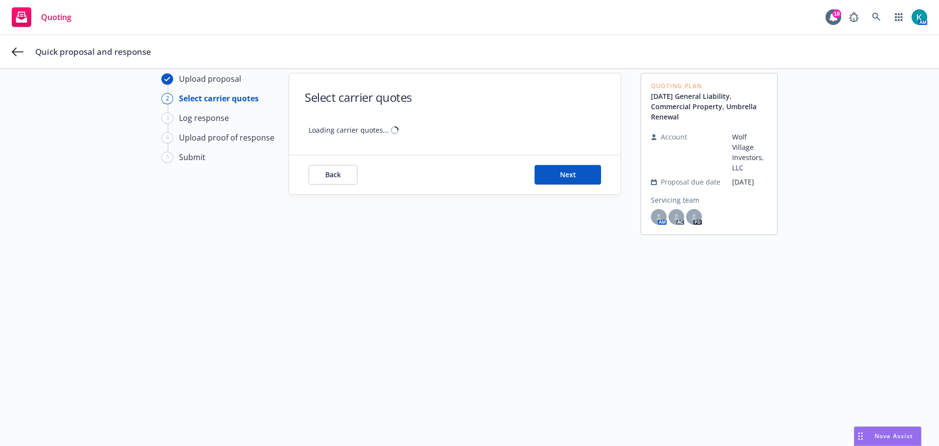
scroll to position [35, 0]
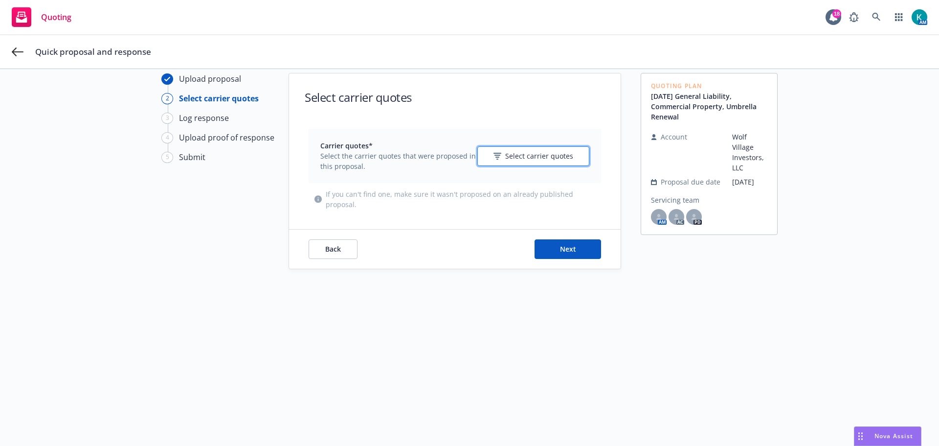
click at [530, 155] on span "Select carrier quotes" at bounding box center [539, 156] width 68 height 10
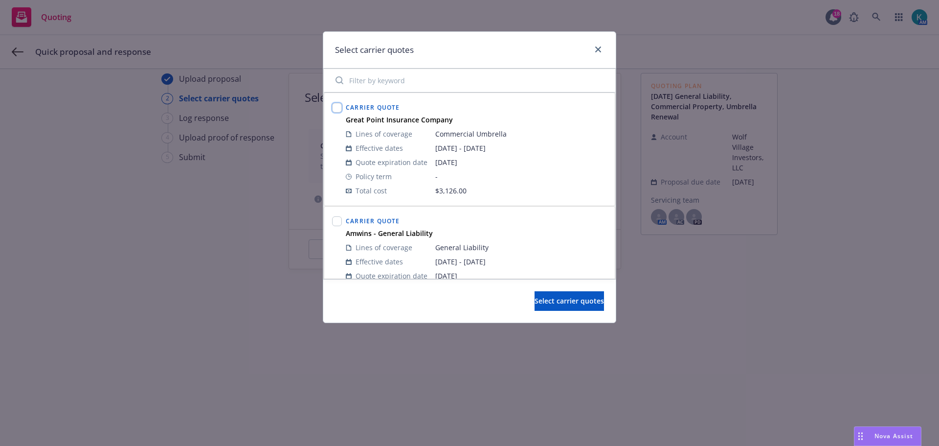
click at [335, 108] on input "checkbox" at bounding box center [337, 108] width 10 height 10
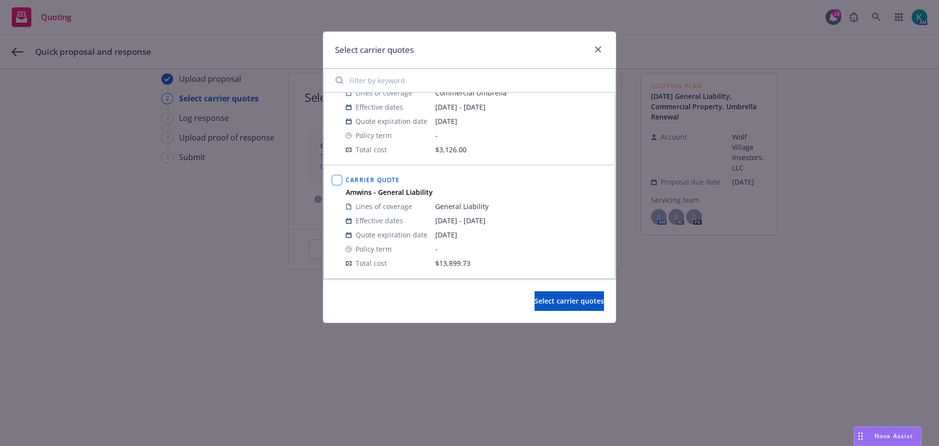
click at [338, 179] on input "checkbox" at bounding box center [337, 180] width 10 height 10
click at [562, 296] on span "Select carrier quotes" at bounding box center [569, 300] width 69 height 9
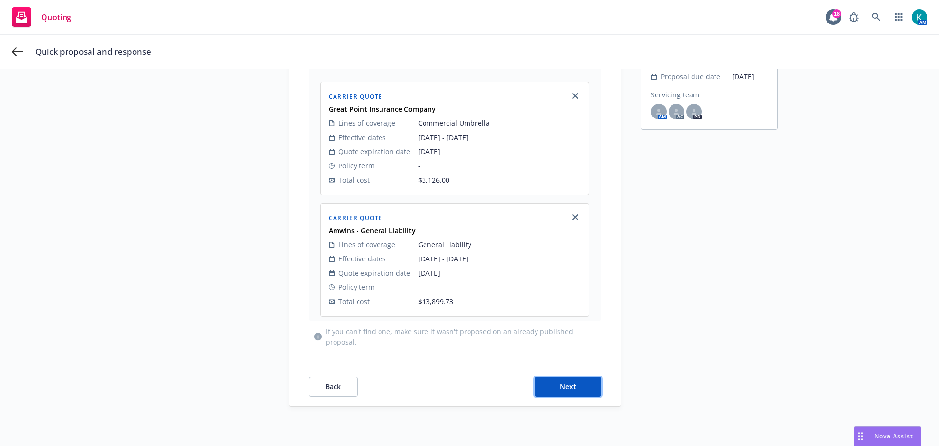
click at [588, 389] on button "Next" at bounding box center [568, 387] width 67 height 20
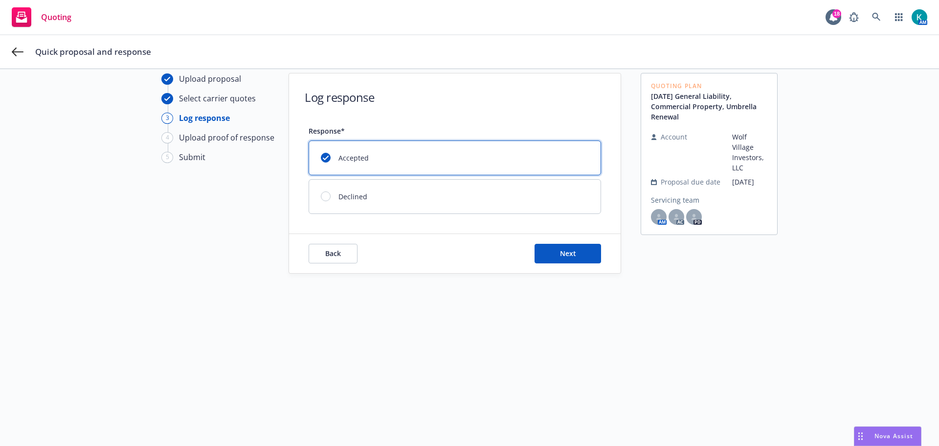
scroll to position [35, 0]
click at [576, 267] on div "Back Next" at bounding box center [455, 253] width 332 height 39
click at [575, 260] on button "Next" at bounding box center [568, 254] width 67 height 20
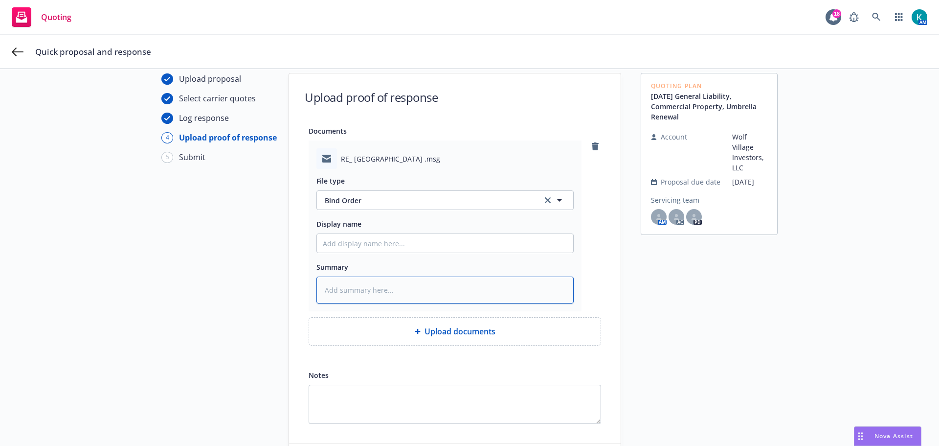
click at [370, 287] on textarea at bounding box center [444, 289] width 257 height 27
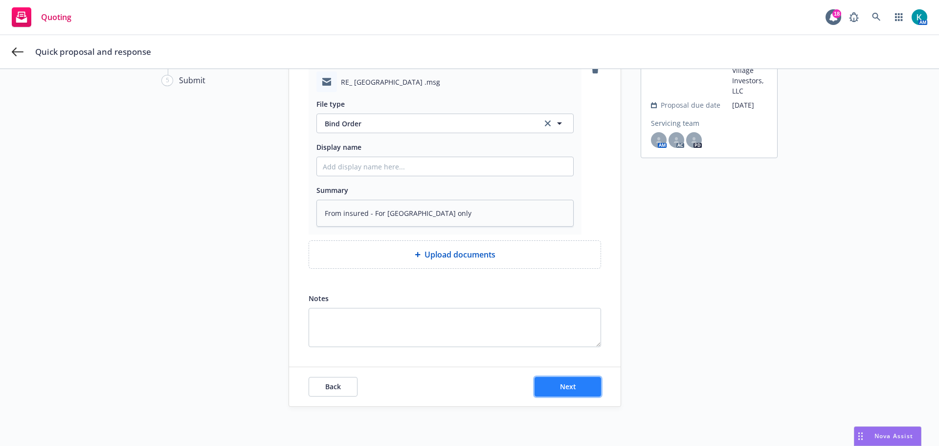
click at [569, 391] on button "Next" at bounding box center [568, 387] width 67 height 20
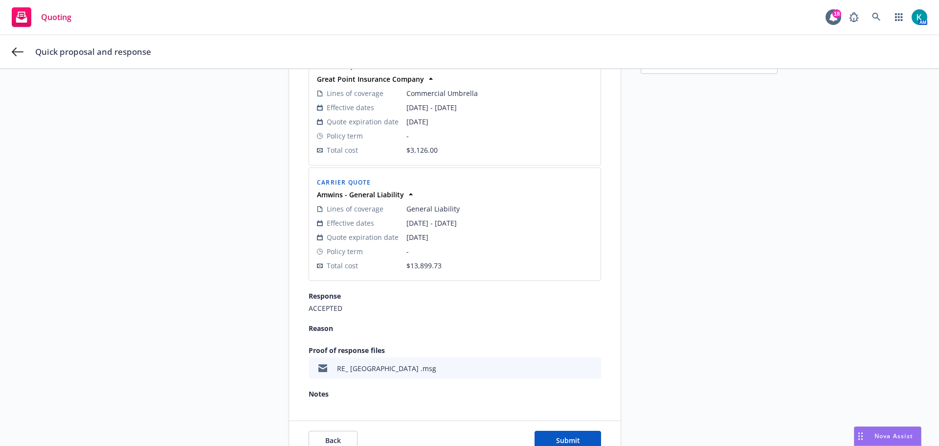
scroll to position [250, 0]
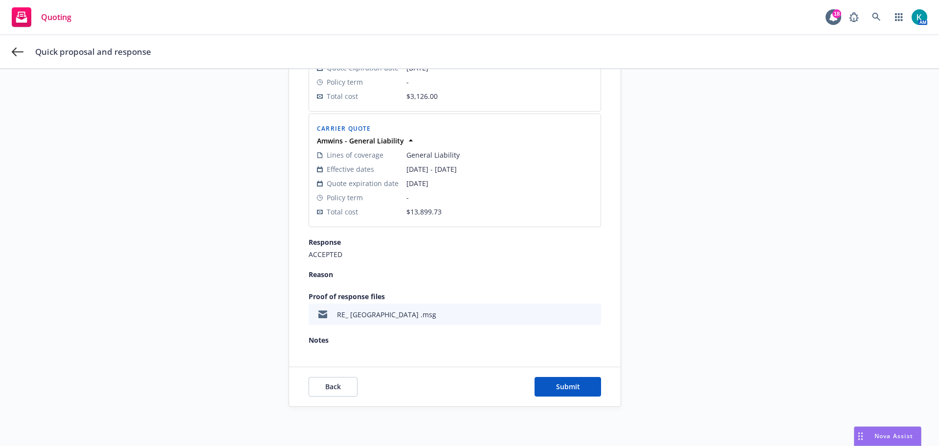
click at [573, 398] on div "Back Submit" at bounding box center [455, 386] width 332 height 39
click at [576, 388] on button "Submit" at bounding box center [568, 387] width 67 height 20
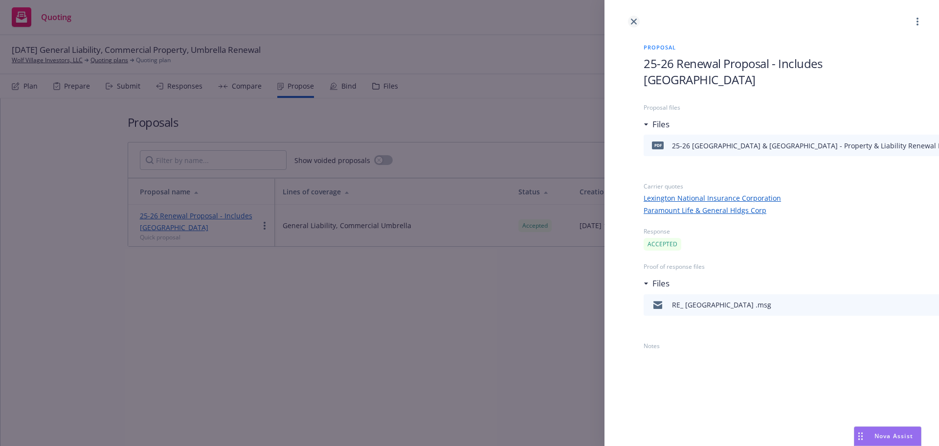
click at [635, 22] on icon "close" at bounding box center [634, 22] width 6 height 6
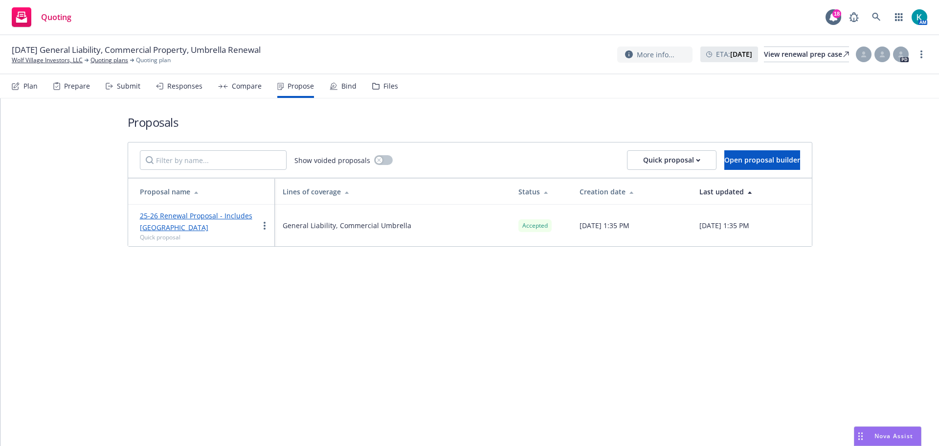
click at [355, 90] on div "Plan Prepare Submit Responses Compare Propose Bind Files" at bounding box center [205, 85] width 386 height 23
click at [352, 92] on div "Bind" at bounding box center [343, 85] width 27 height 23
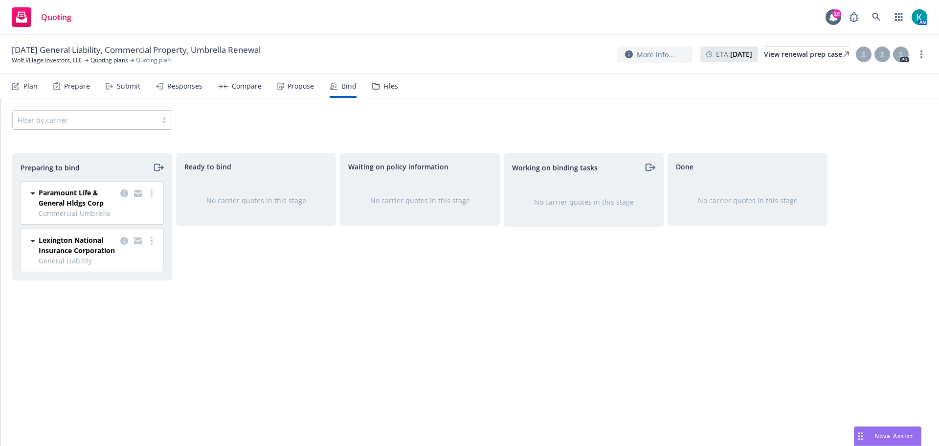
click at [156, 166] on icon "moveRight" at bounding box center [158, 167] width 11 height 12
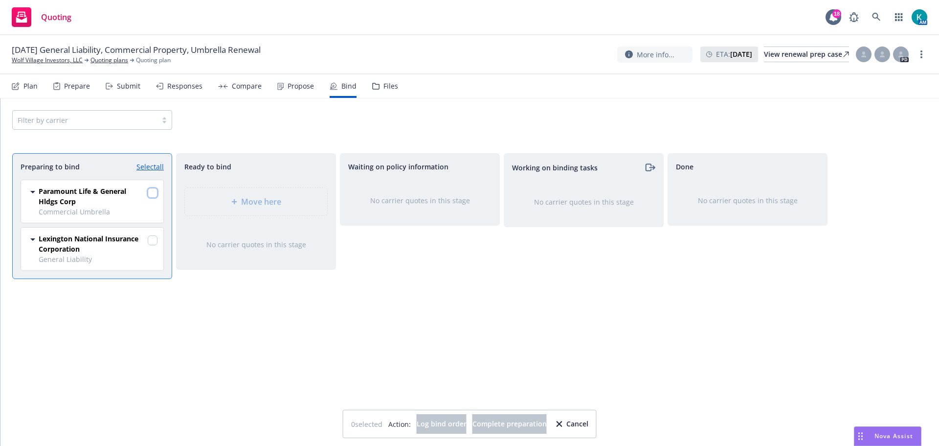
click at [153, 190] on input "checkbox" at bounding box center [153, 193] width 10 height 10
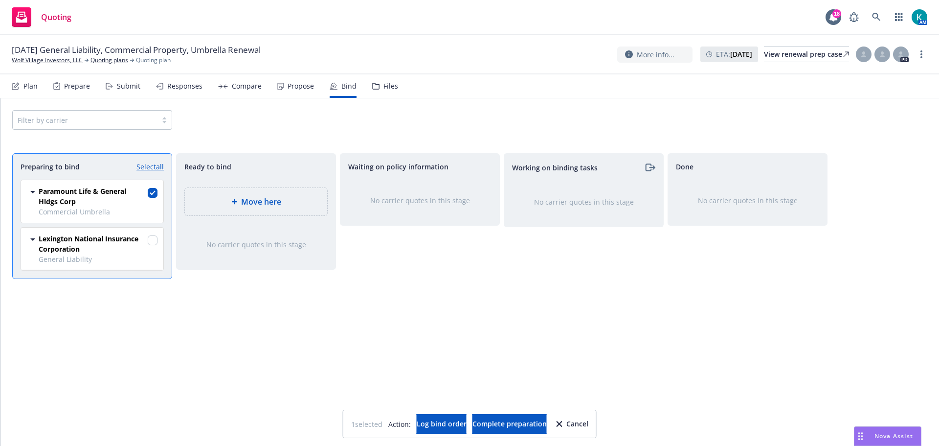
click at [224, 199] on div "Move here" at bounding box center [256, 202] width 127 height 12
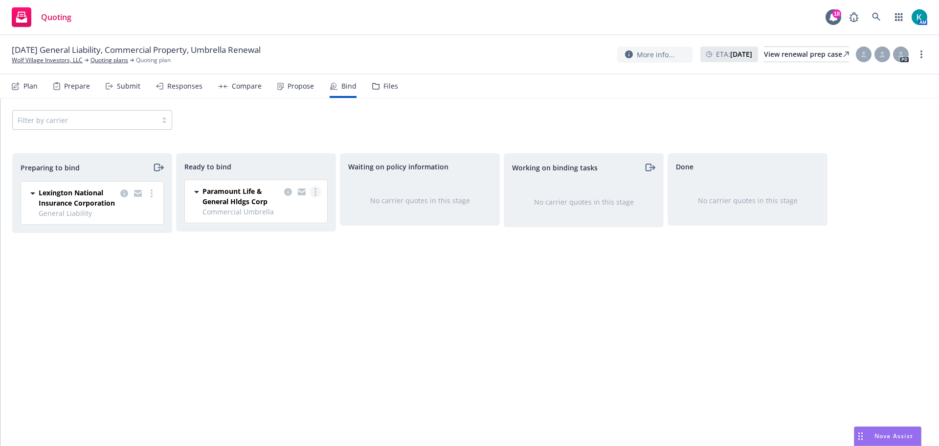
click at [315, 194] on circle "more" at bounding box center [315, 195] width 2 height 2
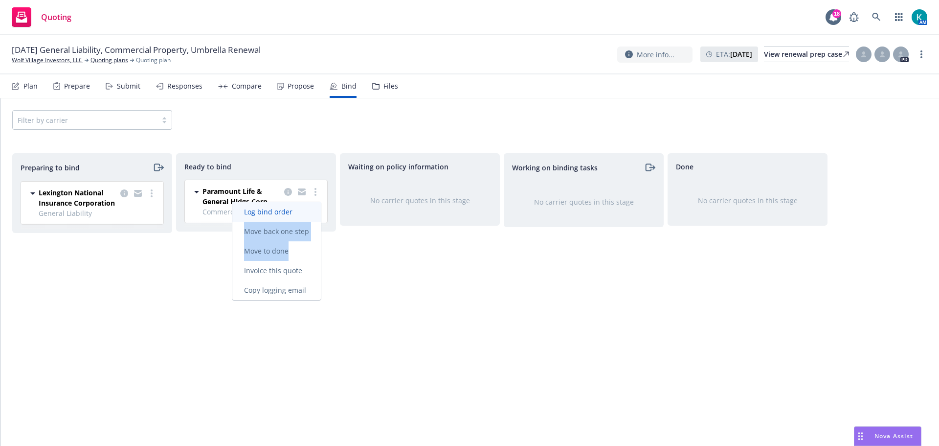
drag, startPoint x: 302, startPoint y: 248, endPoint x: 301, endPoint y: 217, distance: 30.8
click at [301, 217] on div "Log bind order Move back one step Move to done Invoice this quote Copy logging …" at bounding box center [276, 251] width 89 height 98
click at [301, 217] on link "Log bind order" at bounding box center [276, 212] width 89 height 20
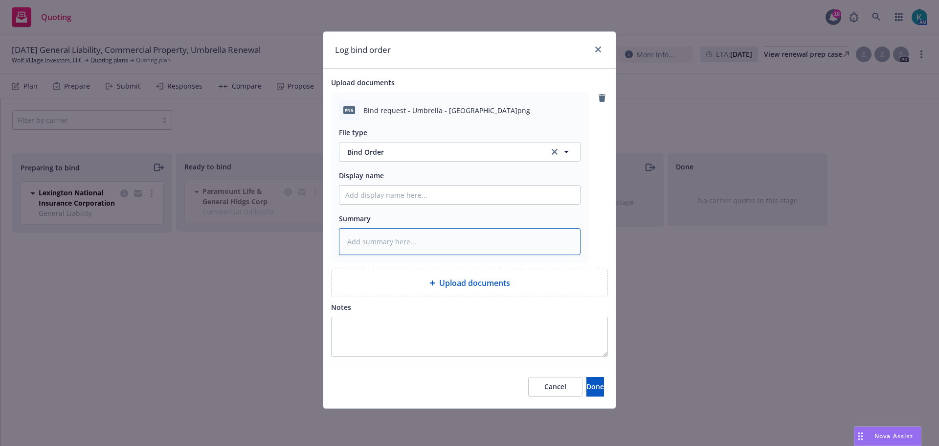
click at [395, 233] on textarea at bounding box center [460, 241] width 242 height 27
click at [586, 388] on span "Done" at bounding box center [595, 385] width 18 height 9
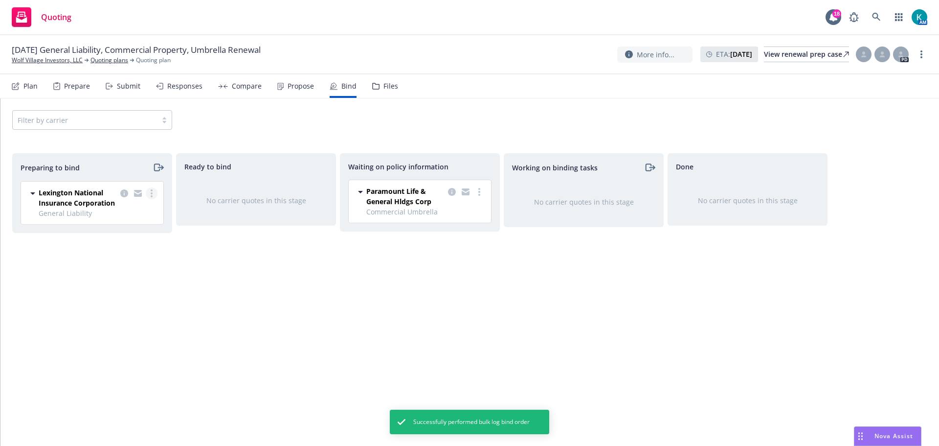
click at [150, 193] on link "more" at bounding box center [152, 193] width 12 height 12
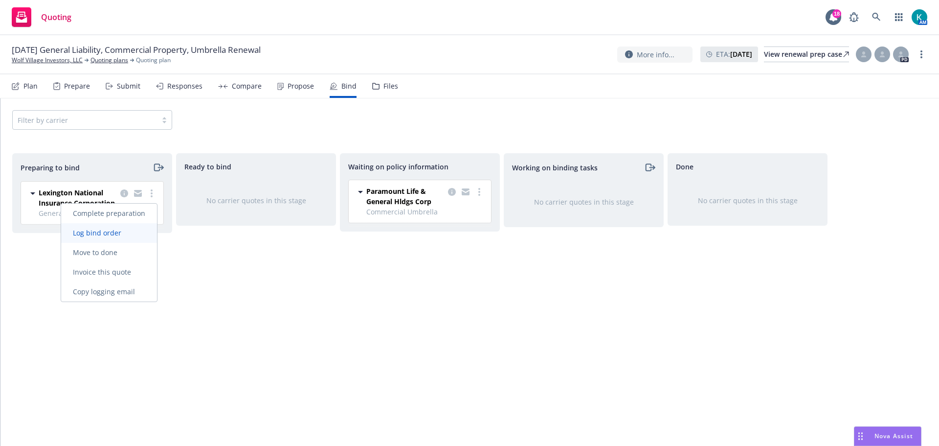
click at [133, 232] on span "Log bind order" at bounding box center [97, 232] width 72 height 9
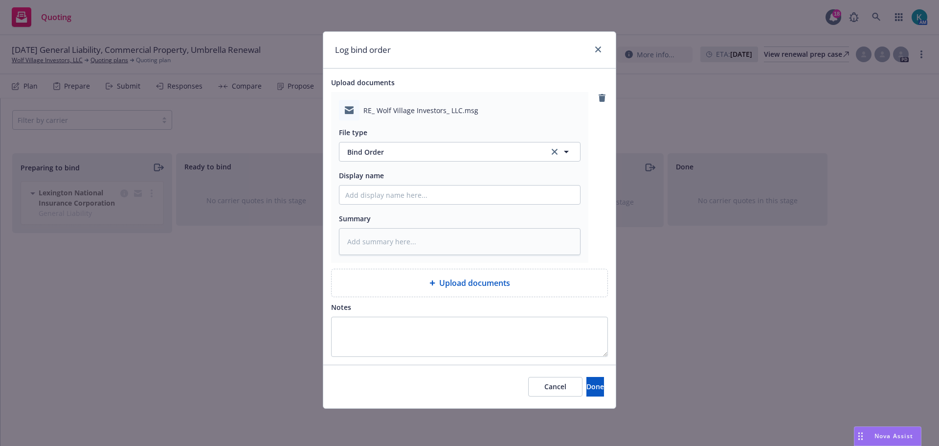
click at [417, 256] on div "RE_ Wolf Village Investors_ LLC.msg File type Bind Order Bind Order Display nam…" at bounding box center [459, 177] width 257 height 171
click at [431, 228] on textarea at bounding box center [460, 241] width 242 height 27
click at [356, 243] on textarea "GL Bind Order To AmWins" at bounding box center [460, 241] width 242 height 27
click at [589, 379] on button "Done" at bounding box center [595, 387] width 18 height 20
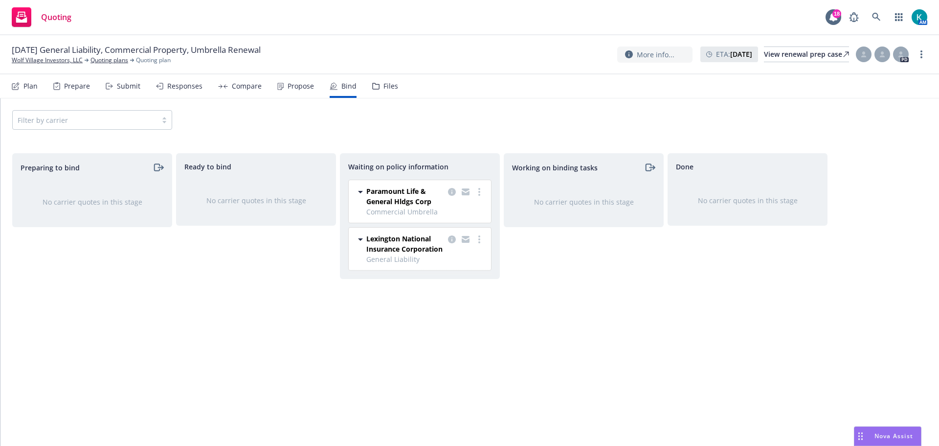
click at [372, 87] on icon at bounding box center [375, 86] width 7 height 7
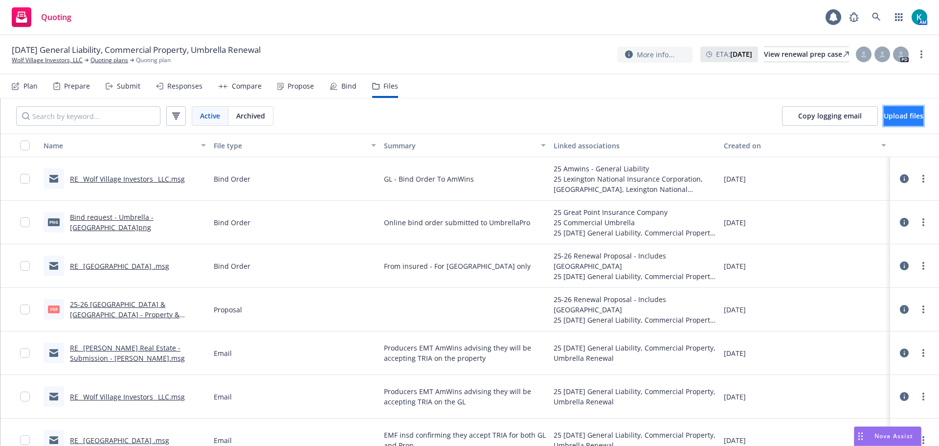
click at [909, 117] on button "Upload files" at bounding box center [904, 116] width 40 height 20
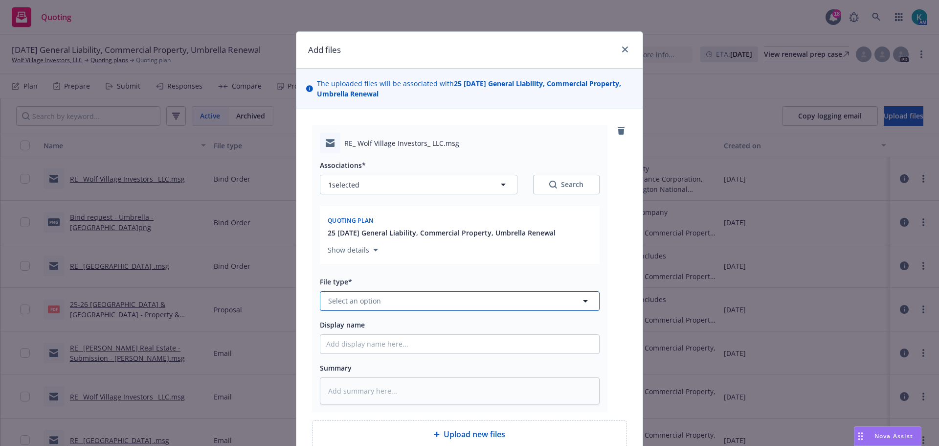
click at [370, 295] on span "Select an option" at bounding box center [354, 300] width 53 height 10
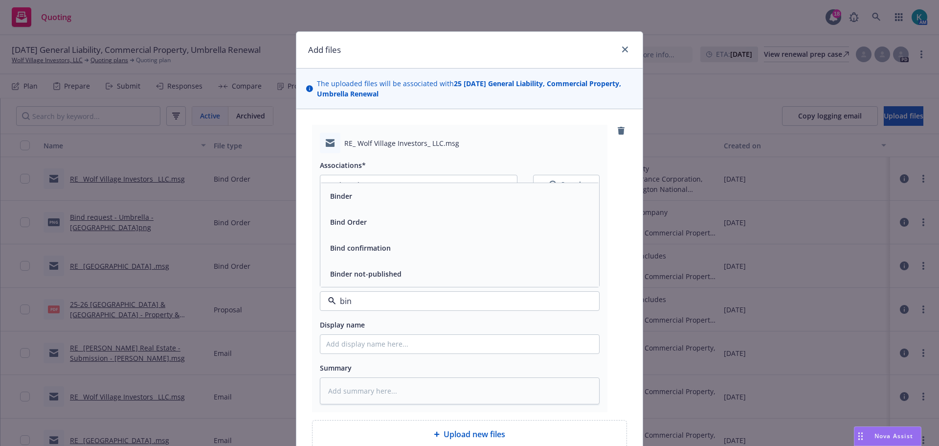
click at [392, 243] on div "Bind confirmation" at bounding box center [459, 248] width 267 height 14
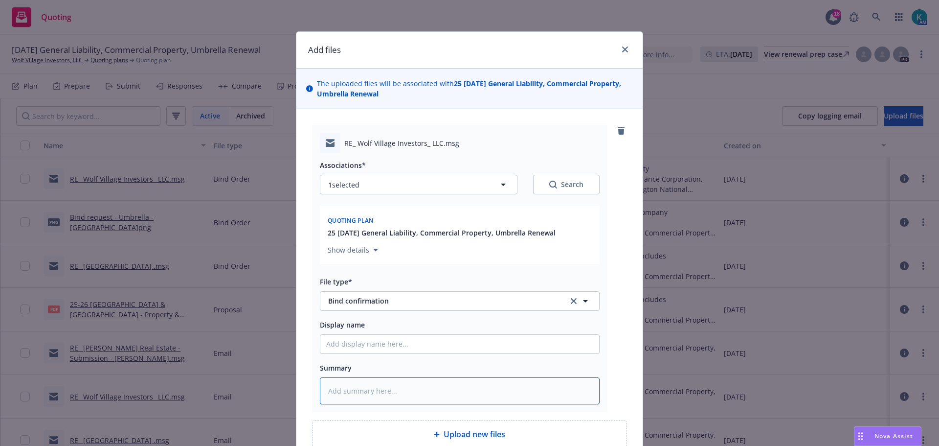
click at [393, 379] on textarea at bounding box center [460, 390] width 280 height 27
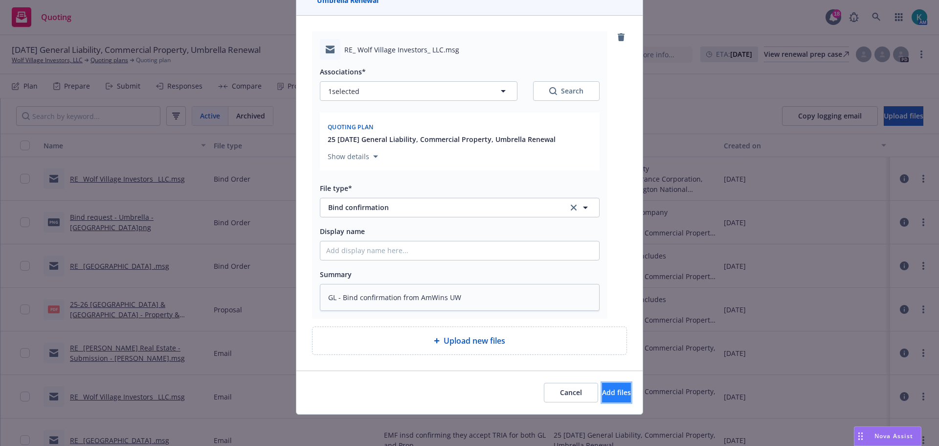
click at [602, 390] on span "Add files" at bounding box center [616, 391] width 29 height 9
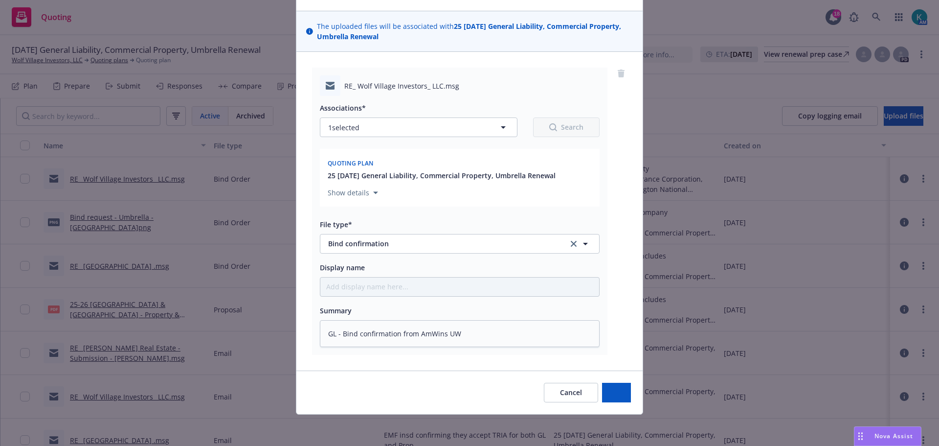
scroll to position [57, 0]
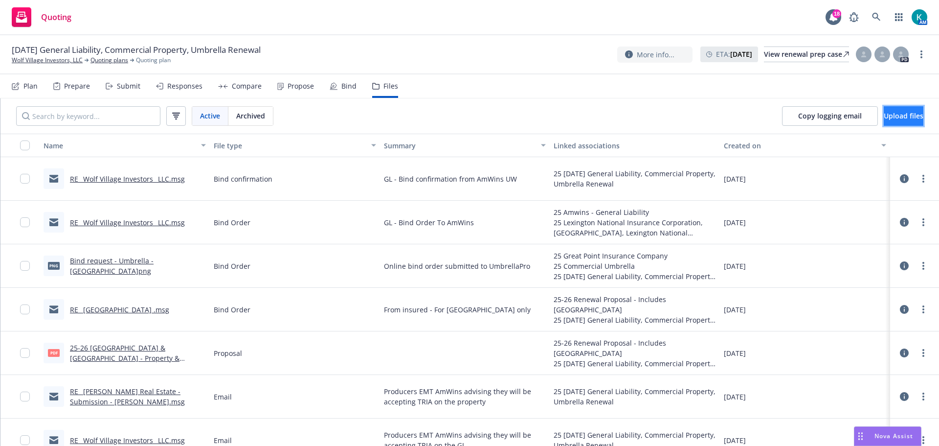
click at [884, 114] on span "Upload files" at bounding box center [904, 115] width 40 height 9
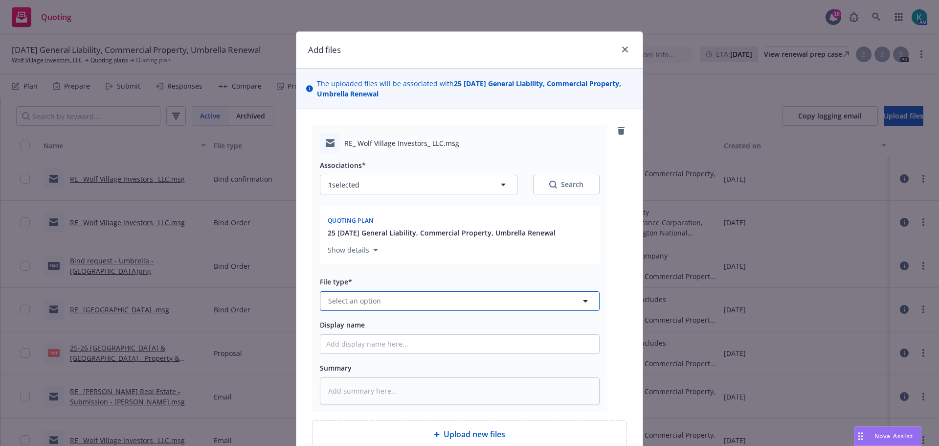
click at [379, 296] on button "Select an option" at bounding box center [460, 301] width 280 height 20
click at [424, 275] on div "Subjectivities" at bounding box center [459, 274] width 267 height 14
click at [424, 379] on textarea at bounding box center [460, 390] width 280 height 27
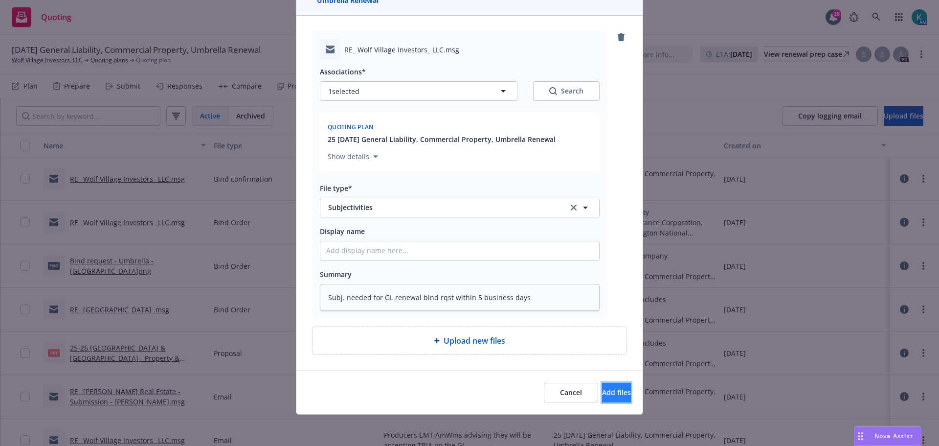
click at [602, 388] on span "Add files" at bounding box center [616, 391] width 29 height 9
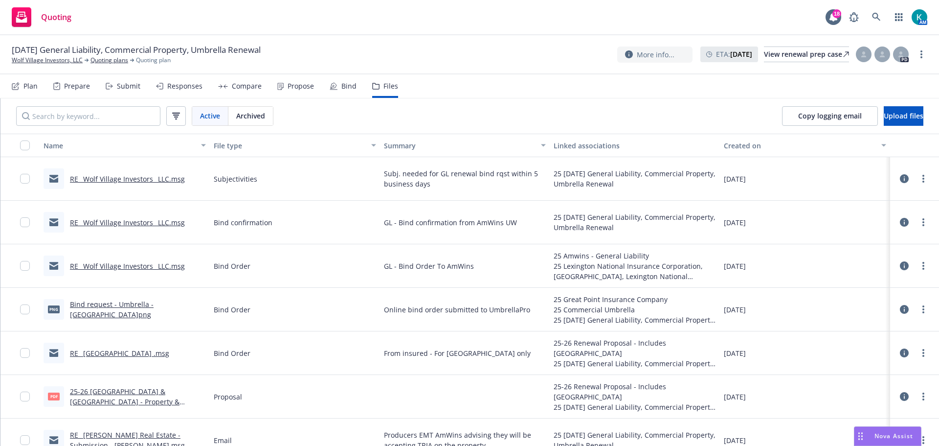
click at [245, 87] on div "Compare" at bounding box center [247, 86] width 30 height 8
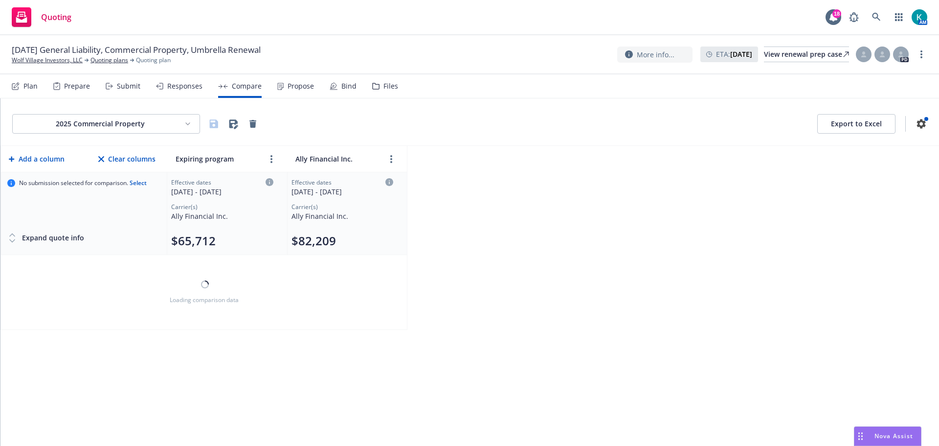
click at [196, 86] on div "Responses" at bounding box center [184, 86] width 35 height 8
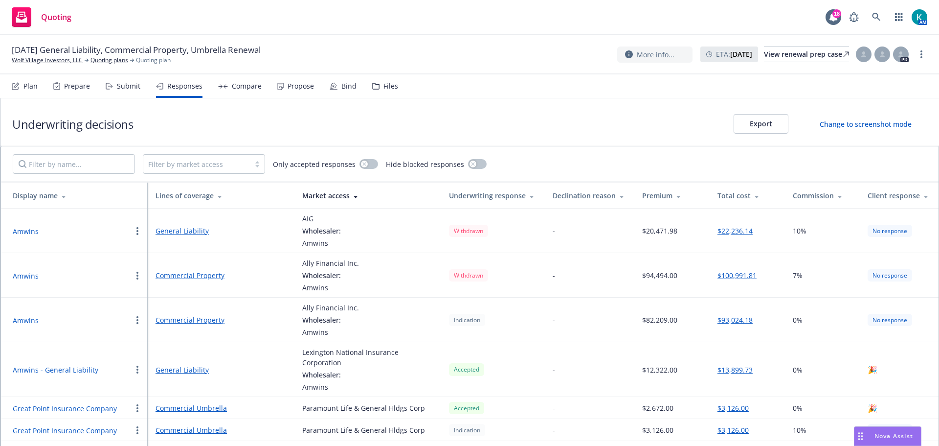
click at [278, 88] on icon at bounding box center [280, 86] width 6 height 7
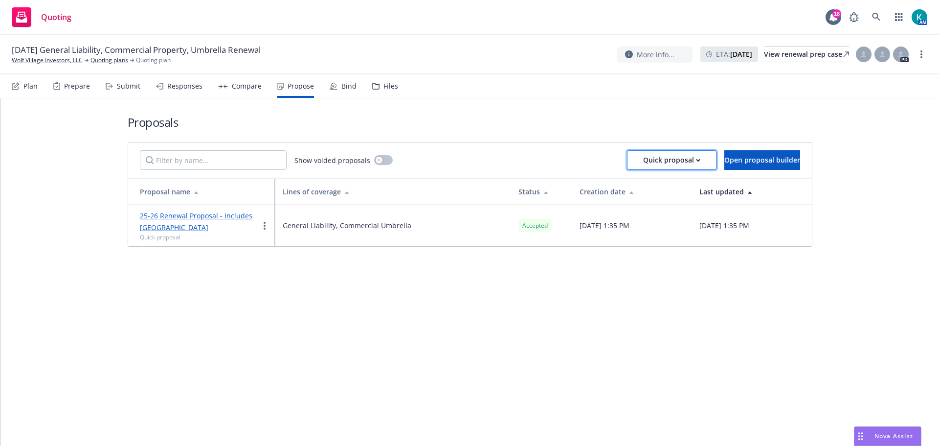
click at [648, 163] on div "Quick proposal" at bounding box center [671, 160] width 57 height 19
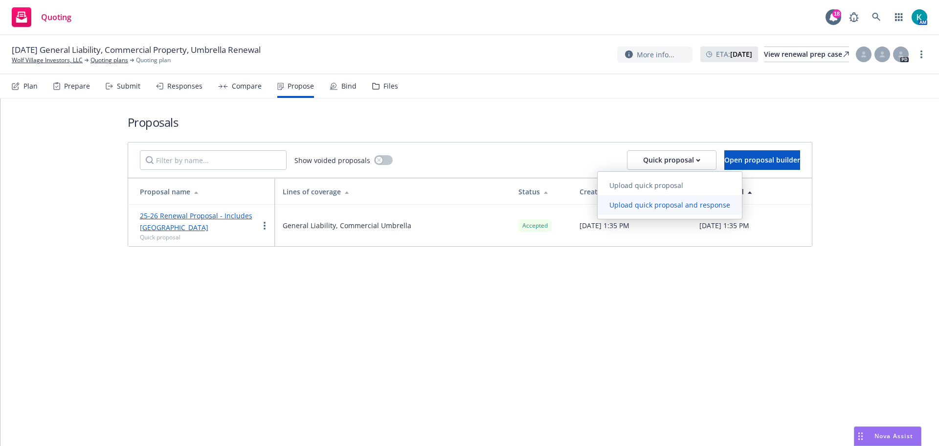
click at [666, 205] on span "Upload quick proposal and response" at bounding box center [670, 204] width 144 height 9
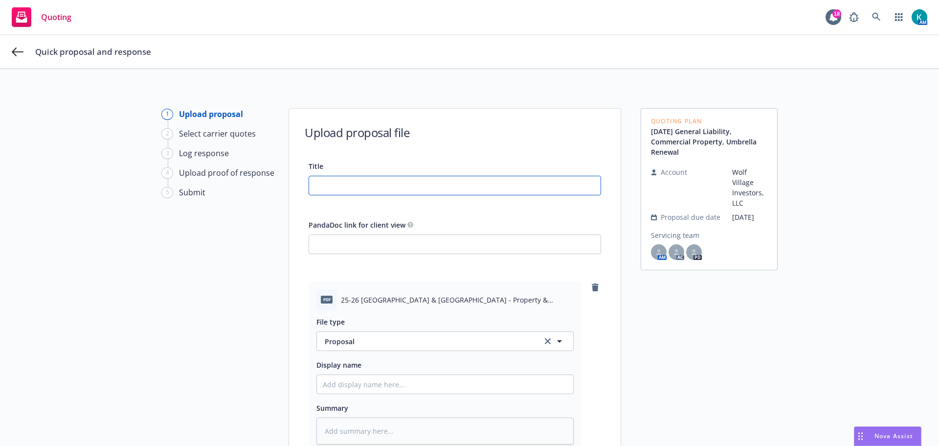
click at [428, 183] on input "Title" at bounding box center [454, 185] width 291 height 19
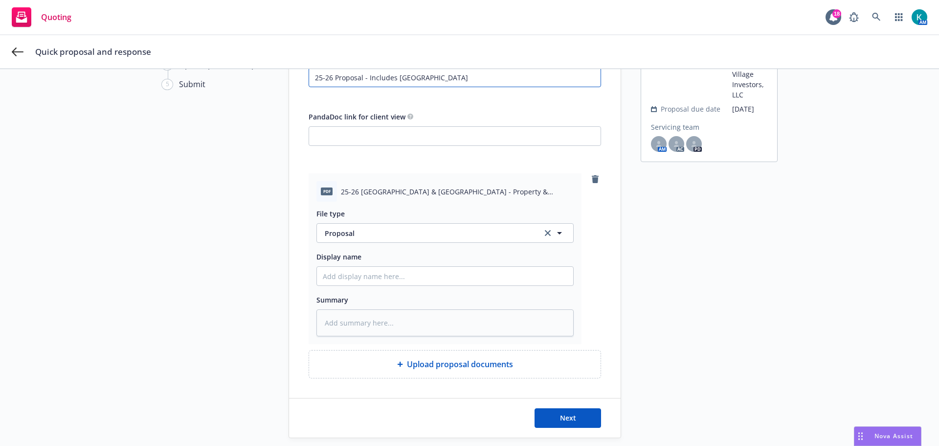
scroll to position [90, 0]
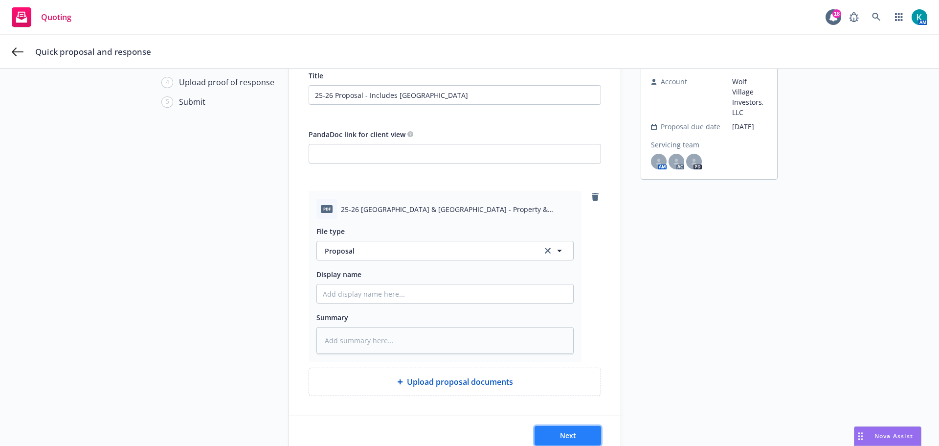
click at [580, 432] on button "Next" at bounding box center [568, 435] width 67 height 20
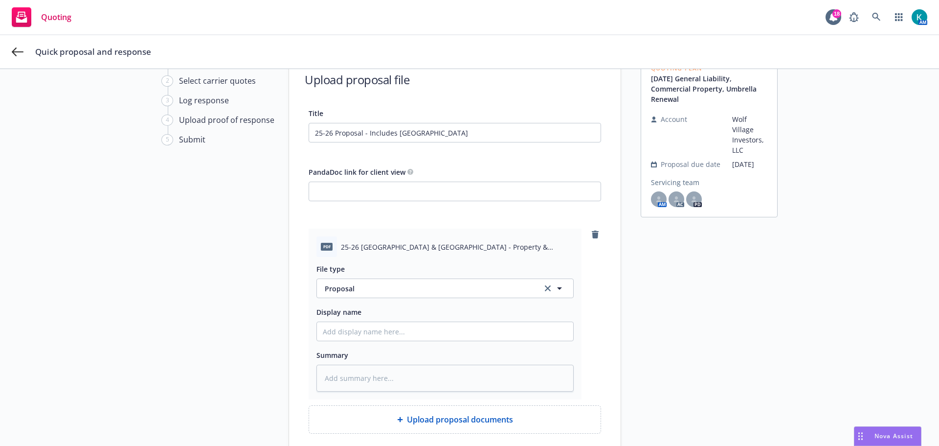
scroll to position [0, 0]
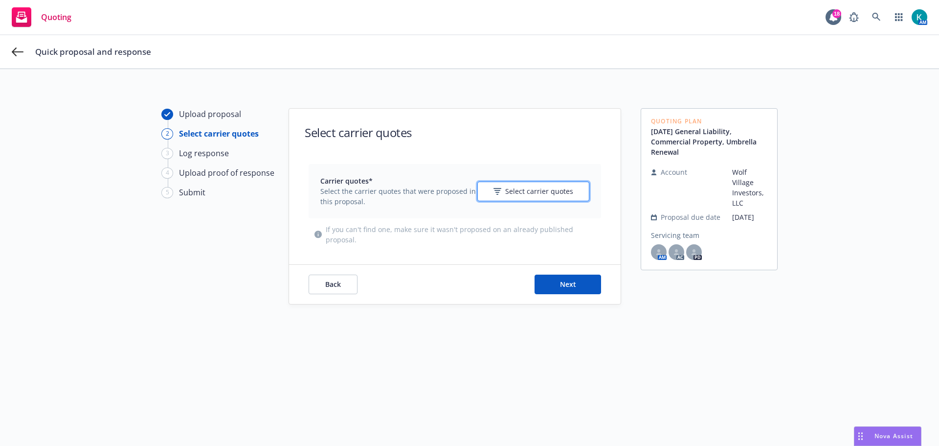
click at [532, 190] on span "Select carrier quotes" at bounding box center [539, 191] width 68 height 10
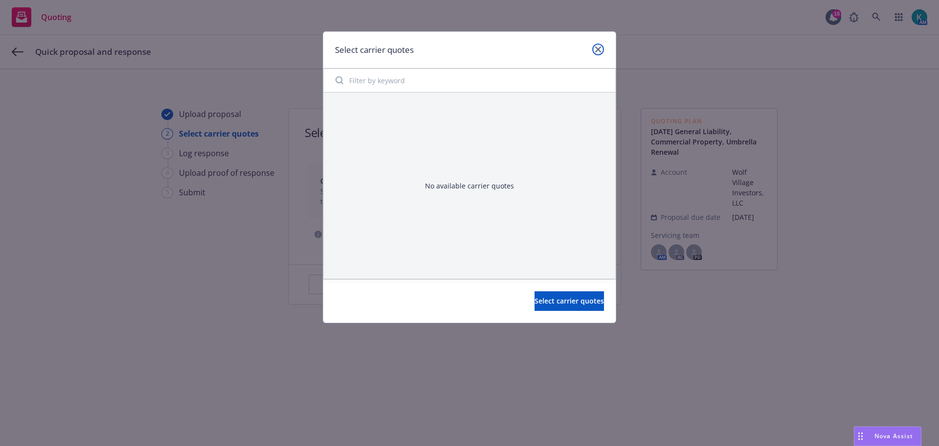
click at [598, 48] on icon "close" at bounding box center [598, 49] width 6 height 6
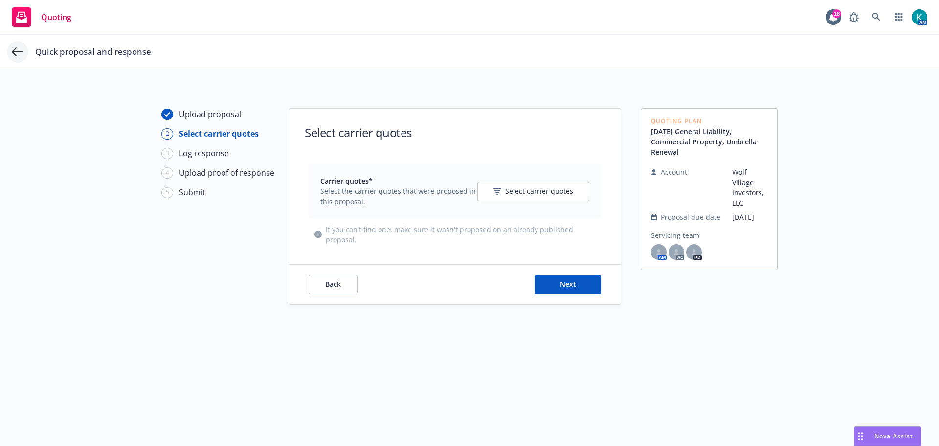
click at [16, 54] on icon at bounding box center [18, 52] width 12 height 12
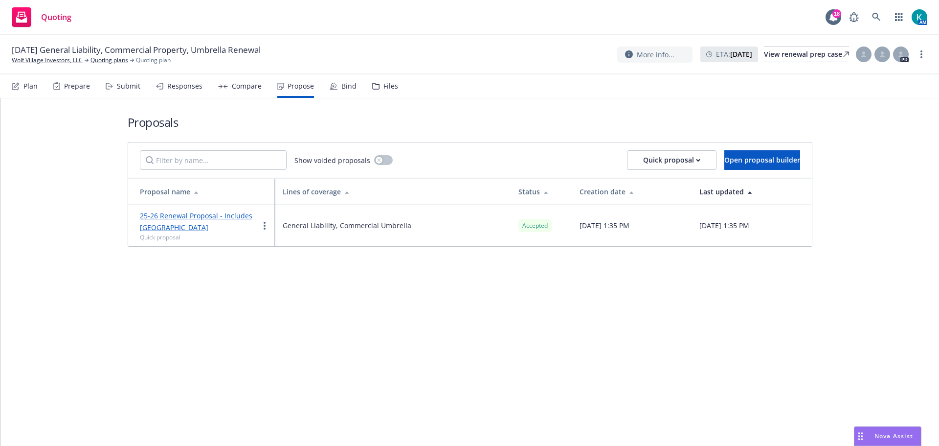
click at [238, 90] on div "Compare" at bounding box center [240, 85] width 44 height 23
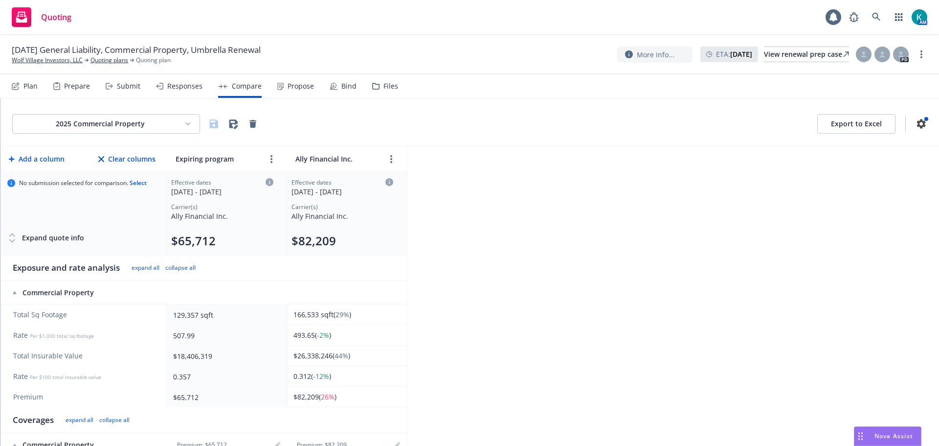
click at [156, 82] on div "Responses" at bounding box center [179, 85] width 46 height 23
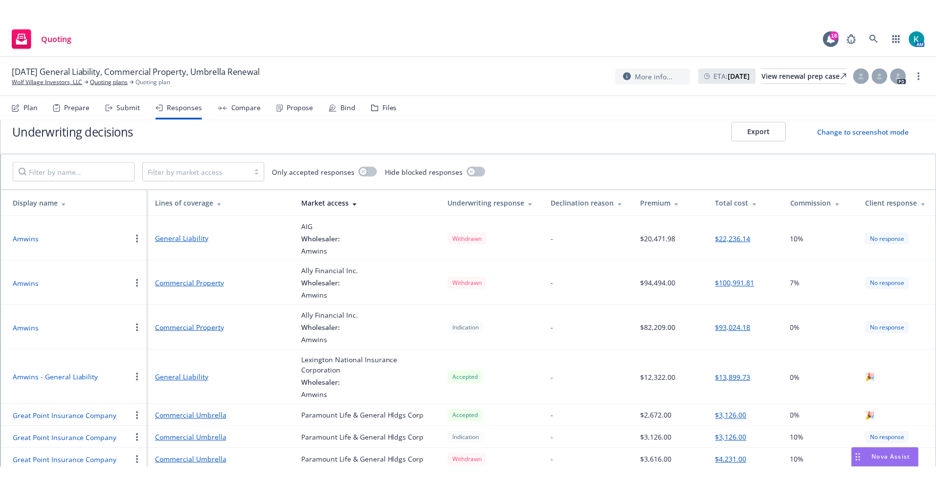
scroll to position [18, 0]
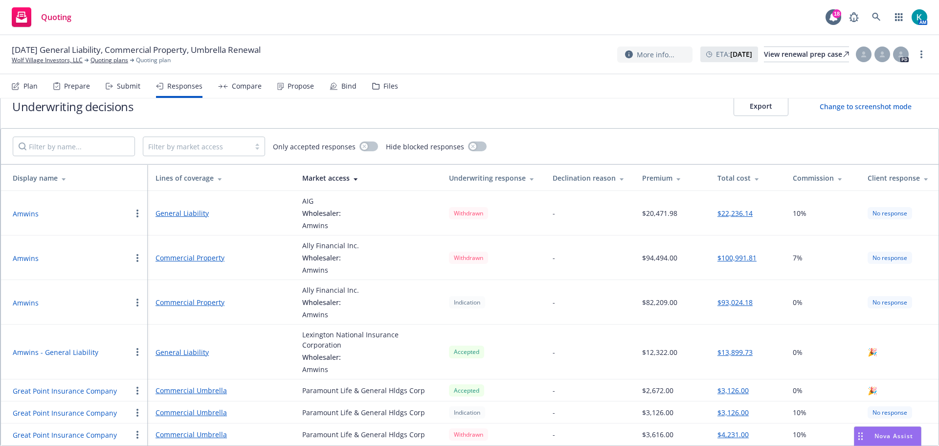
click at [139, 302] on button "button" at bounding box center [138, 302] width 12 height 12
click at [278, 307] on link "Commercial Property" at bounding box center [221, 302] width 131 height 10
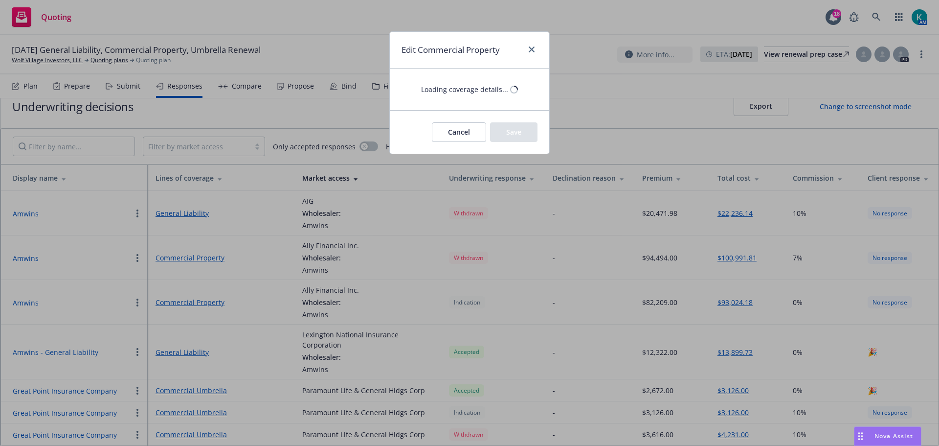
click at [471, 137] on form "Loading coverage details... Cancel Save" at bounding box center [469, 110] width 159 height 85
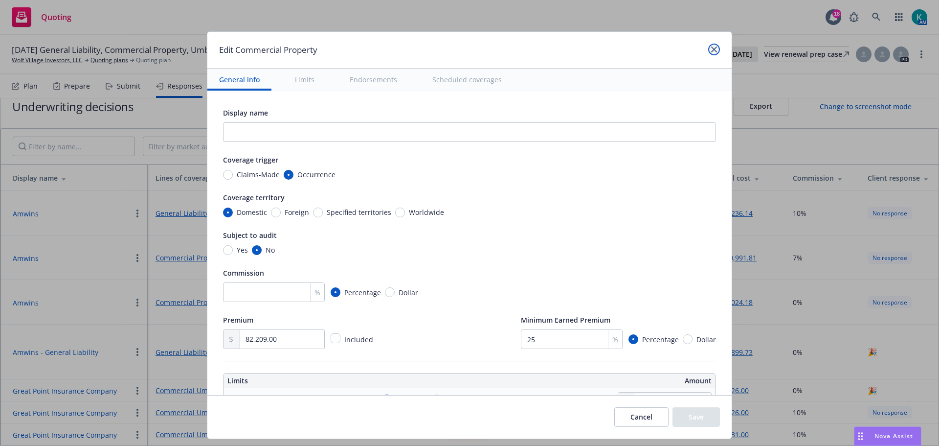
click at [716, 50] on link "close" at bounding box center [714, 50] width 12 height 12
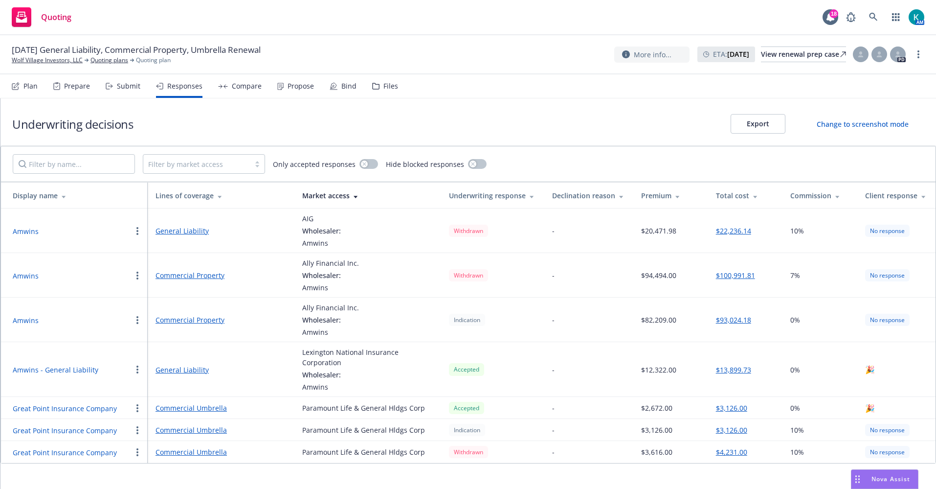
scroll to position [0, 0]
